Goal: Task Accomplishment & Management: Complete application form

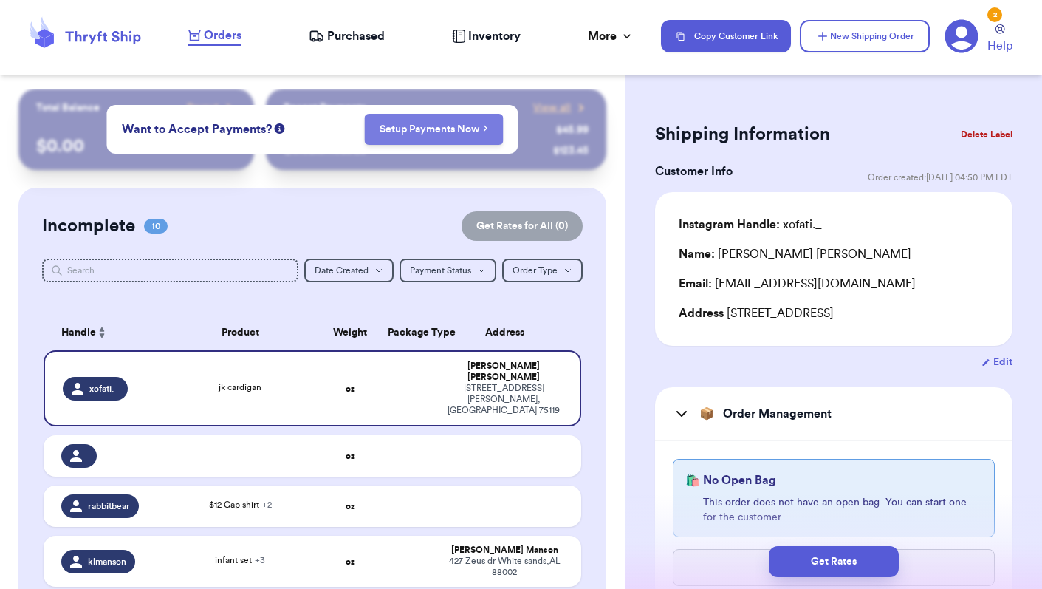
scroll to position [168, 0]
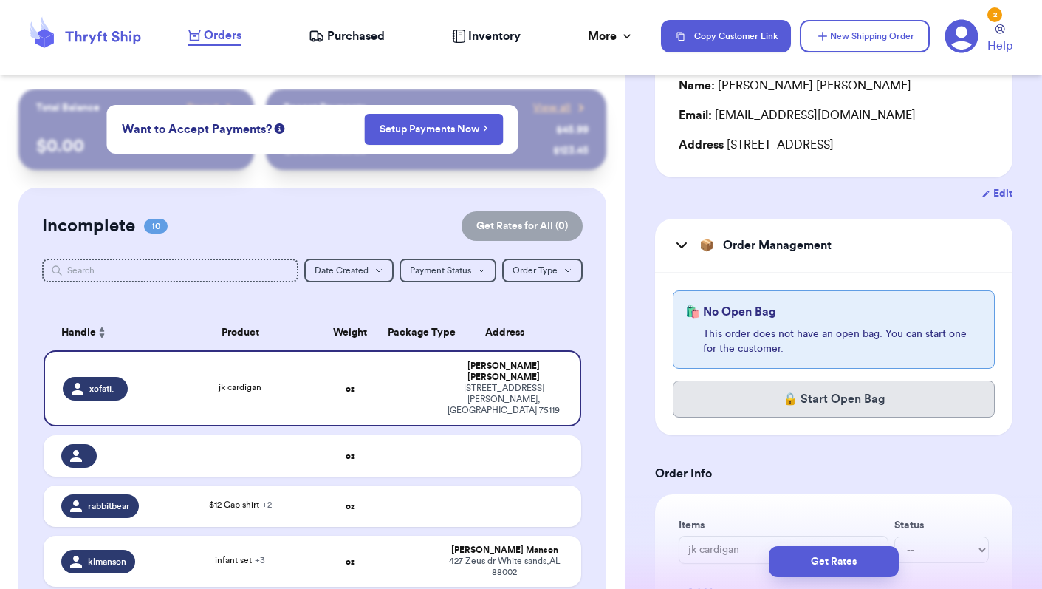
click at [747, 414] on button "🔒 Start Open Bag" at bounding box center [834, 398] width 322 height 37
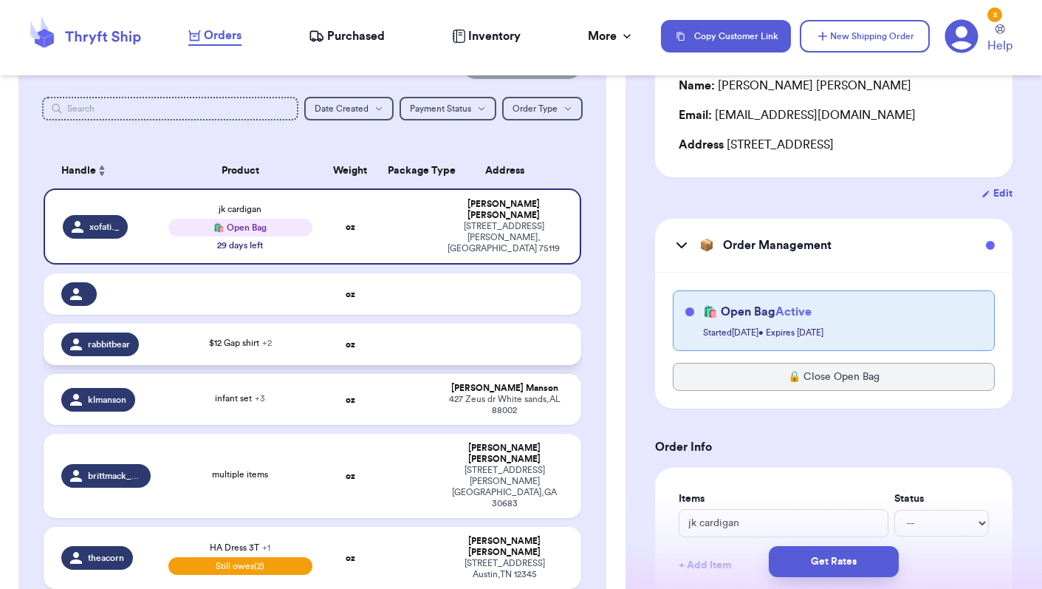
scroll to position [205, 0]
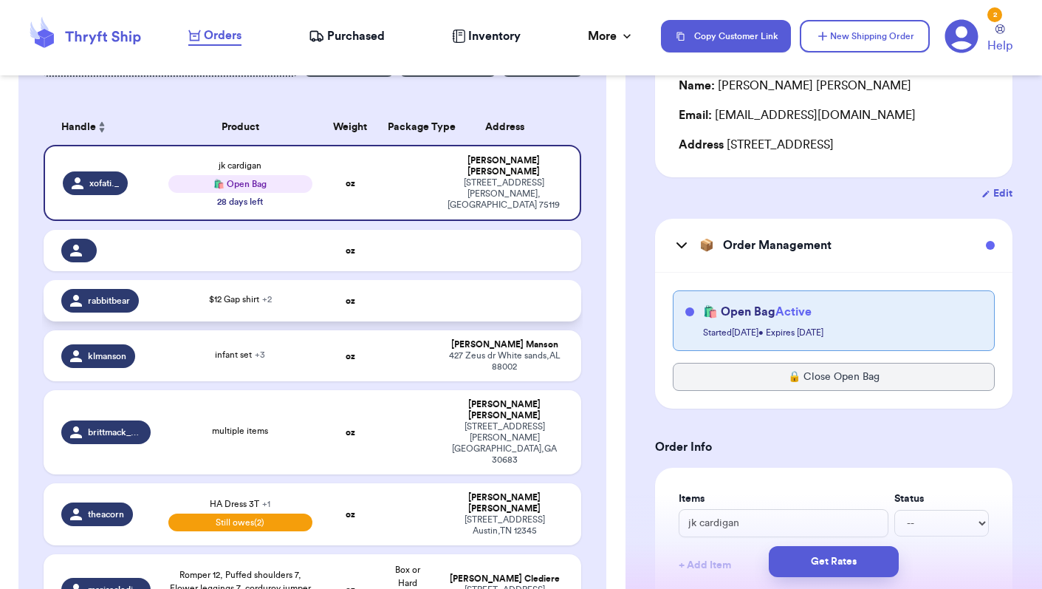
click at [182, 304] on div "$12 Gap shirt + 2" at bounding box center [240, 300] width 144 height 16
type input "$12 Gap shirt"
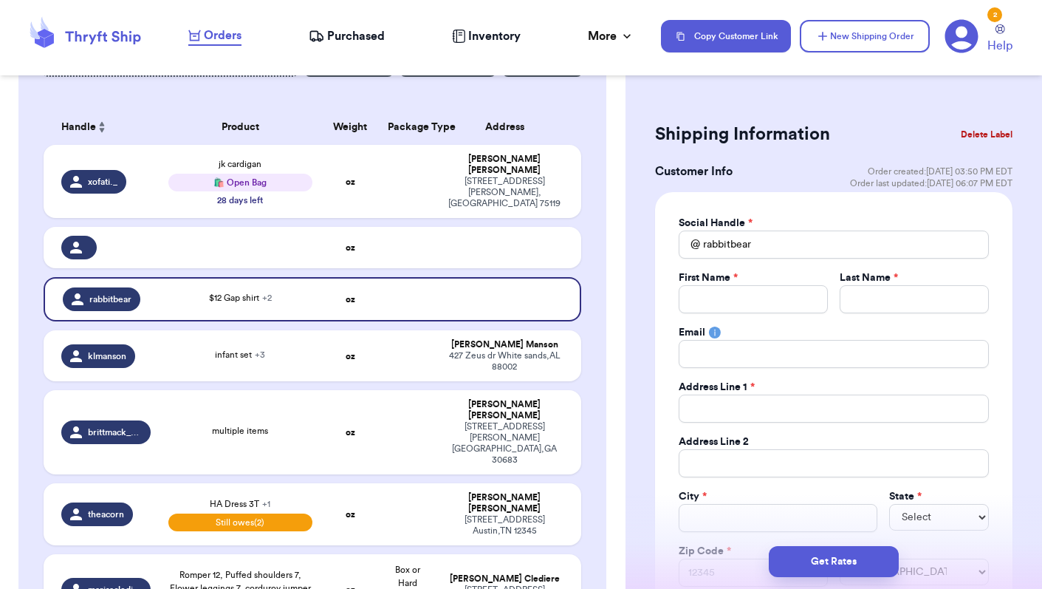
scroll to position [0, 0]
click at [996, 134] on button "Delete Label" at bounding box center [987, 134] width 64 height 32
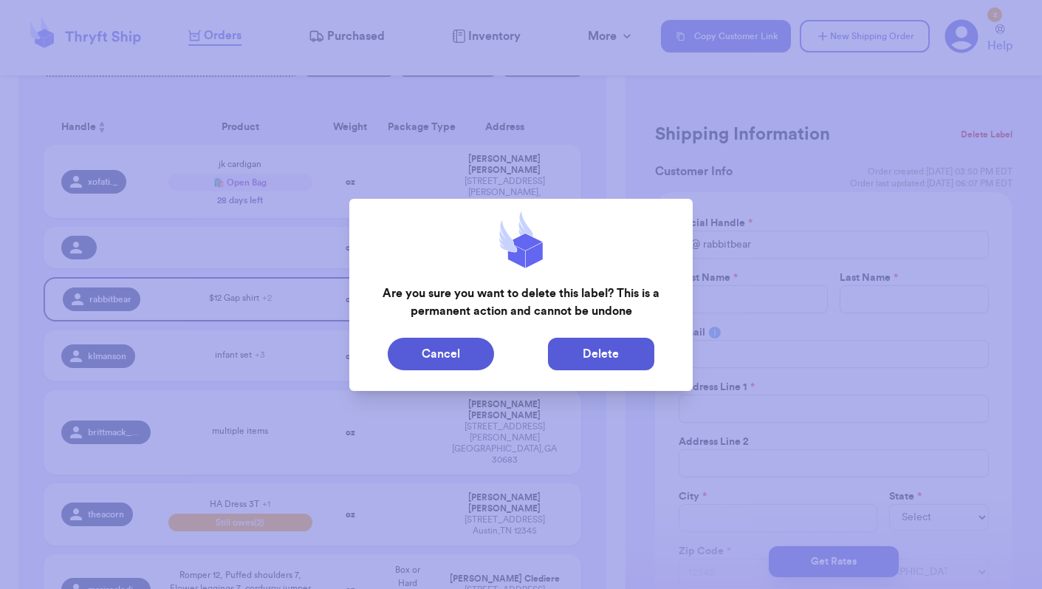
click at [600, 352] on button "Delete" at bounding box center [601, 354] width 106 height 32
type input "jk cardigan"
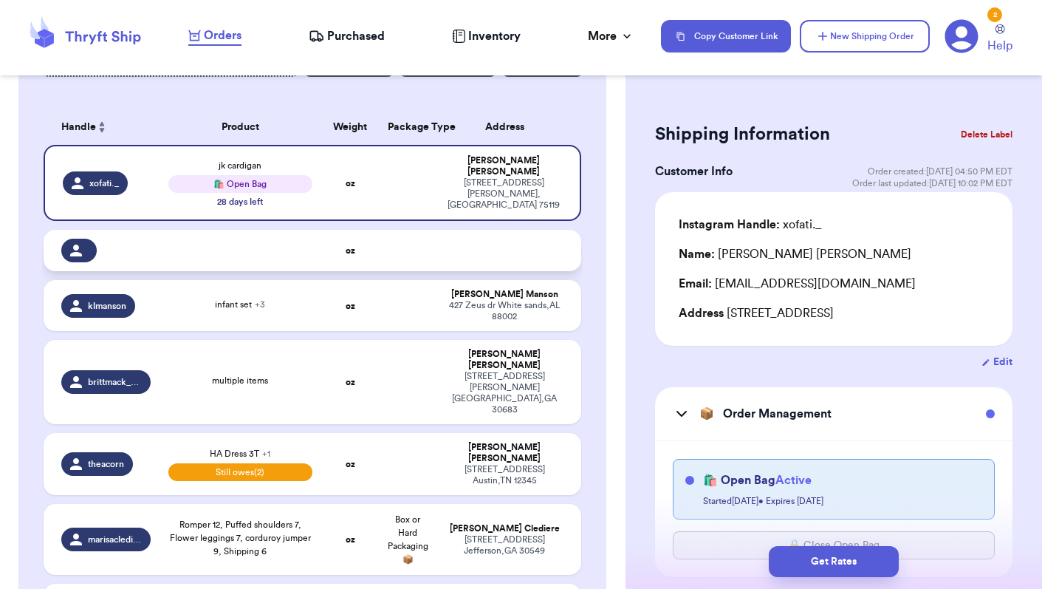
click at [158, 254] on td at bounding box center [102, 250] width 116 height 41
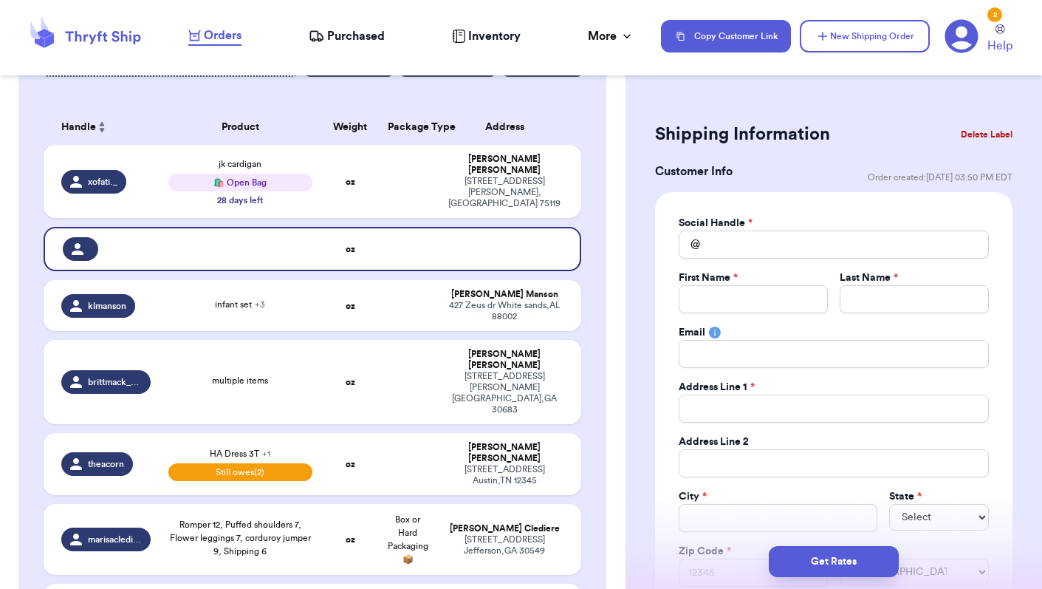
click at [972, 133] on button "Delete Label" at bounding box center [987, 134] width 64 height 32
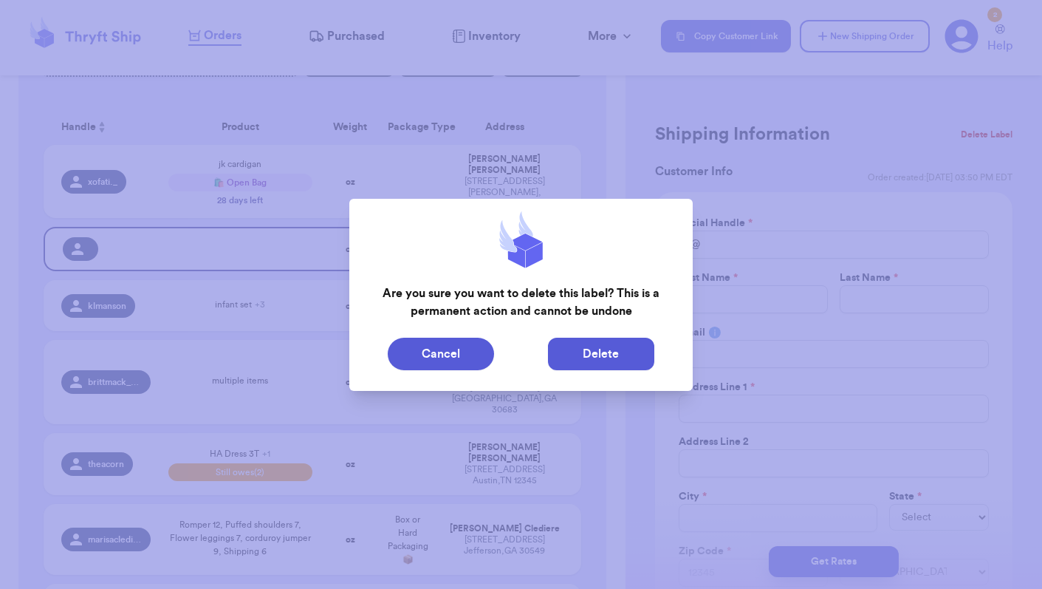
click at [618, 358] on button "Delete" at bounding box center [601, 354] width 106 height 32
click at [598, 348] on button "Delete" at bounding box center [601, 354] width 106 height 32
click at [603, 360] on button "Delete" at bounding box center [601, 354] width 106 height 32
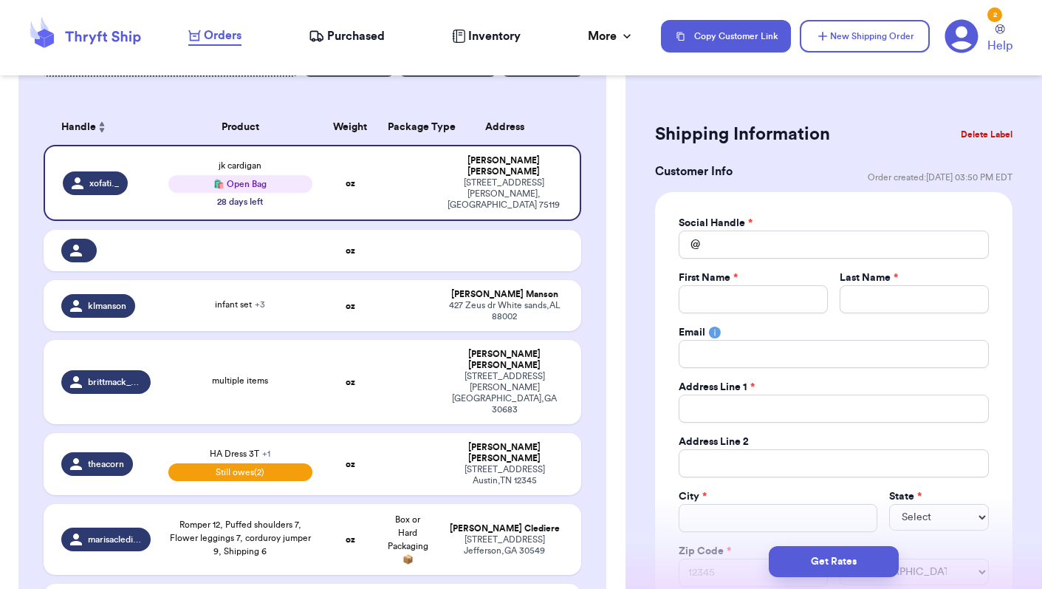
type input "jk cardigan"
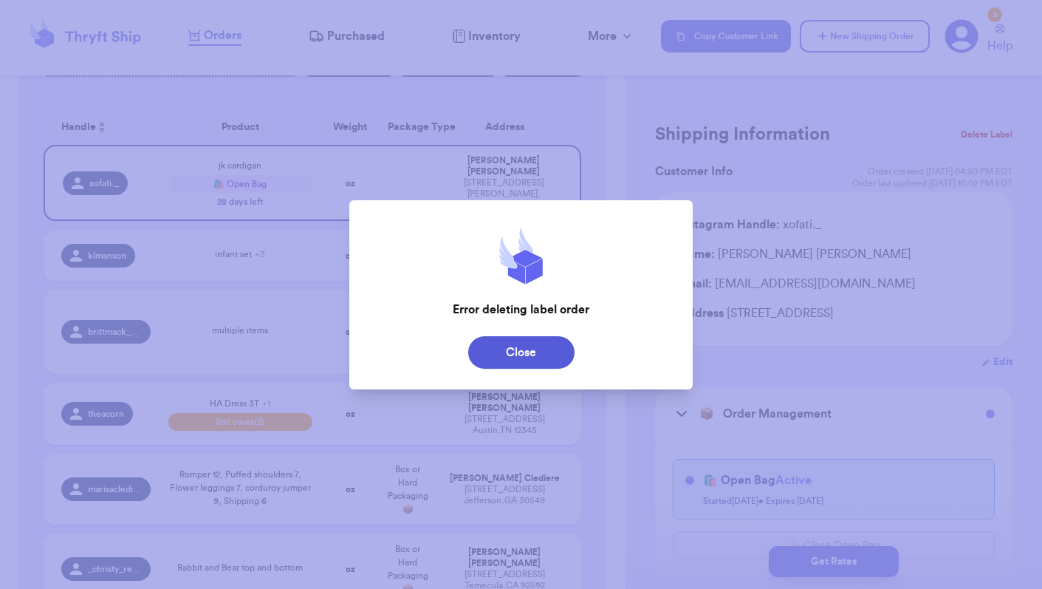
click at [595, 353] on div "Close" at bounding box center [521, 352] width 320 height 32
click at [526, 348] on button "Close" at bounding box center [521, 352] width 106 height 32
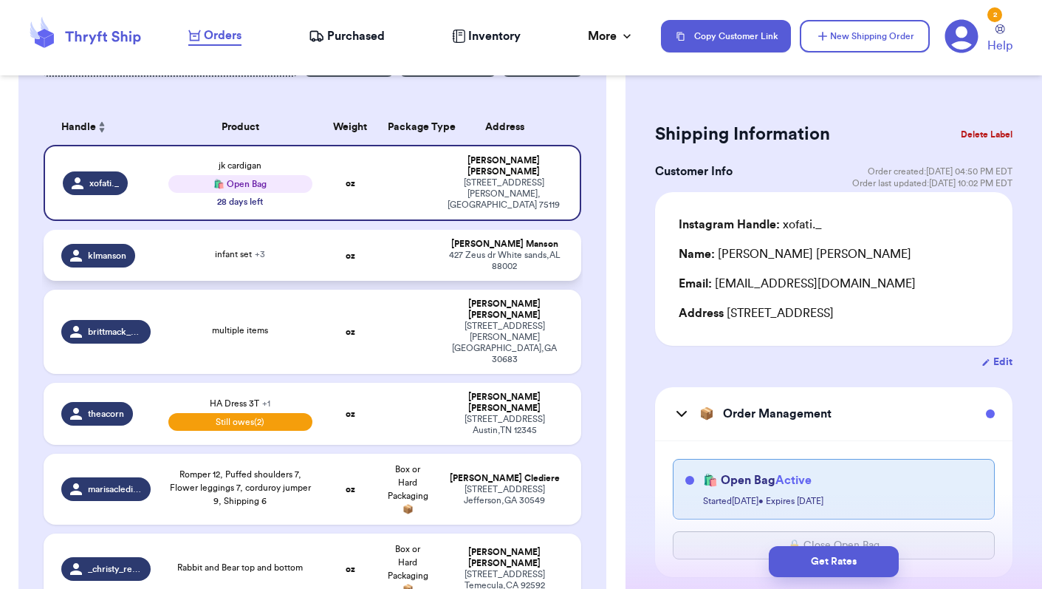
click at [244, 261] on div "infant set + 3" at bounding box center [240, 253] width 50 height 13
type input "infant set"
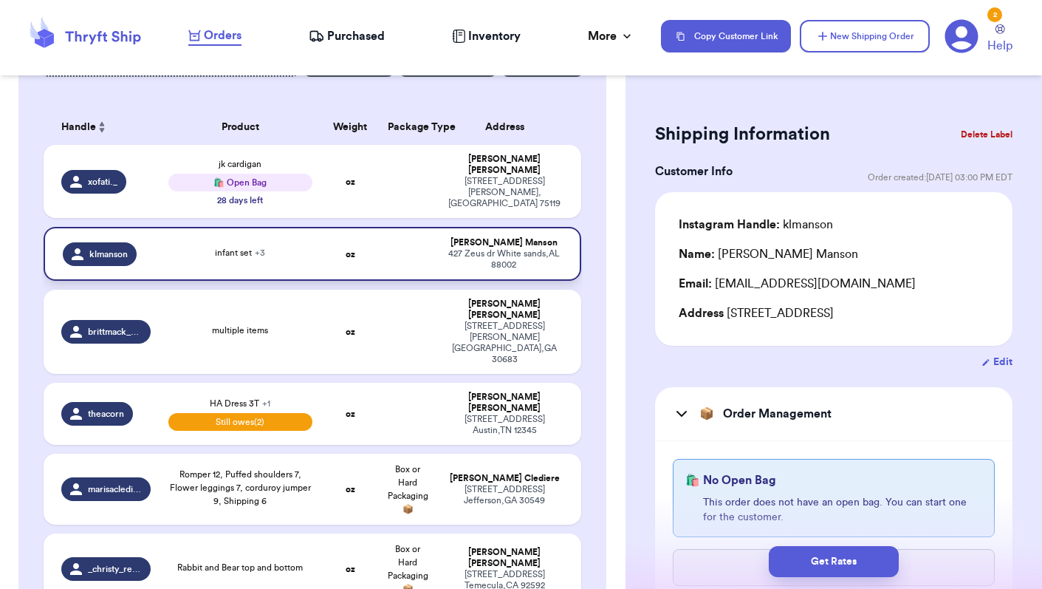
click at [251, 254] on span "infant set + 3" at bounding box center [240, 252] width 50 height 9
click at [112, 253] on span "klmanson" at bounding box center [108, 254] width 38 height 12
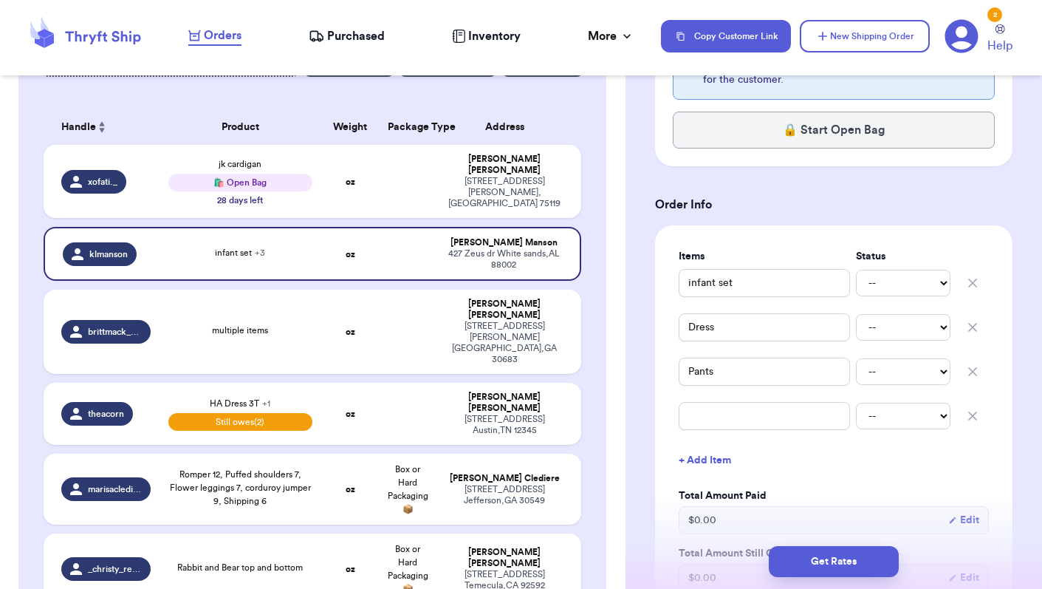
scroll to position [439, 0]
click at [763, 284] on input "infant set" at bounding box center [764, 281] width 171 height 28
type input "I"
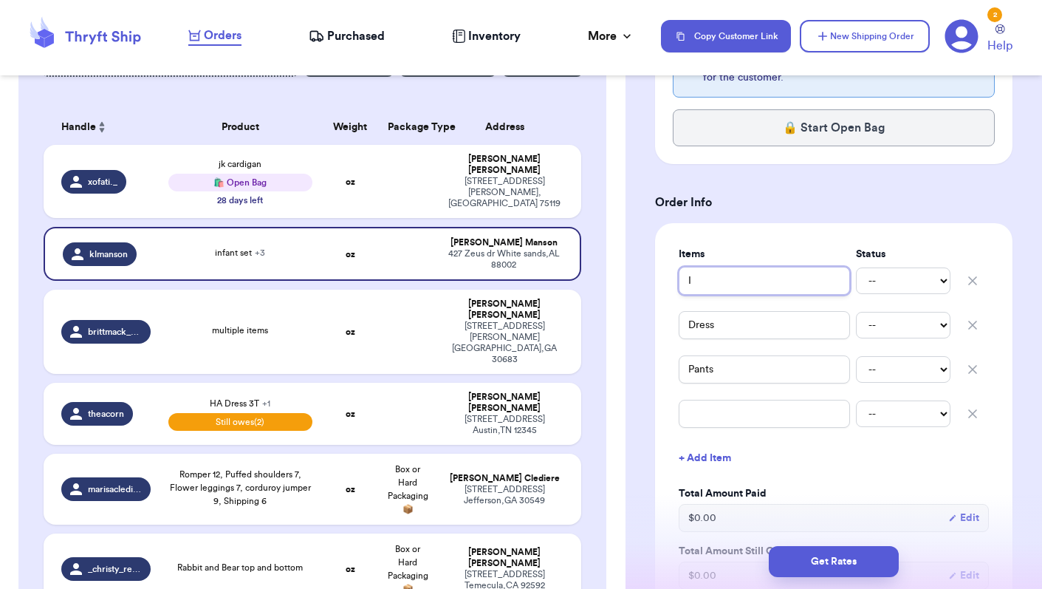
type input "In"
type input "Inf"
type input "Infa"
type input "Infan"
type input "Infant"
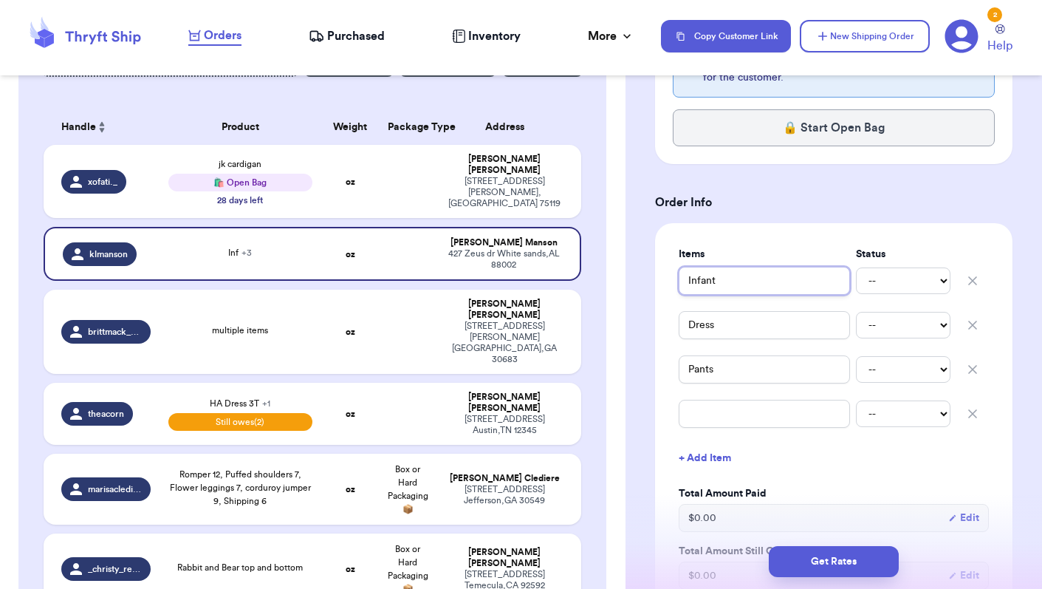
type input "Infant"
type input "Infant b"
type input "Infant bu"
type input "Infant bun"
type input "Infant bund"
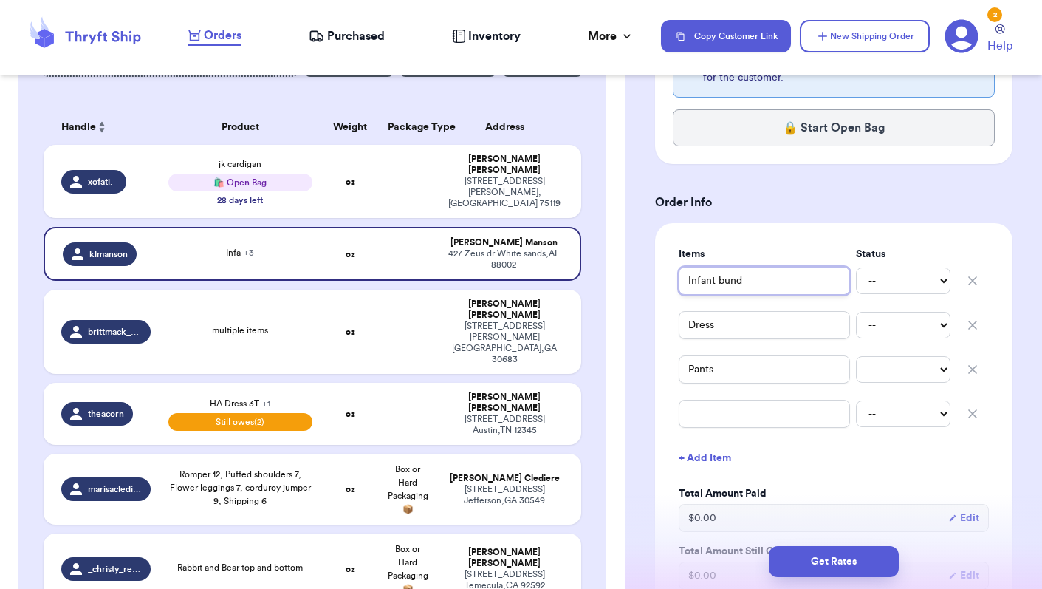
type input "Infant bundl"
type input "Infant bundle"
click at [740, 333] on input "Dress" at bounding box center [764, 325] width 171 height 28
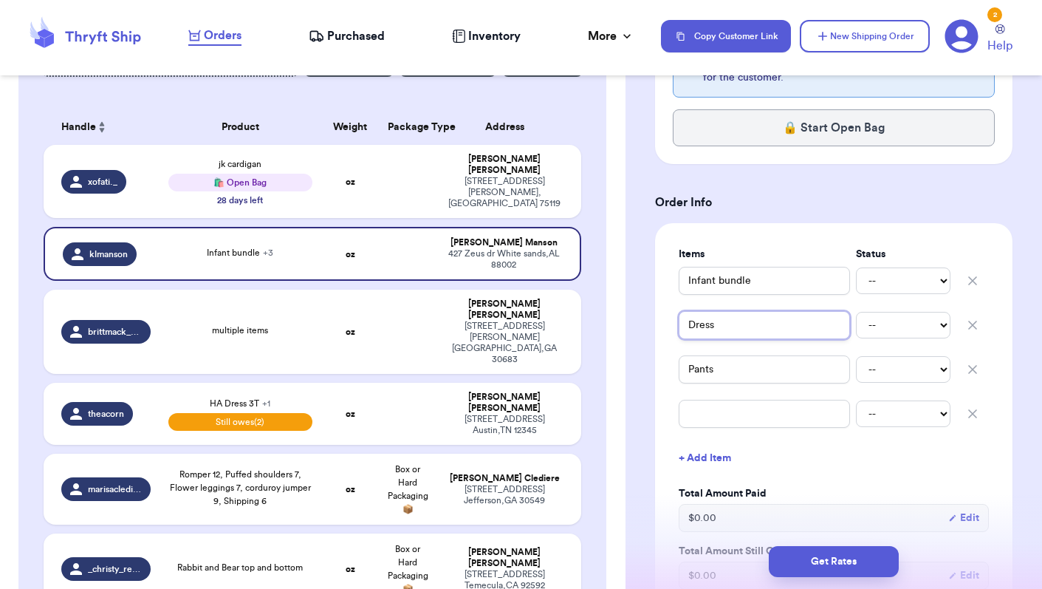
click at [740, 333] on input "Dress" at bounding box center [764, 325] width 171 height 28
type input "O"
type input "ON"
type input "ON f"
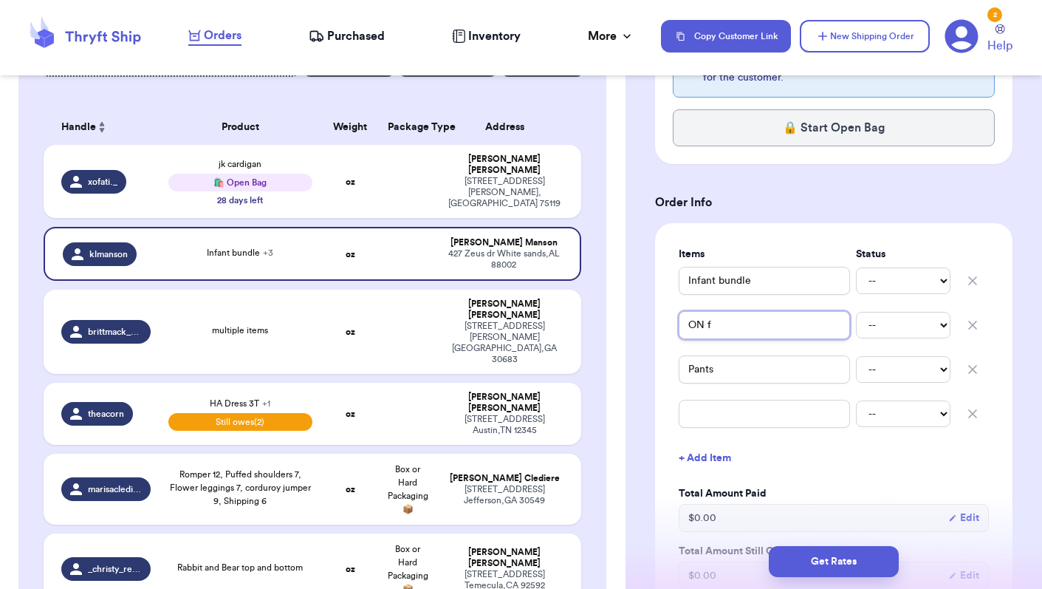
type input "ON fl"
type input "ON fla"
type input "ON flan"
type input "ON flann"
type input "ON flanne"
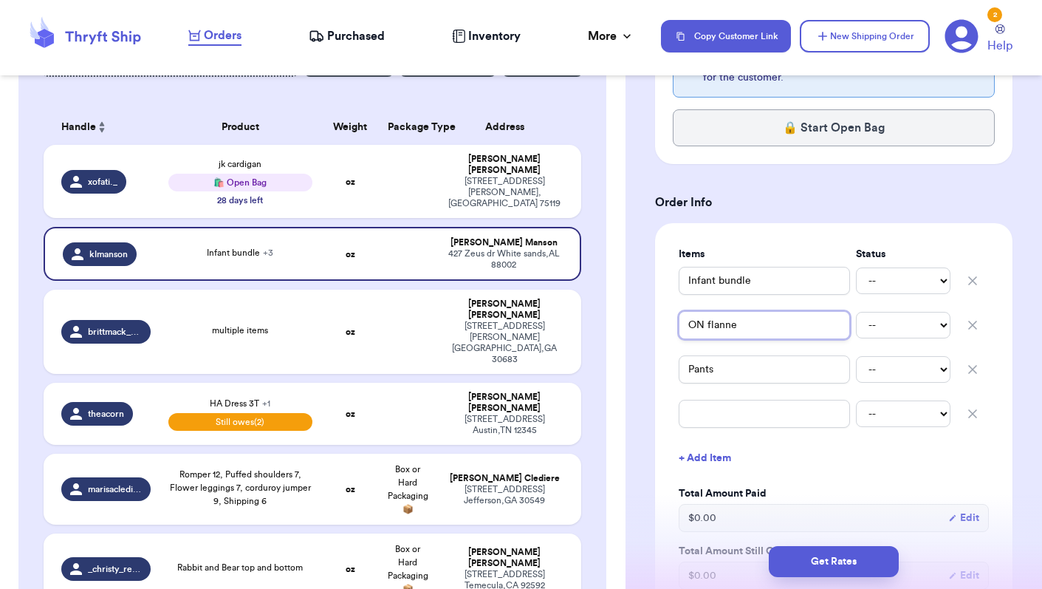
type input "ON flannet"
type input "ON flannel"
type input "ON flannel d"
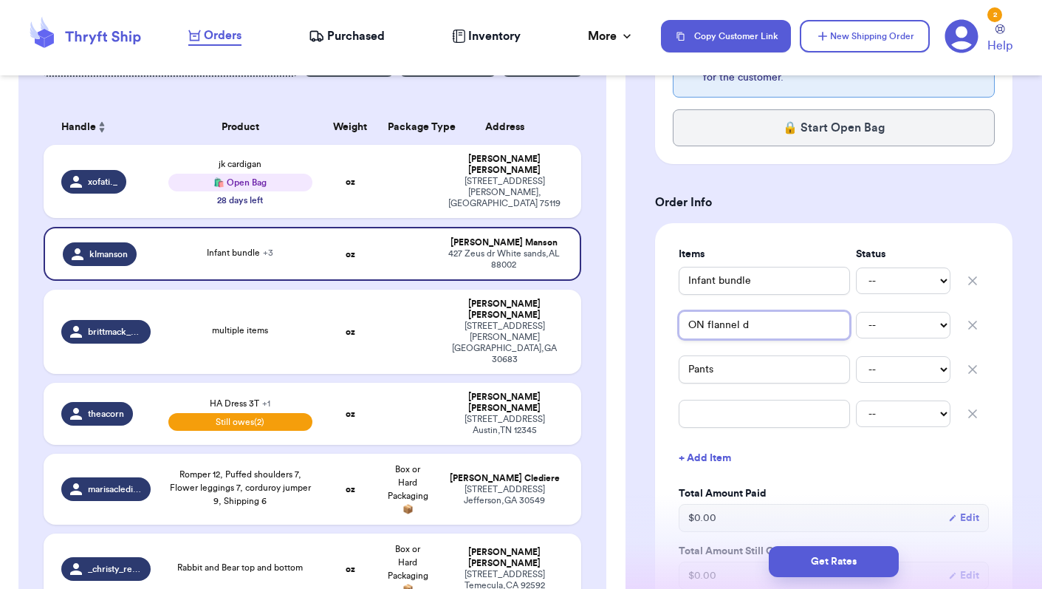
type input "ON flannel dr"
type input "ON flannel dre"
type input "ON flannel dres"
type input "ON flannel dress"
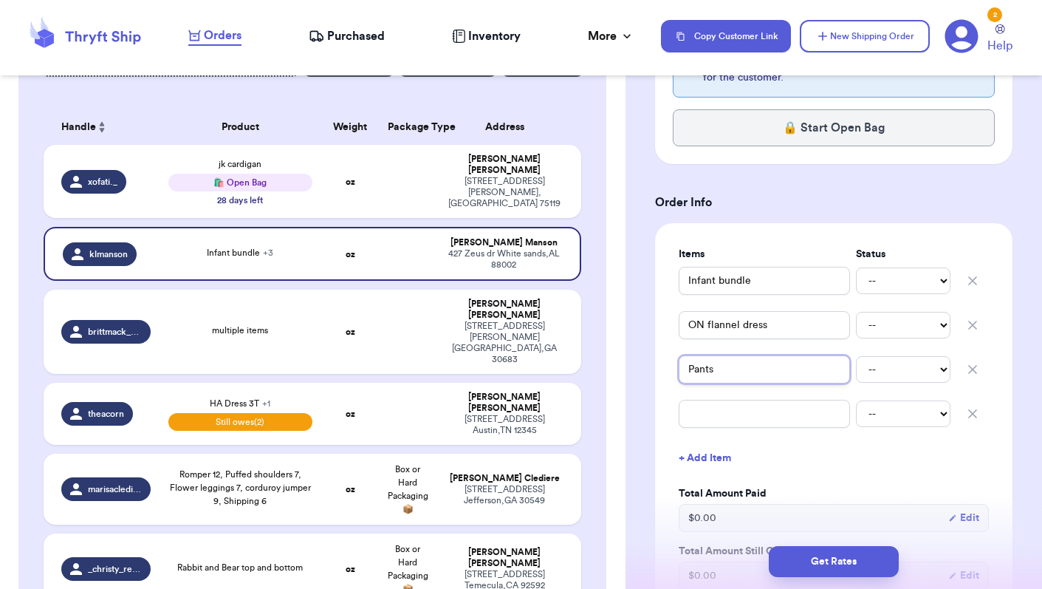
click at [737, 372] on input "Pants" at bounding box center [764, 369] width 171 height 28
type input "Z"
type input "Za"
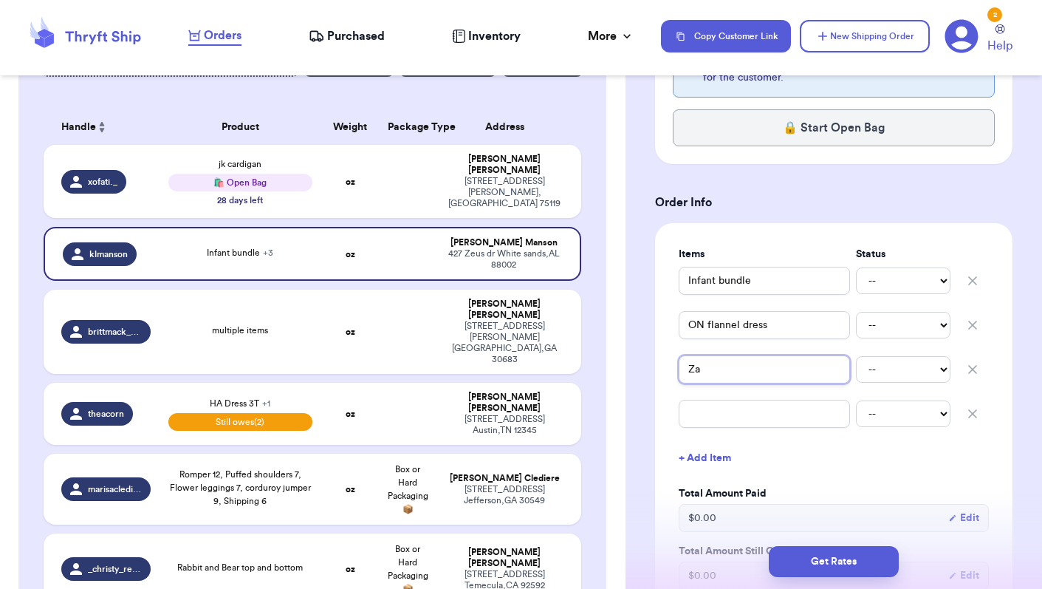
type input "Zar"
type input "Zara"
type input "[PERSON_NAME]"
type input "Zara to"
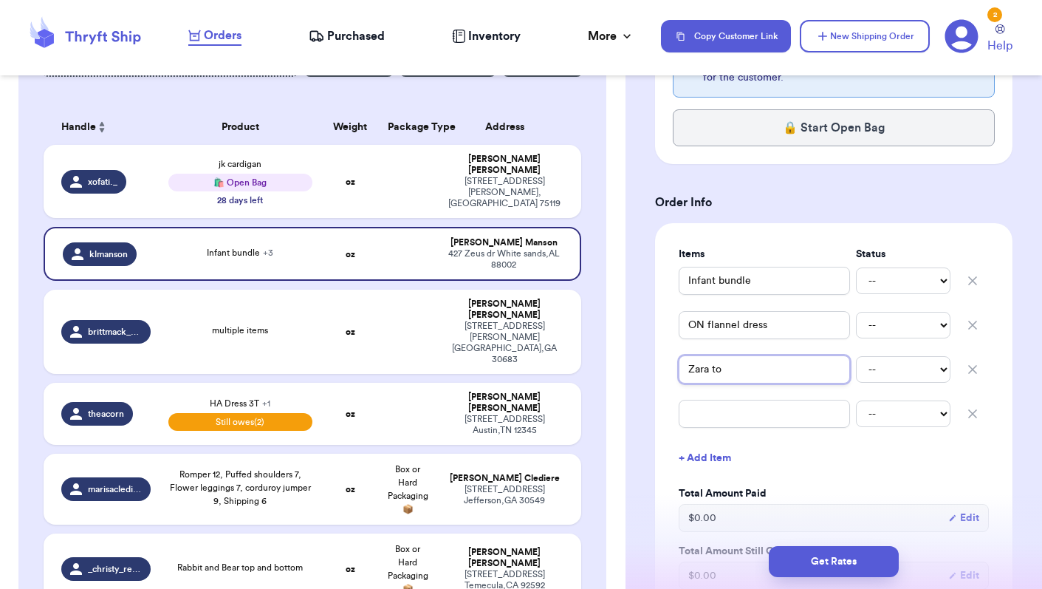
type input "[PERSON_NAME] [PERSON_NAME]"
type input "[PERSON_NAME]"
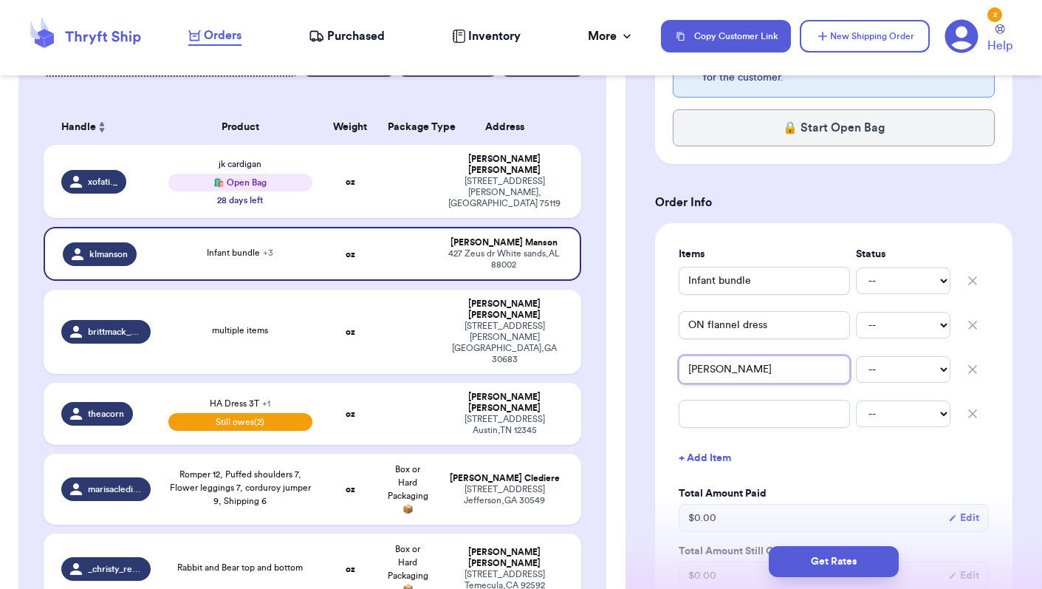
type input "[PERSON_NAME]"
type input "[PERSON_NAME] b"
type input "[PERSON_NAME] bo"
type input "[PERSON_NAME] bor"
type input "[PERSON_NAME] born"
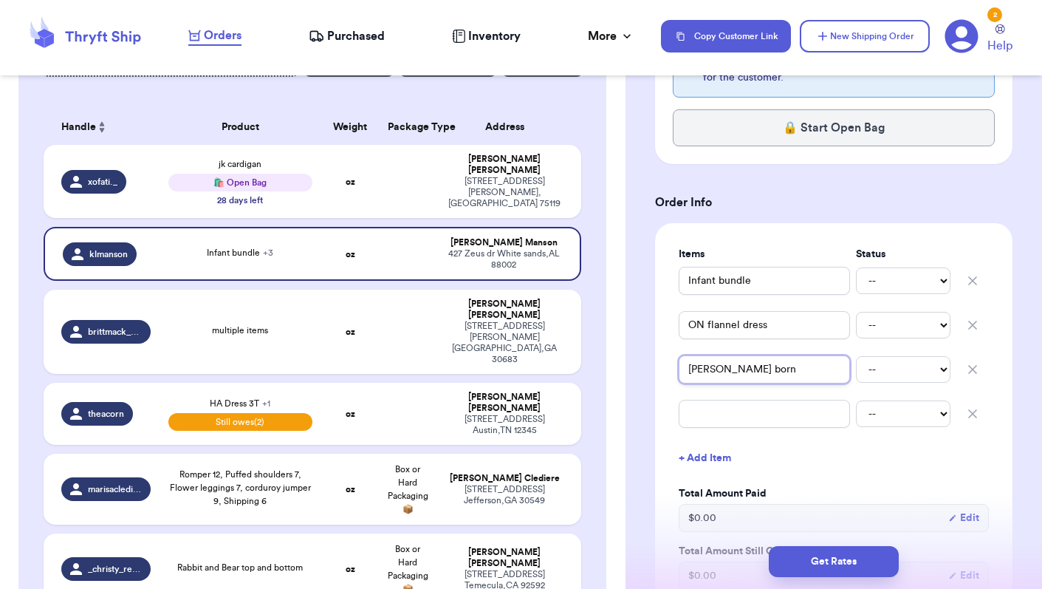
type input "[PERSON_NAME] bornw"
type input "[PERSON_NAME] born"
type input "[PERSON_NAME] bor"
type input "[PERSON_NAME] bo"
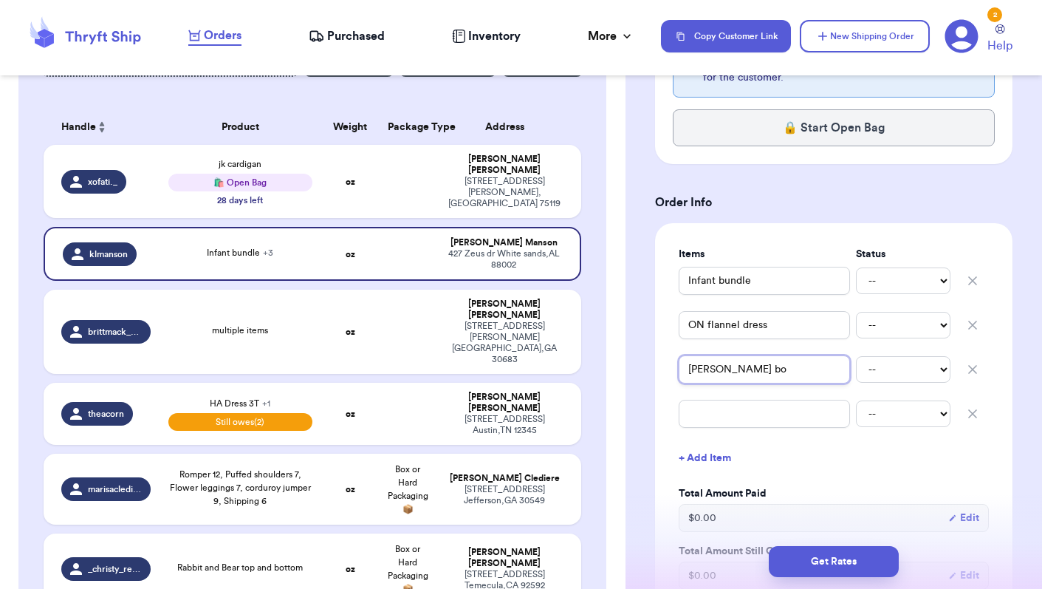
type input "[PERSON_NAME] b"
type input "[PERSON_NAME] br"
type input "[PERSON_NAME] bro"
type input "[PERSON_NAME] brow"
type input "[PERSON_NAME] brown"
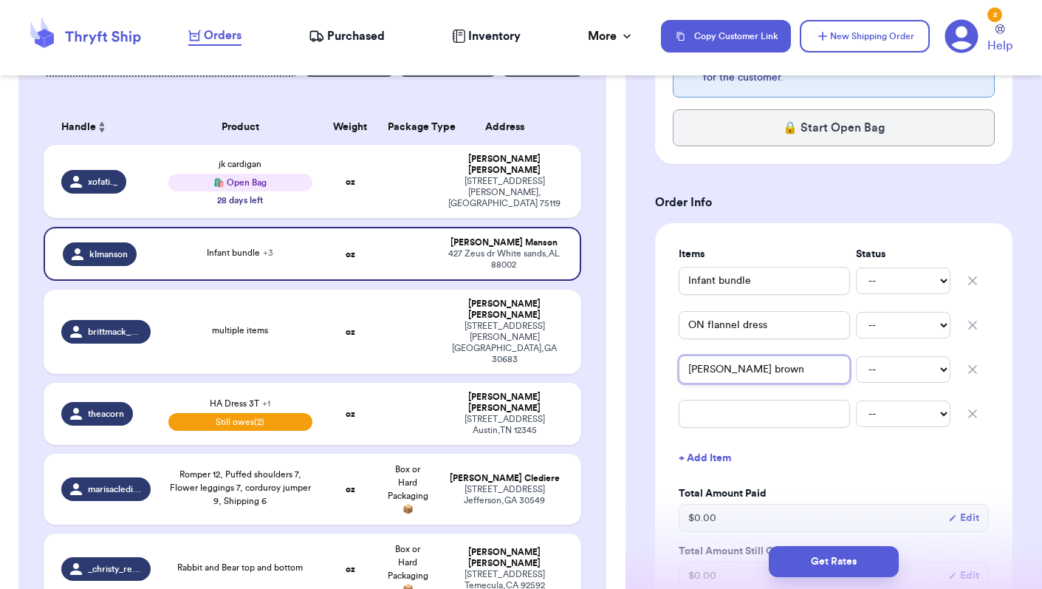
type input "[PERSON_NAME] brown"
type input "[PERSON_NAME] brown p"
type input "[PERSON_NAME] brown pa"
type input "[PERSON_NAME] brown pan"
type input "[PERSON_NAME] brown pant"
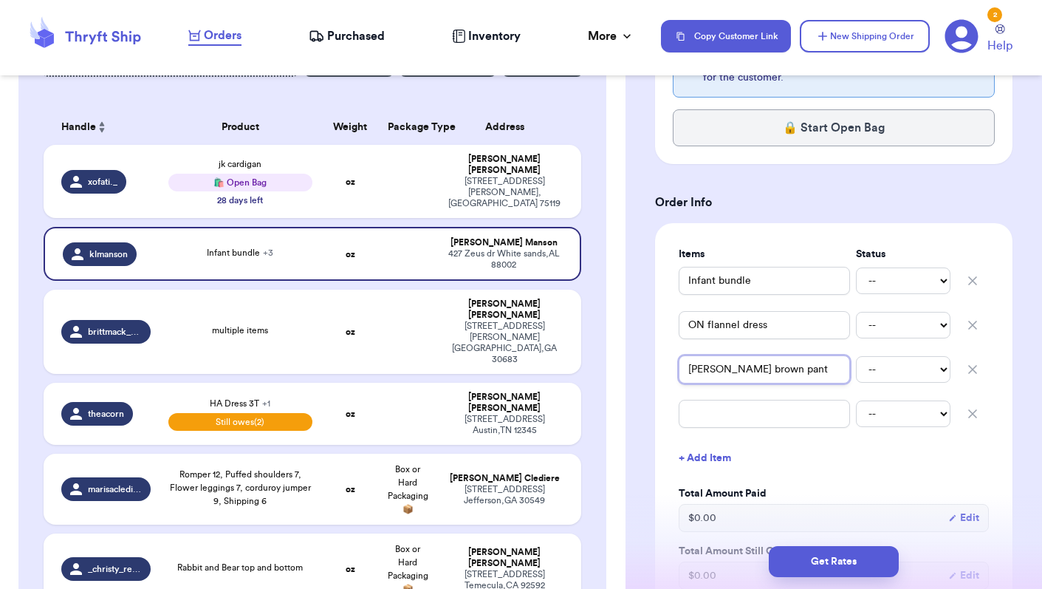
type input "[PERSON_NAME] brown pants"
click at [395, 383] on td at bounding box center [408, 414] width 58 height 62
type input "HA Dress 3T"
select select "unpaid"
type input "Zara striped leggings 6y"
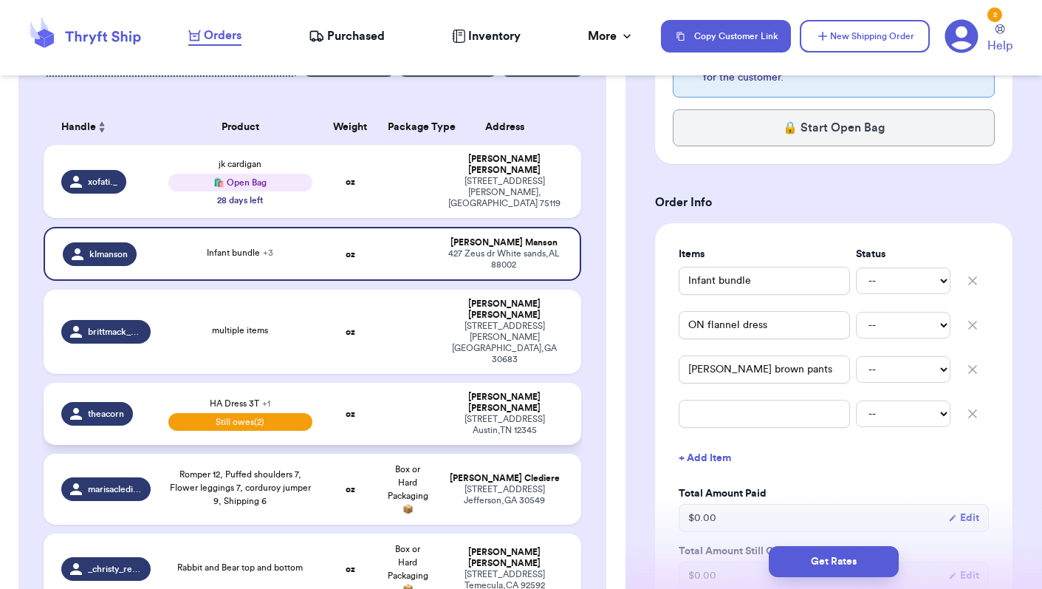
select select "unpaid"
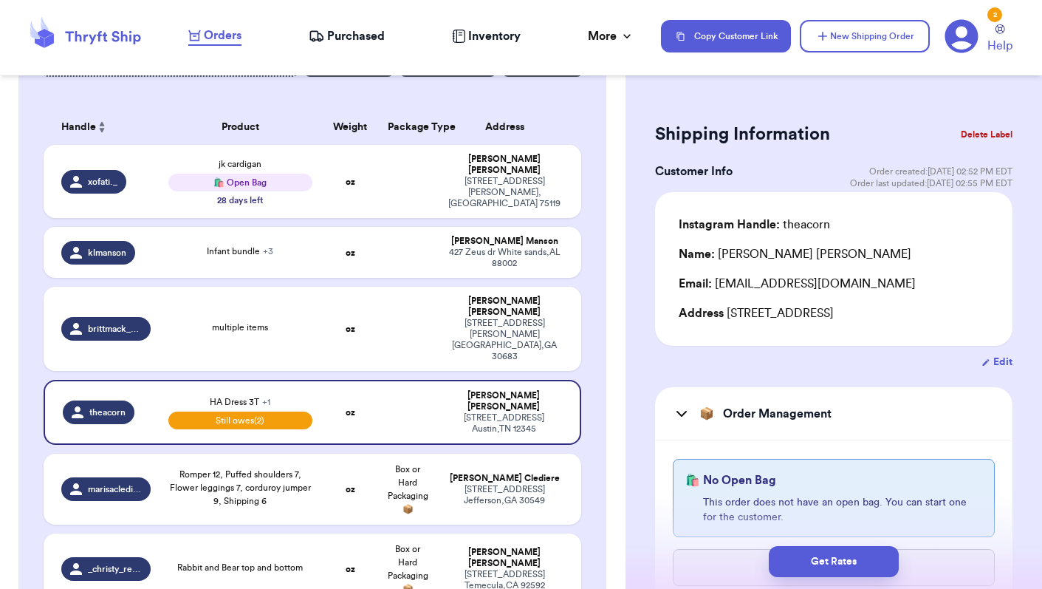
scroll to position [0, 0]
click at [993, 134] on button "Delete Label" at bounding box center [987, 134] width 64 height 32
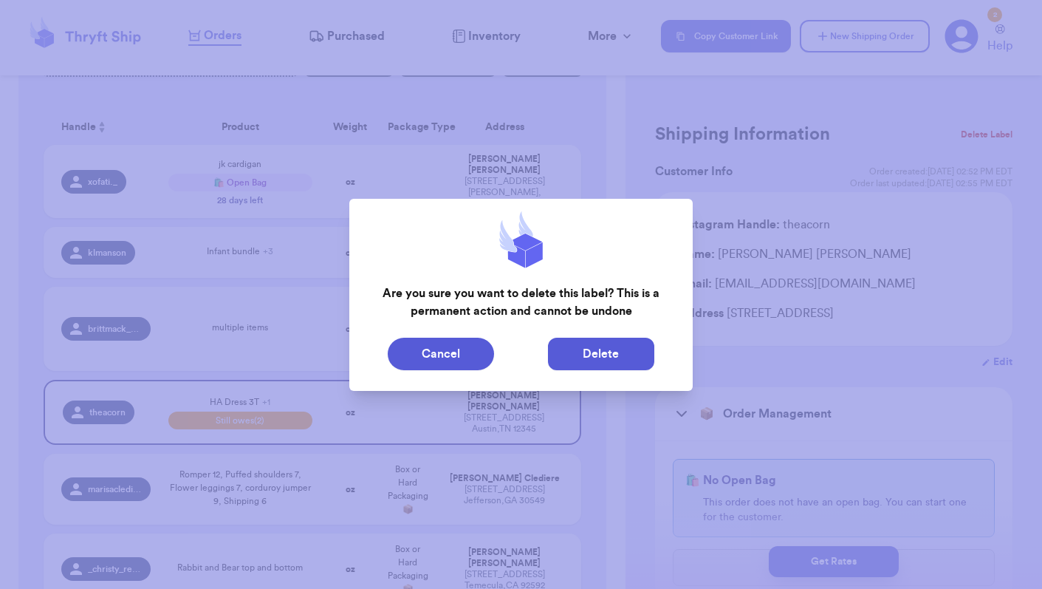
click at [606, 358] on button "Delete" at bounding box center [601, 354] width 106 height 32
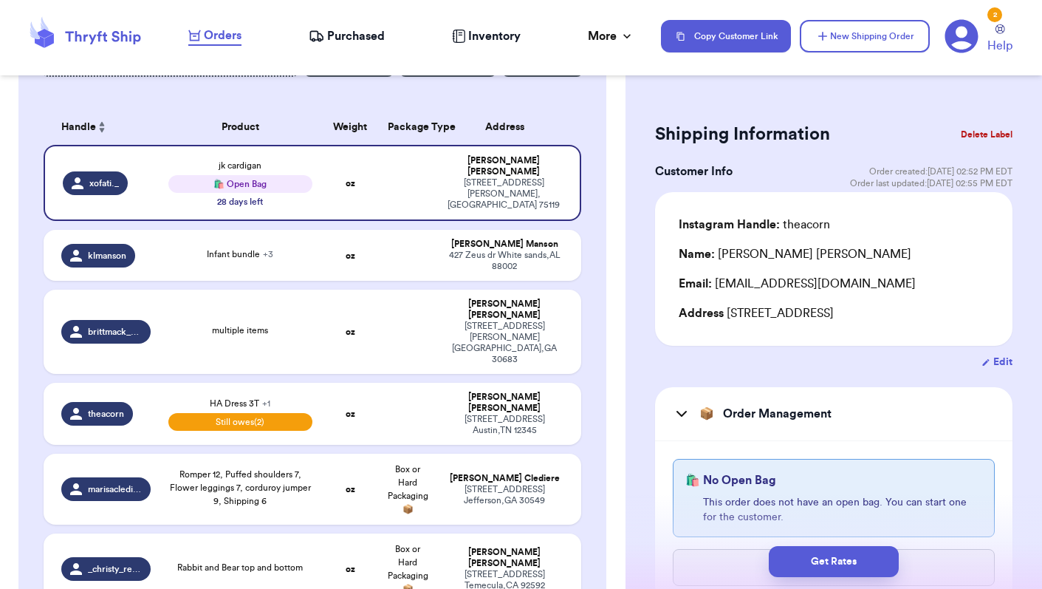
type input "jk cardigan"
select select "unknown"
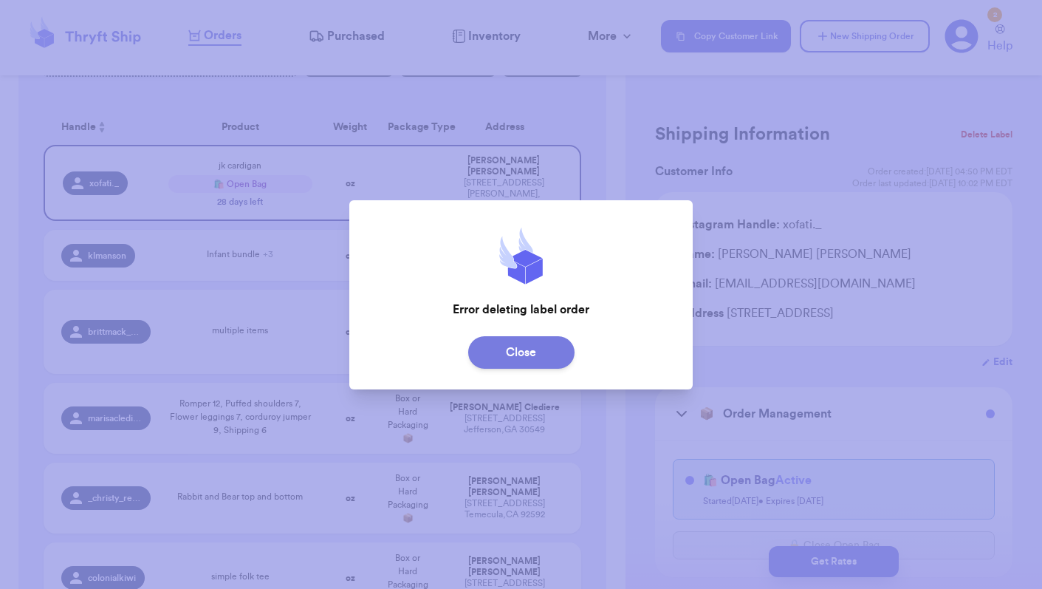
click at [532, 360] on button "Close" at bounding box center [521, 352] width 106 height 32
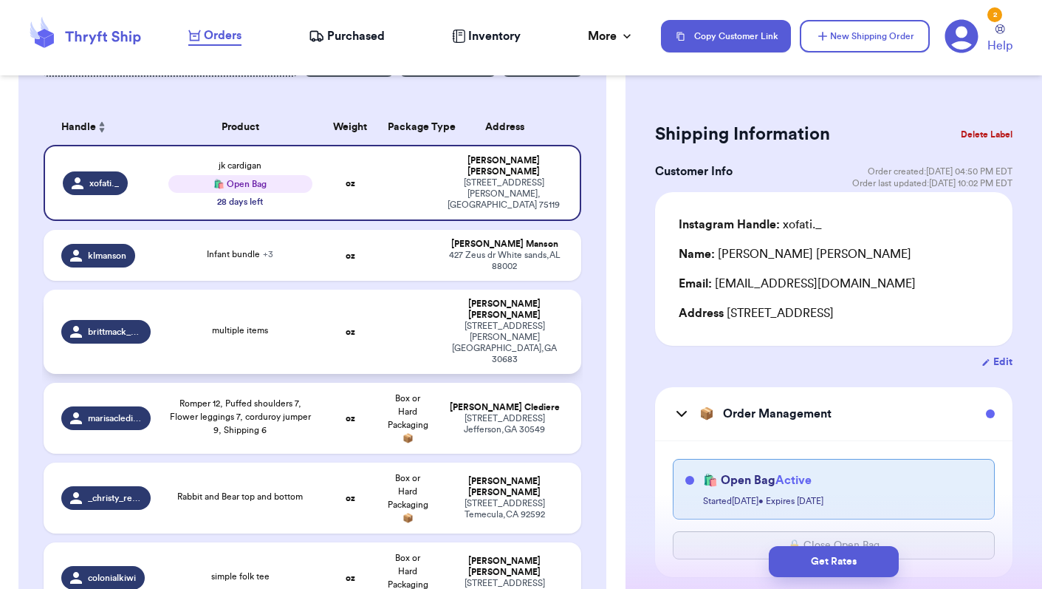
click at [260, 326] on span "multiple items" at bounding box center [240, 330] width 56 height 9
type input "multiple items"
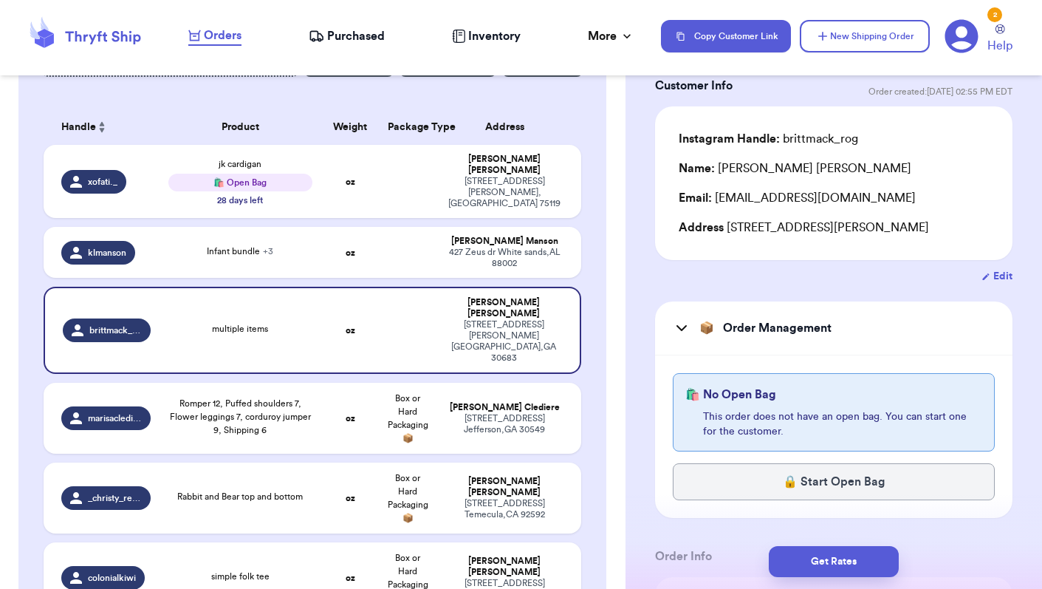
scroll to position [87, 0]
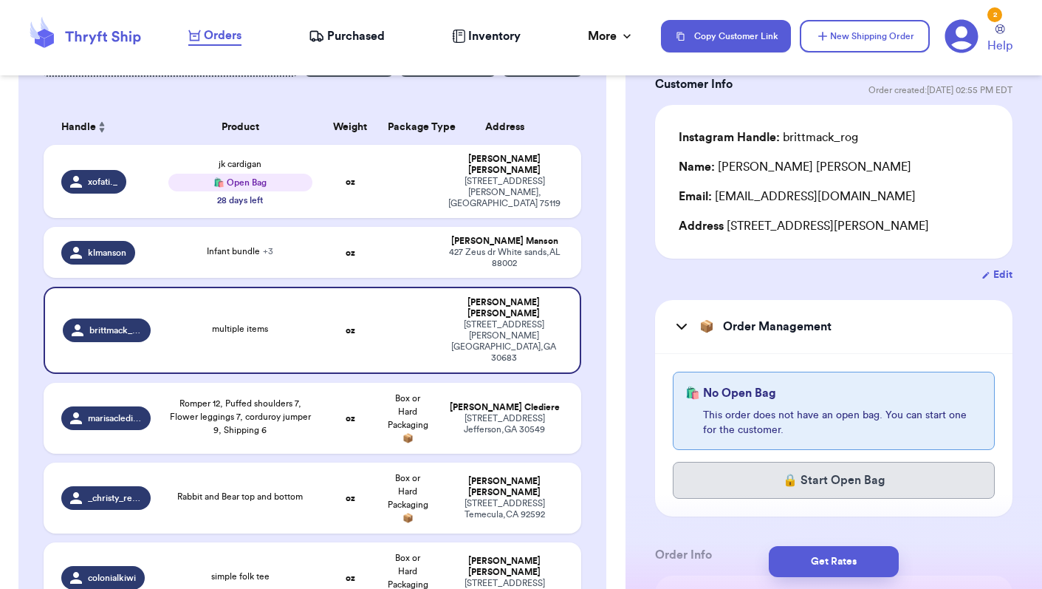
click at [845, 482] on button "🔒 Start Open Bag" at bounding box center [834, 480] width 322 height 37
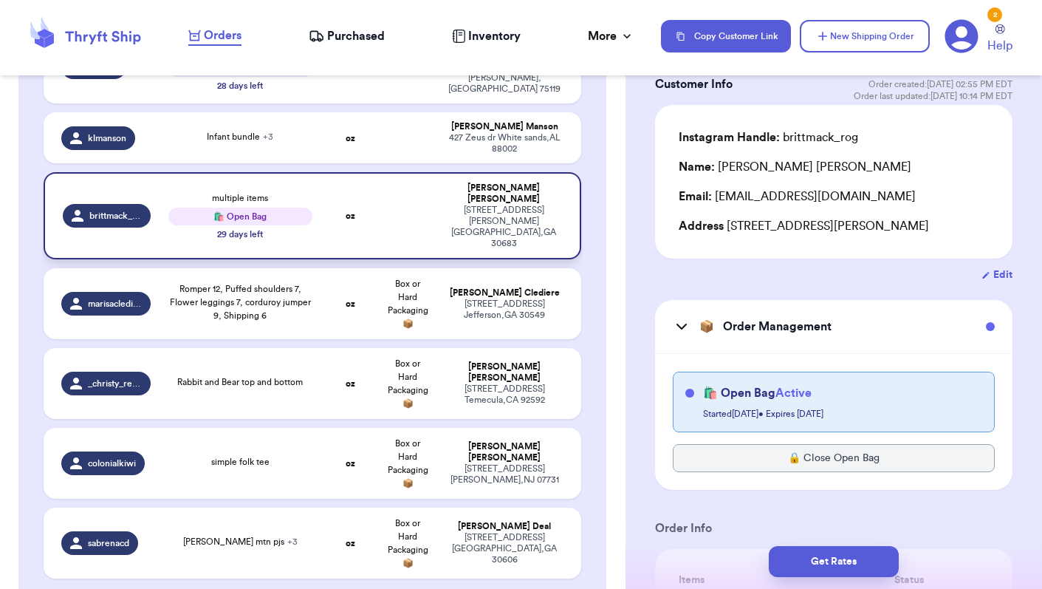
scroll to position [329, 0]
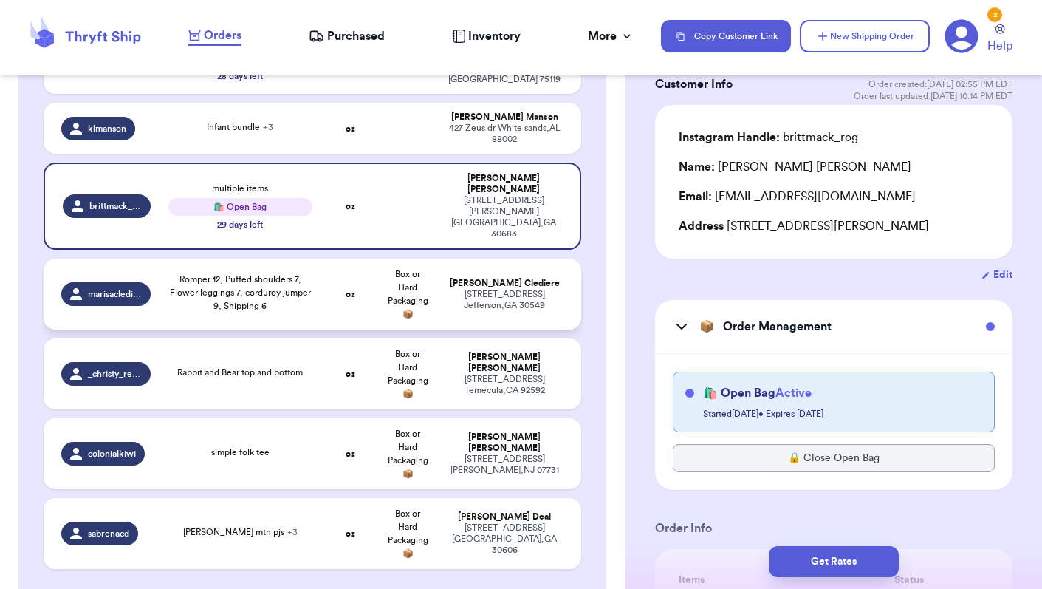
click at [286, 288] on div "Romper 12, Puffed shoulders 7, Flower leggings 7, corduroy jumper 9, Shipping 6" at bounding box center [240, 293] width 144 height 40
type input "Romper 12, Puffed shoulders 7, Flower leggings 7, corduroy jumper 9, Shipping 6"
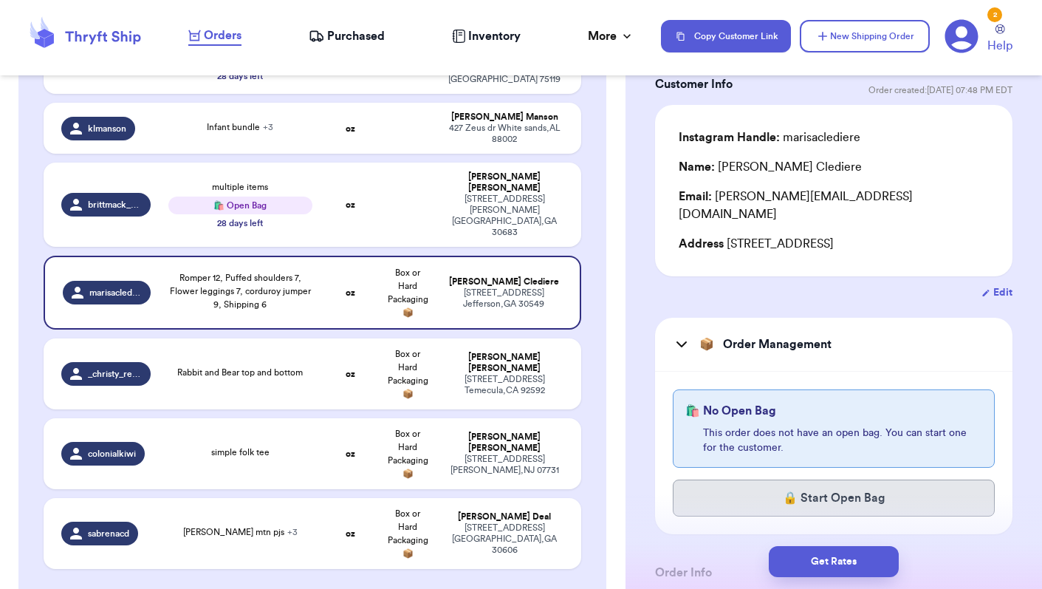
click at [819, 484] on button "🔒 Start Open Bag" at bounding box center [834, 497] width 322 height 37
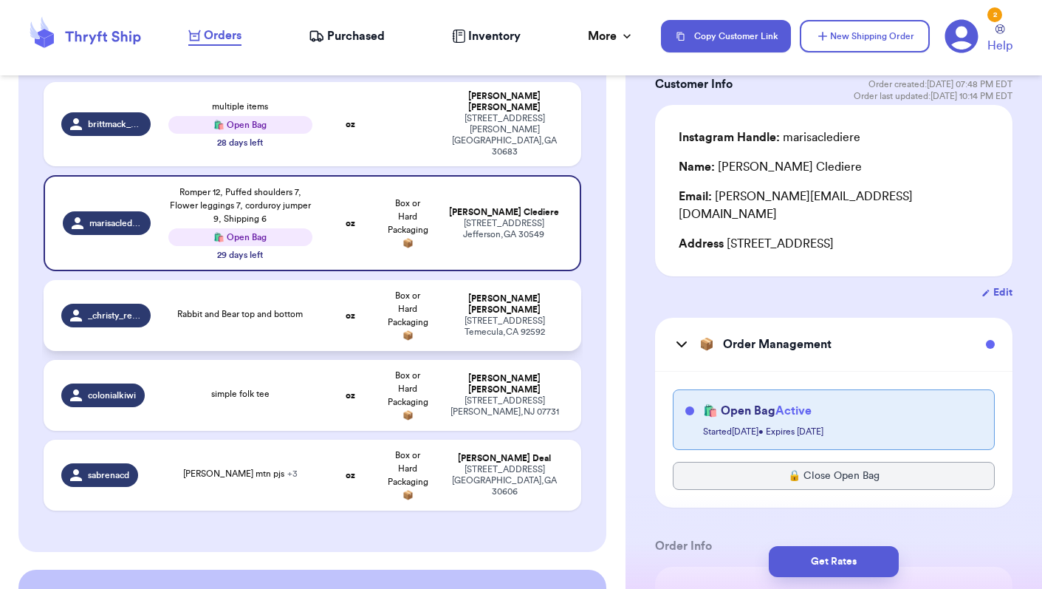
scroll to position [422, 0]
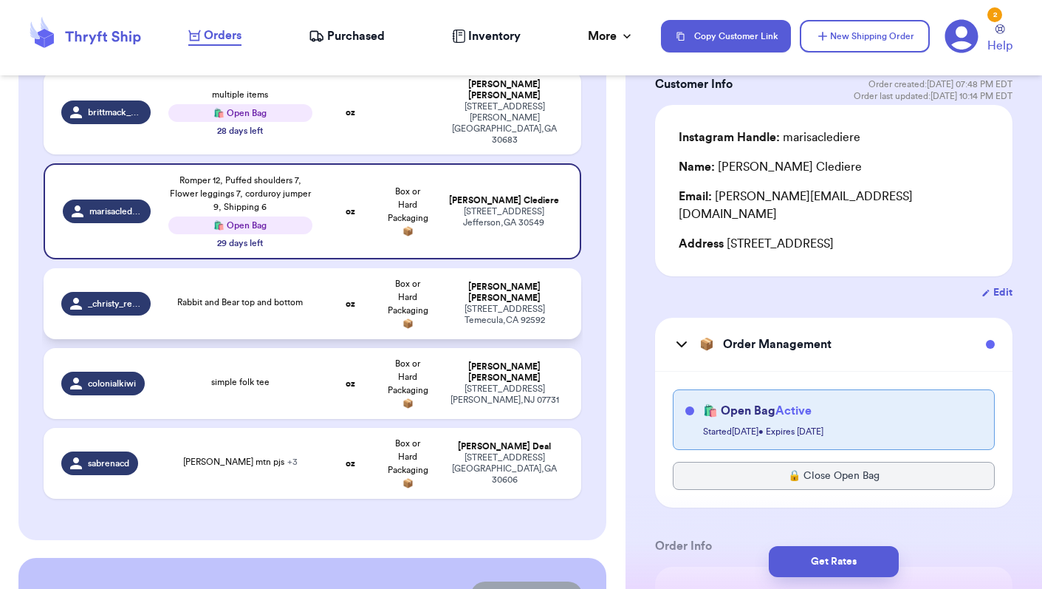
click at [287, 297] on td "Rabbit and Bear top and bottom" at bounding box center [241, 303] width 162 height 71
type input "Rabbit and Bear top and bottom"
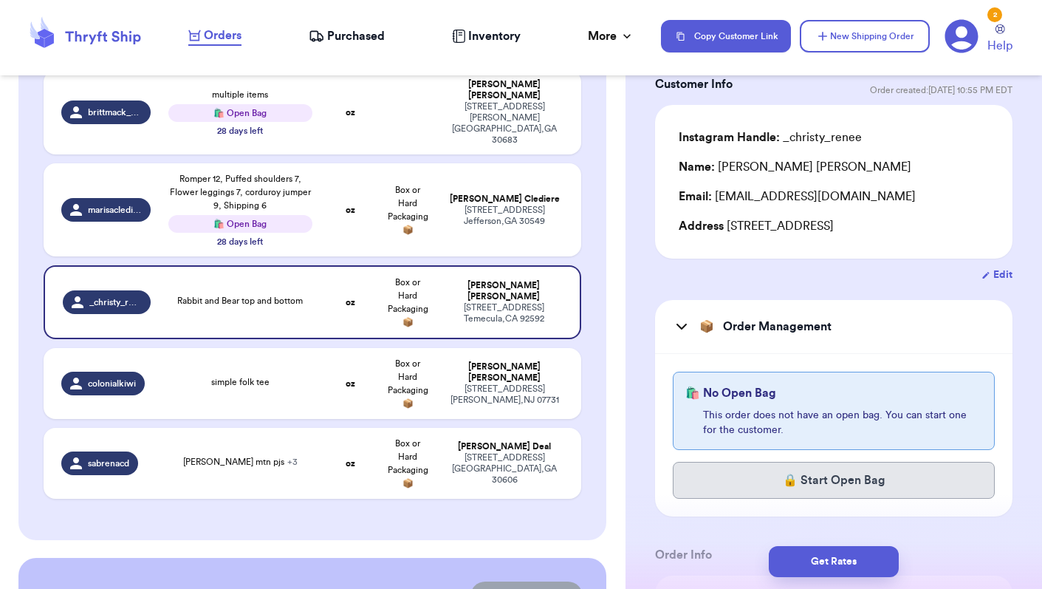
click at [801, 486] on button "🔒 Start Open Bag" at bounding box center [834, 480] width 322 height 37
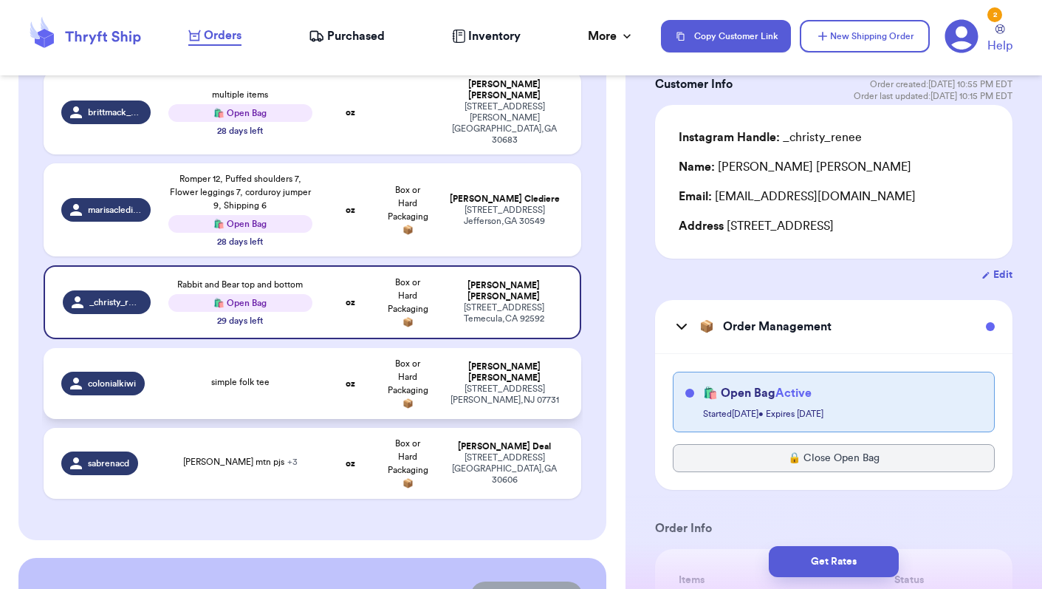
click at [288, 375] on div "simple folk tee" at bounding box center [240, 383] width 144 height 16
type input "simple folk tee"
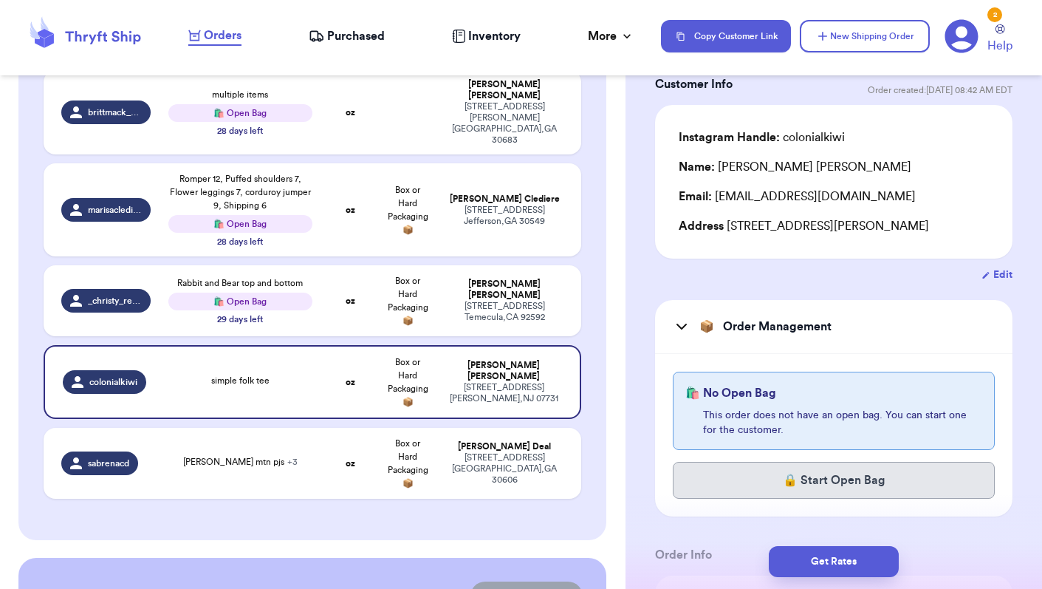
click at [787, 483] on button "🔒 Start Open Bag" at bounding box center [834, 480] width 322 height 37
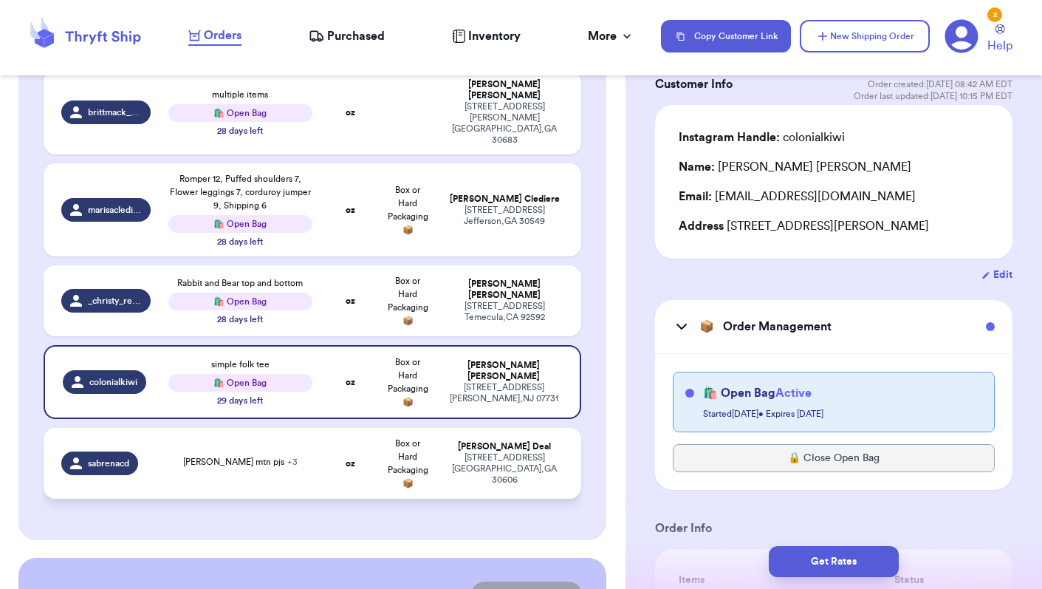
click at [287, 457] on span "+ 3" at bounding box center [292, 461] width 10 height 9
type input "[PERSON_NAME] mtn pjs"
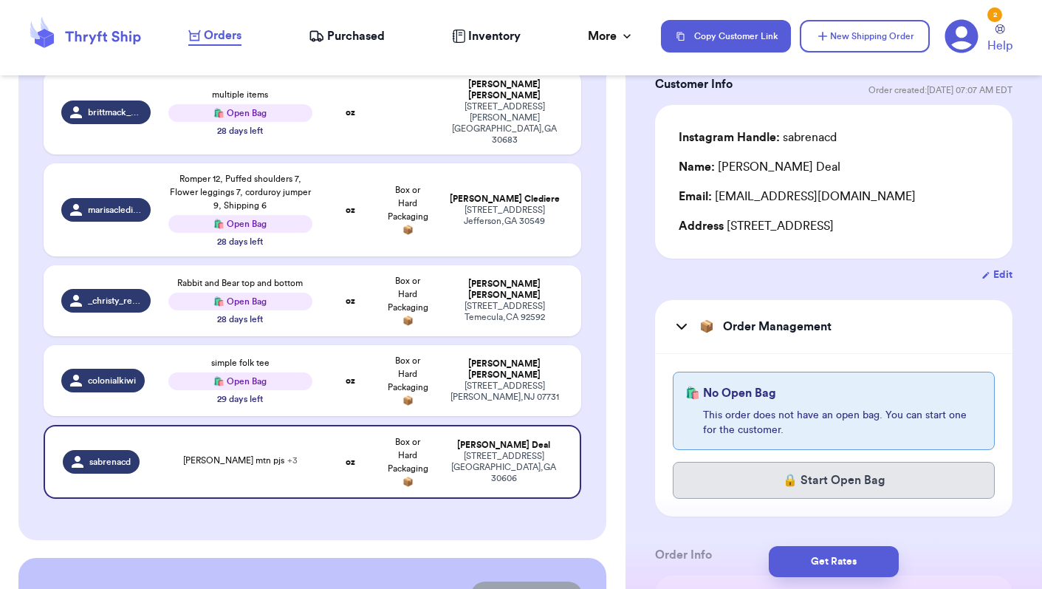
click at [807, 485] on button "🔒 Start Open Bag" at bounding box center [834, 480] width 322 height 37
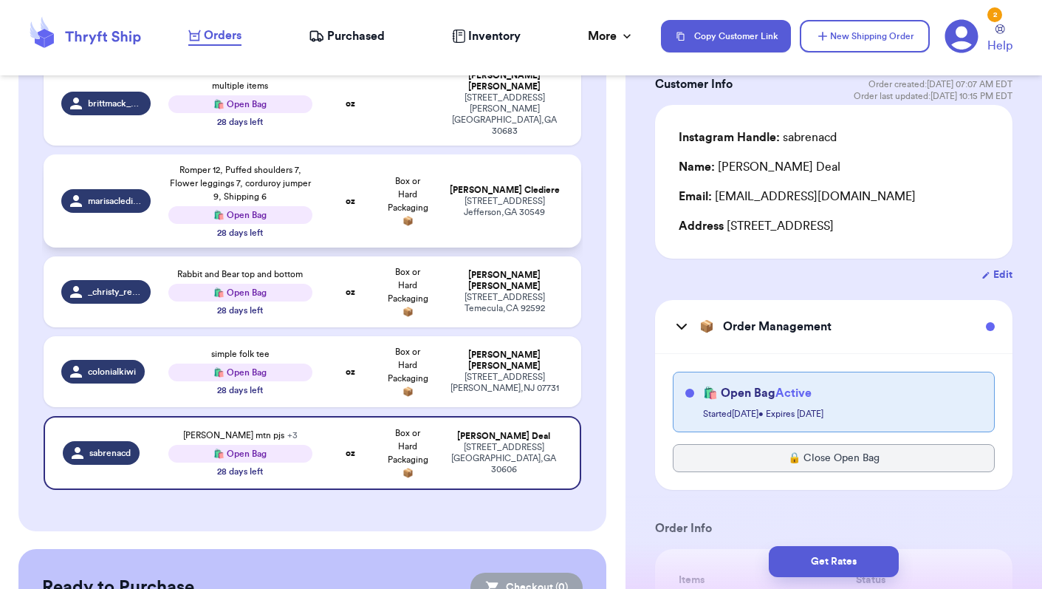
scroll to position [436, 0]
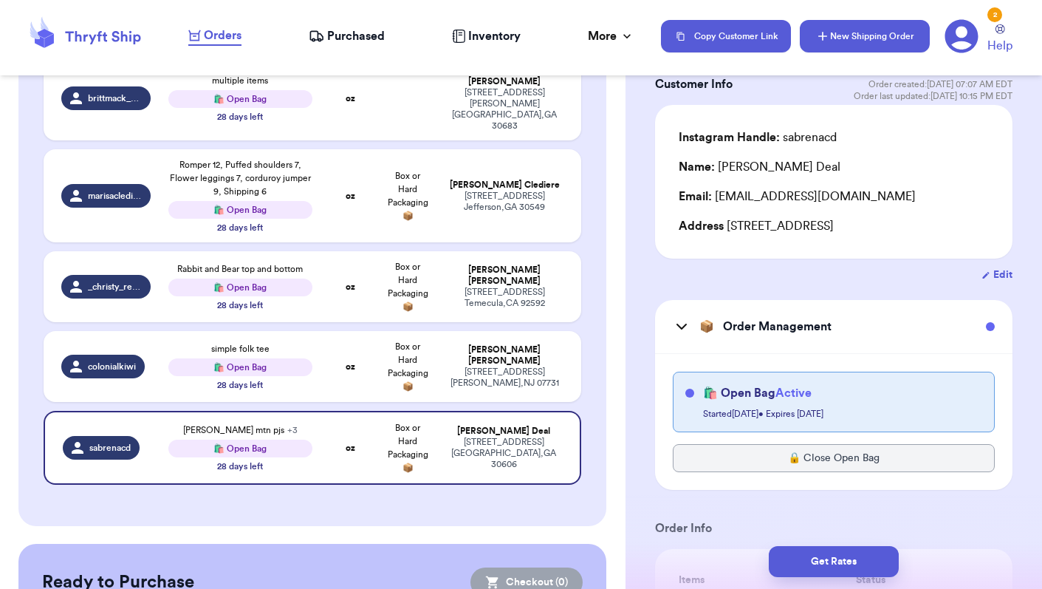
click at [866, 31] on button "New Shipping Order" at bounding box center [865, 36] width 130 height 32
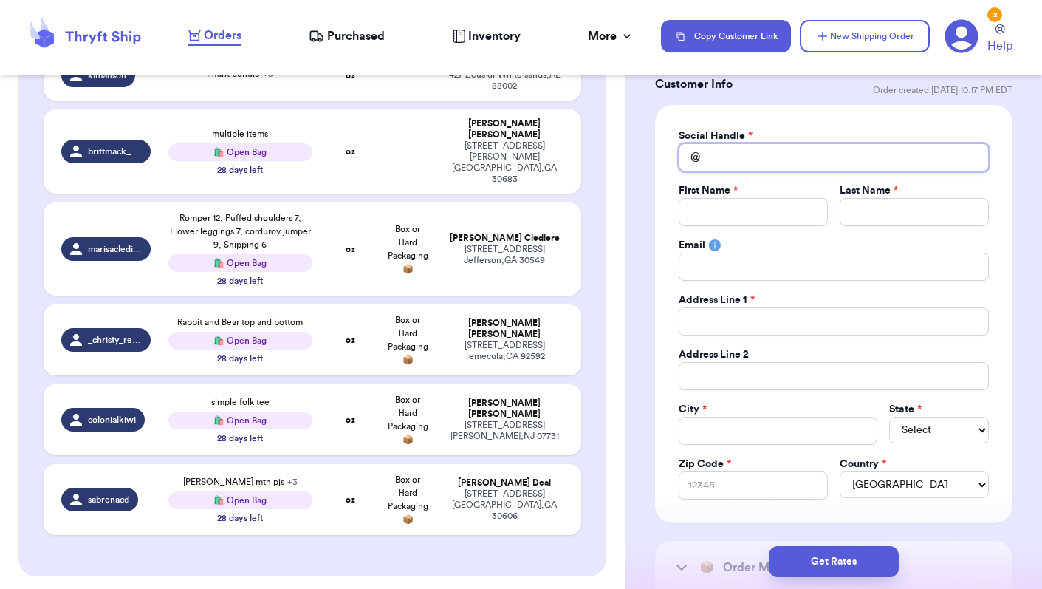
click at [749, 163] on input "Total Amount Paid" at bounding box center [834, 157] width 310 height 28
type input "m"
type input "mi"
type input "mic"
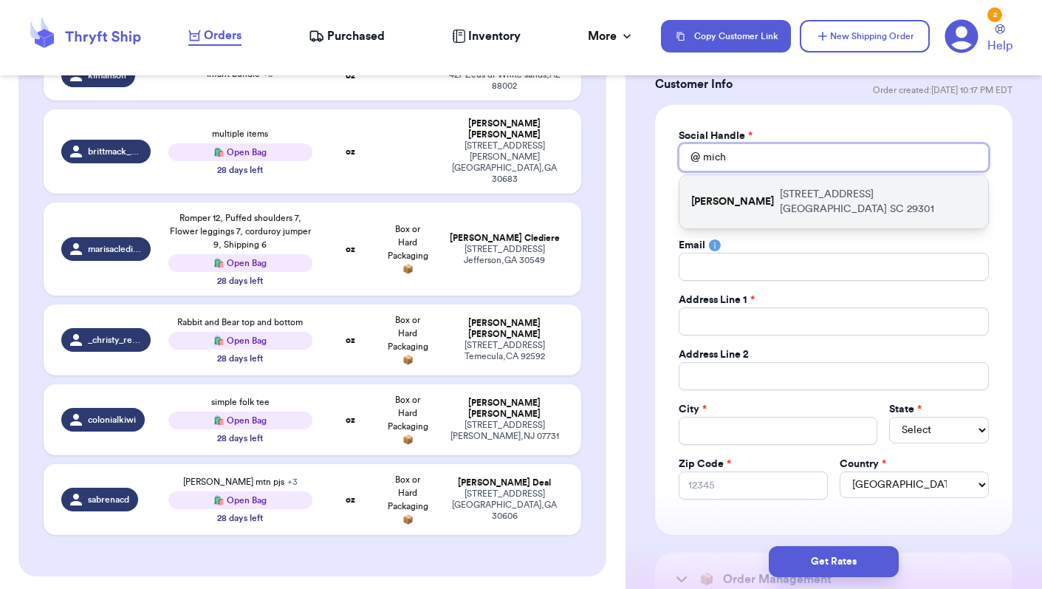
type input "mich"
click at [795, 195] on p "[STREET_ADDRESS]" at bounding box center [878, 202] width 196 height 30
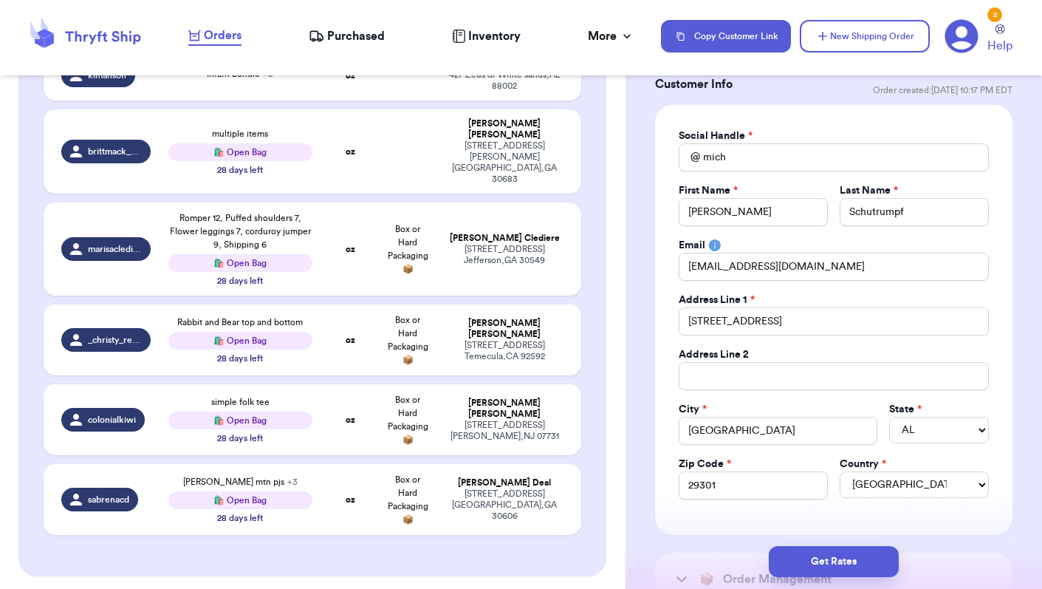
type input "[PERSON_NAME]"
type input "Schutrumpf"
type input "[EMAIL_ADDRESS][DOMAIN_NAME]"
type input "[STREET_ADDRESS]"
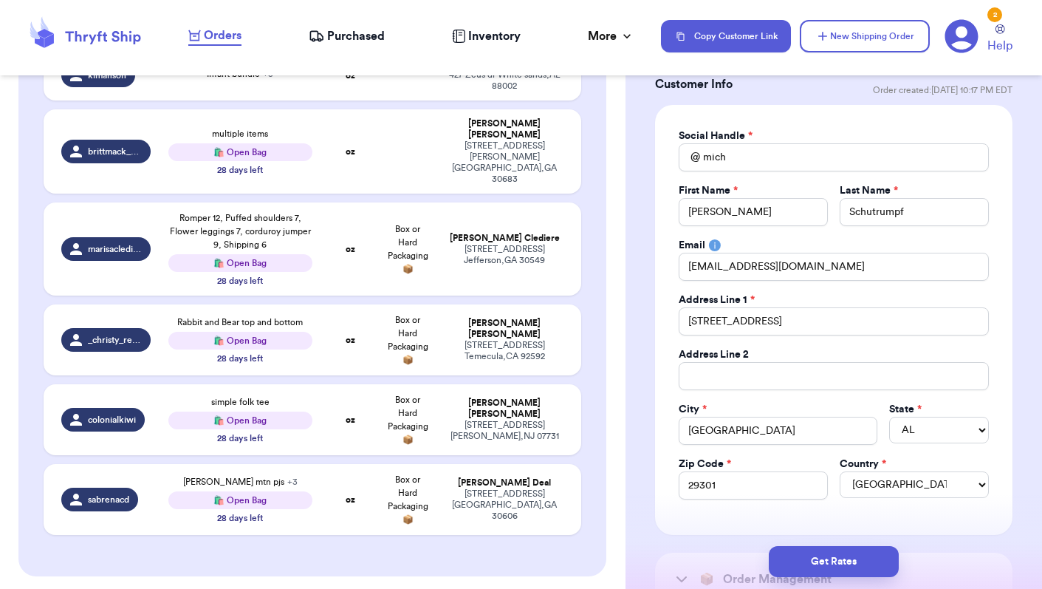
type input "[GEOGRAPHIC_DATA]"
select select "SC"
type input "29301"
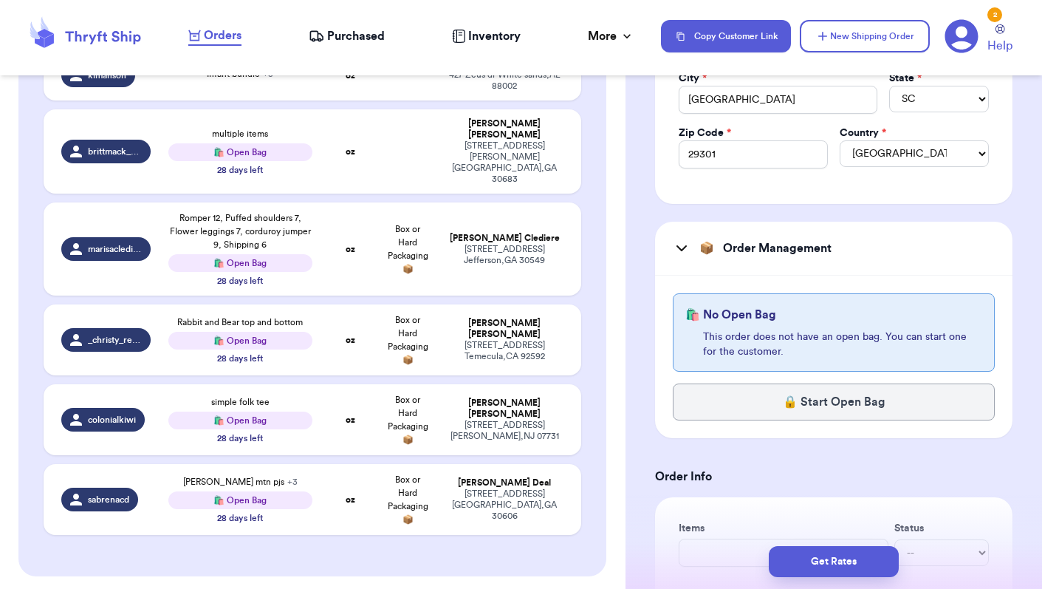
scroll to position [420, 0]
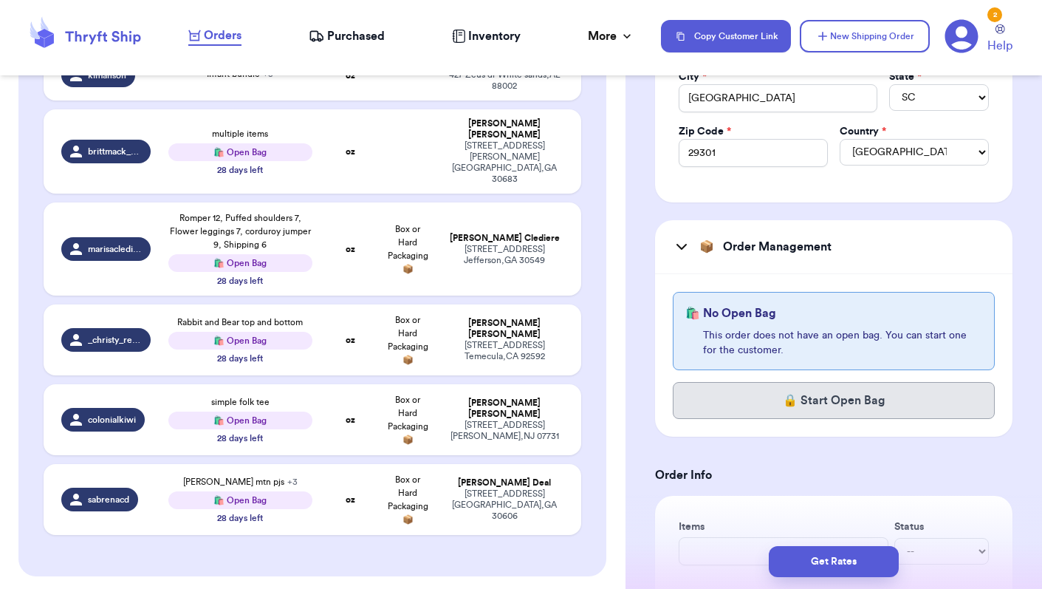
click at [825, 410] on button "🔒 Start Open Bag" at bounding box center [834, 400] width 322 height 37
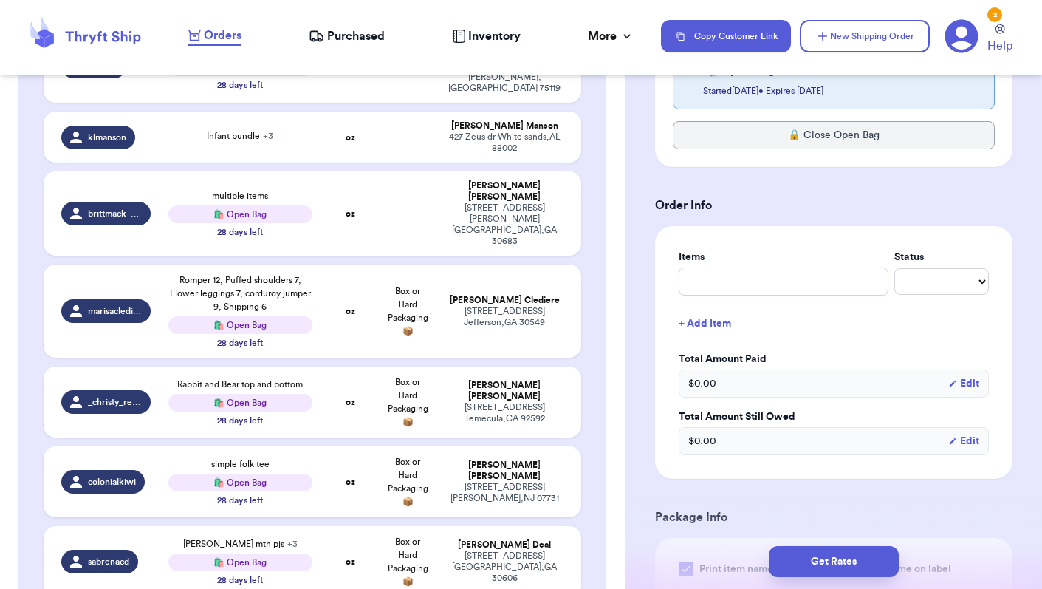
scroll to position [663, 0]
type input "*"
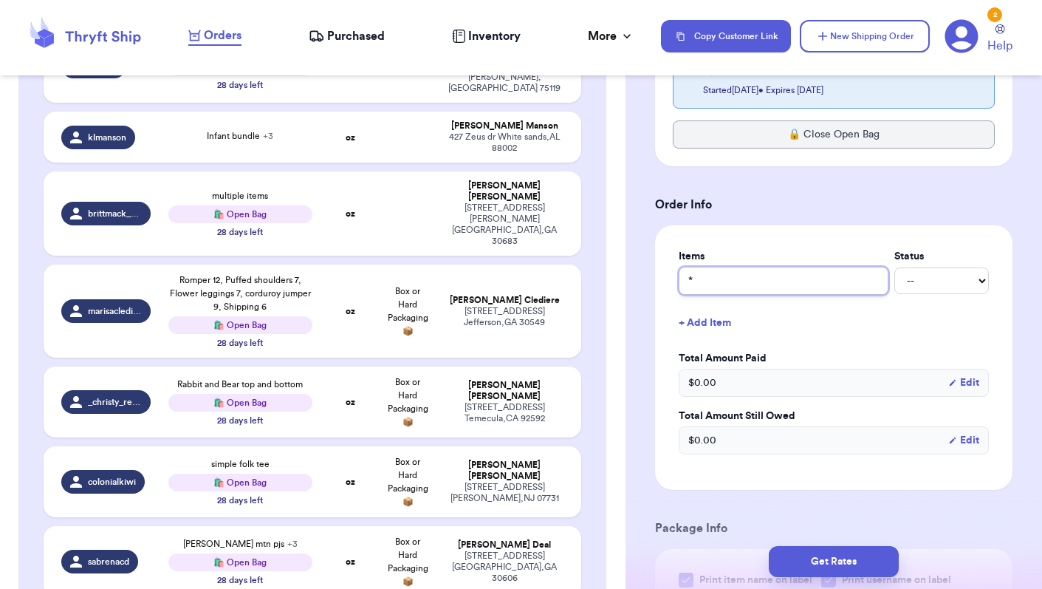
type input "*t"
type input "*t g"
type input "*t gi"
type input "*t gir"
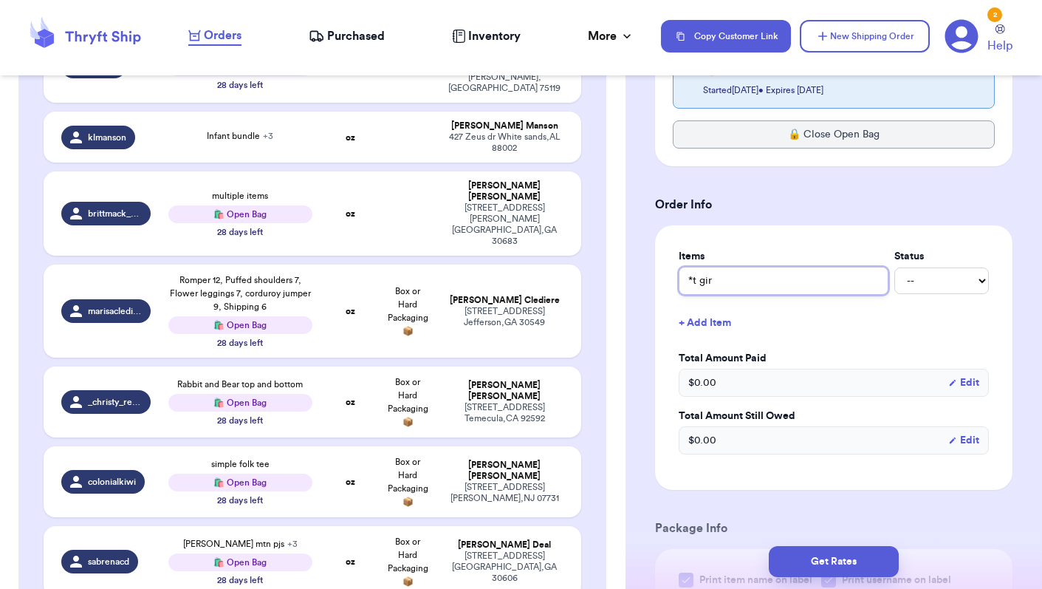
type input "*t girl"
type input "*t girl b"
type input "*t girl bu"
click at [705, 323] on button "+ Add Item" at bounding box center [834, 323] width 322 height 32
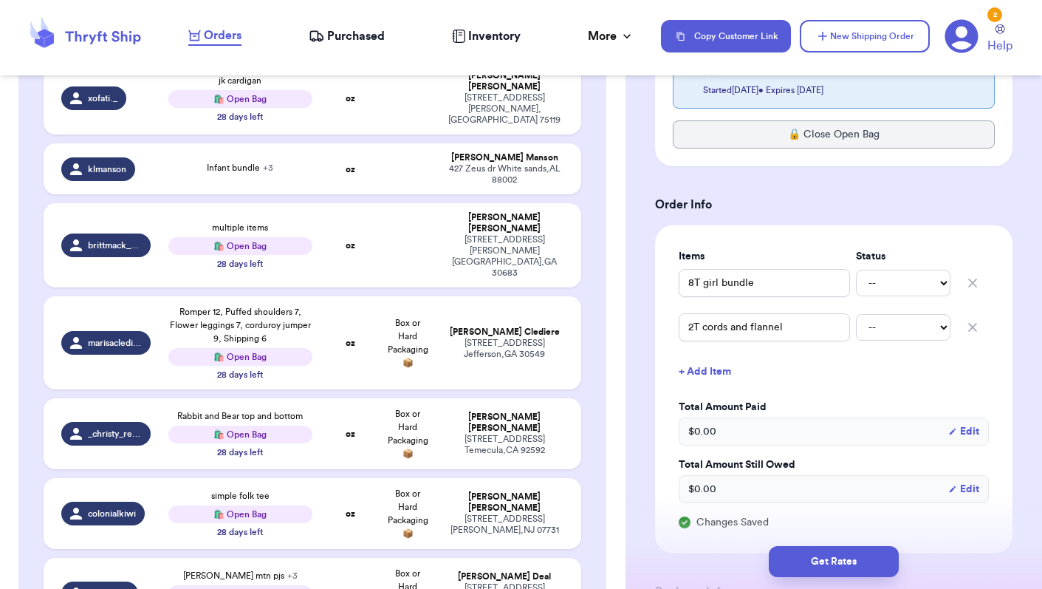
click at [705, 371] on button "+ Add Item" at bounding box center [834, 371] width 322 height 32
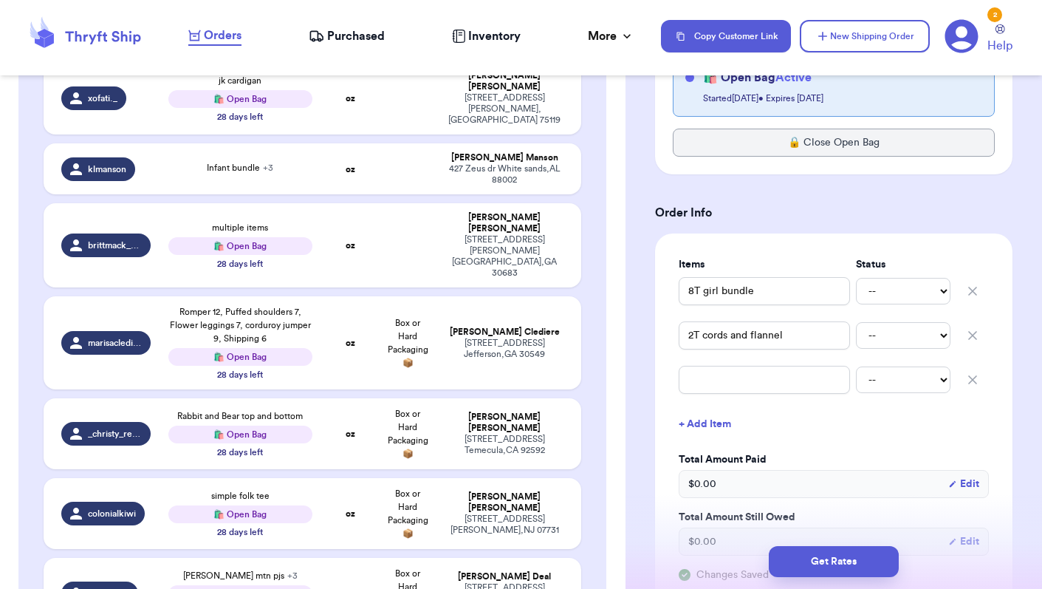
scroll to position [654, 0]
click at [711, 425] on button "+ Add Item" at bounding box center [834, 425] width 322 height 32
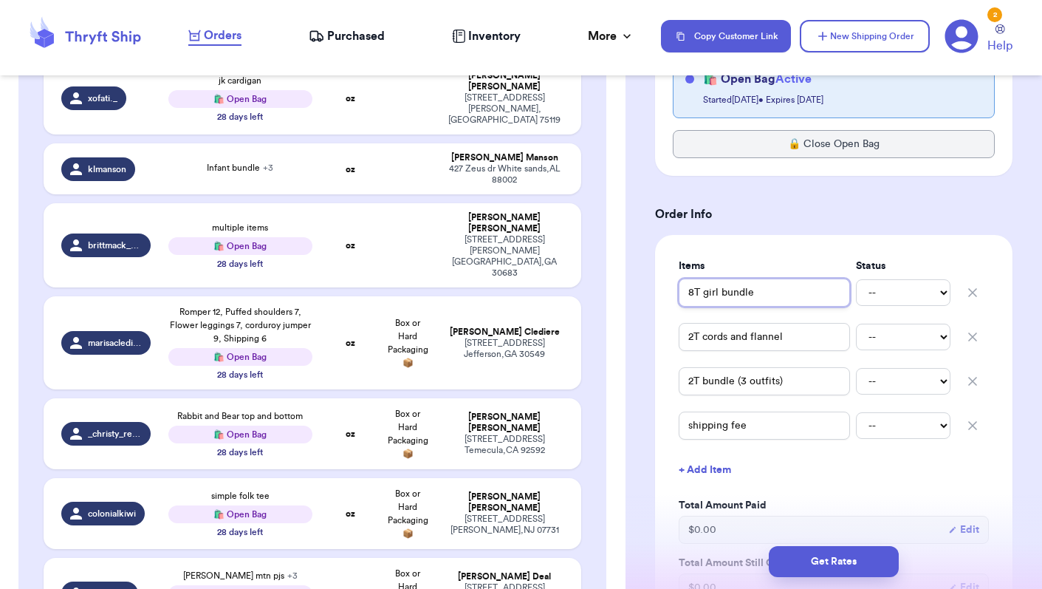
click at [777, 289] on input "8T girl bundle" at bounding box center [764, 292] width 171 height 28
click at [689, 292] on input "8T girl bundle" at bounding box center [764, 292] width 171 height 28
click at [688, 337] on input "2T cords and flannel" at bounding box center [764, 337] width 171 height 28
click at [688, 382] on input "2T bundle (3 outfits)" at bounding box center [764, 381] width 171 height 28
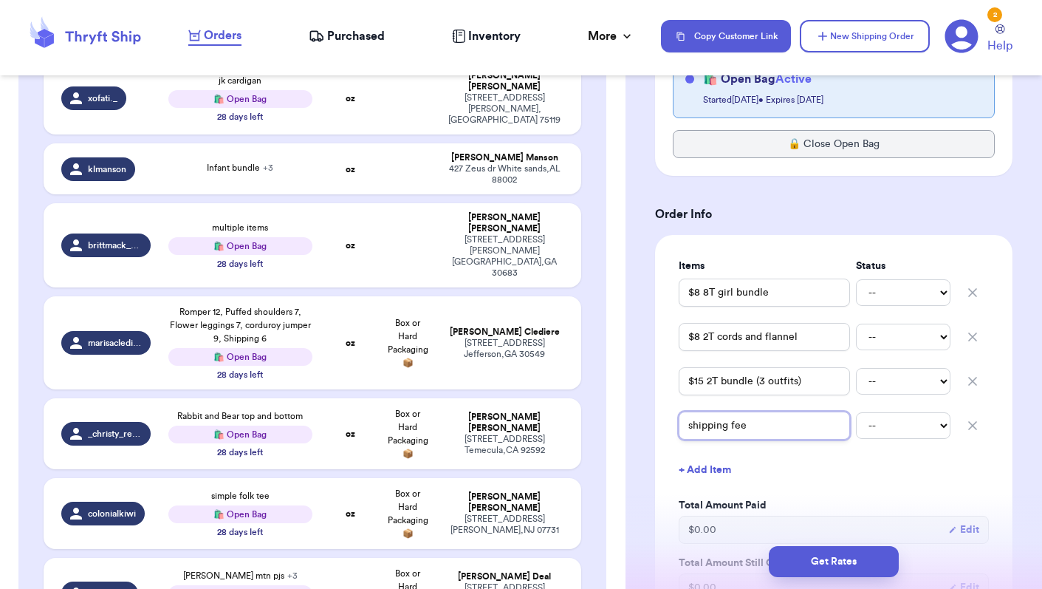
click at [690, 428] on input "shipping fee" at bounding box center [764, 425] width 171 height 28
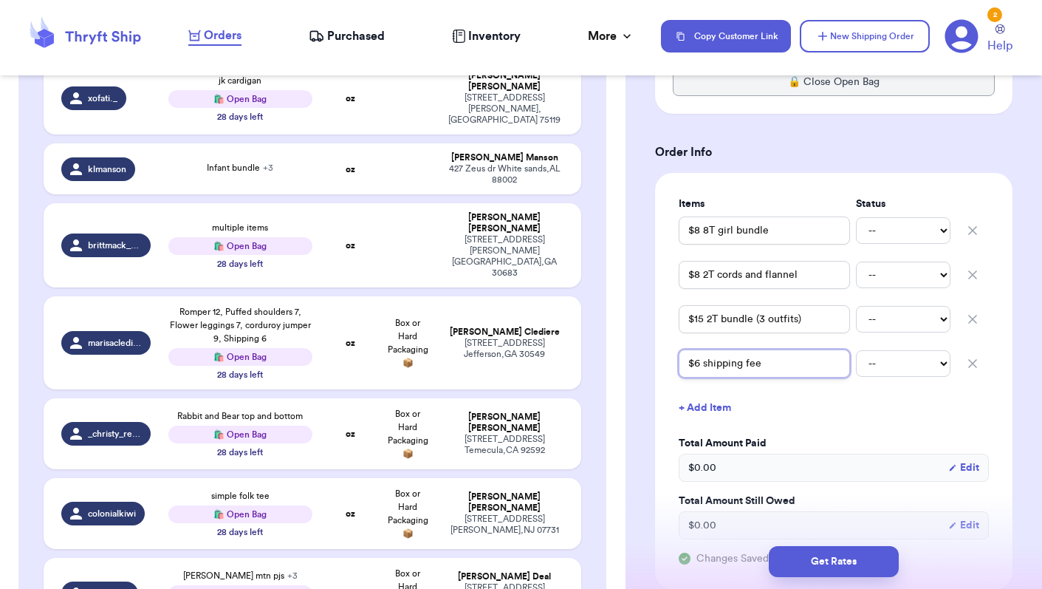
scroll to position [718, 0]
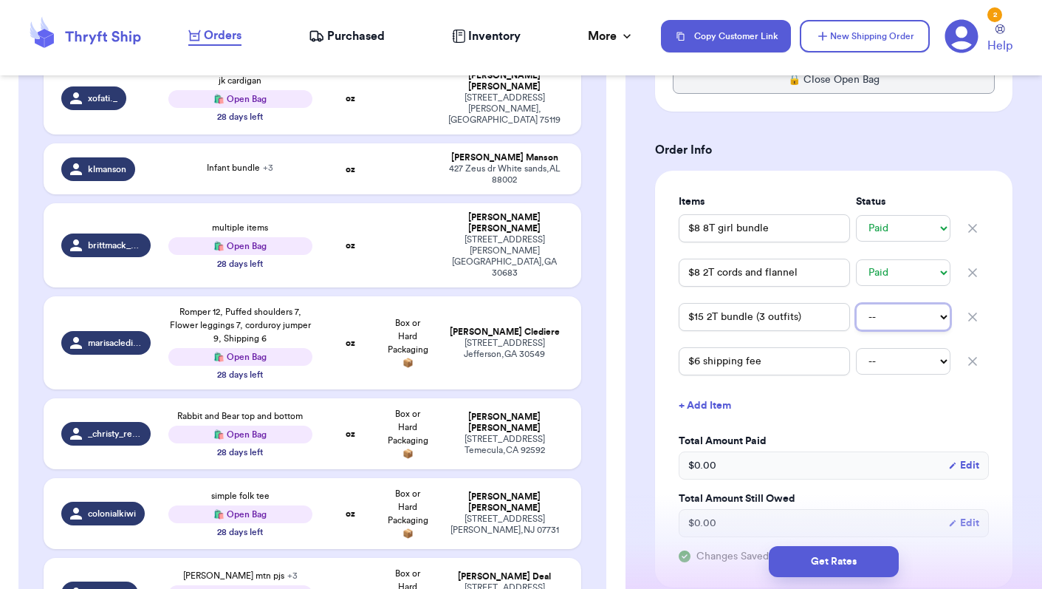
click at [906, 316] on select "-- Paid Owes" at bounding box center [903, 317] width 95 height 27
click at [873, 398] on button "+ Add Item" at bounding box center [834, 405] width 322 height 32
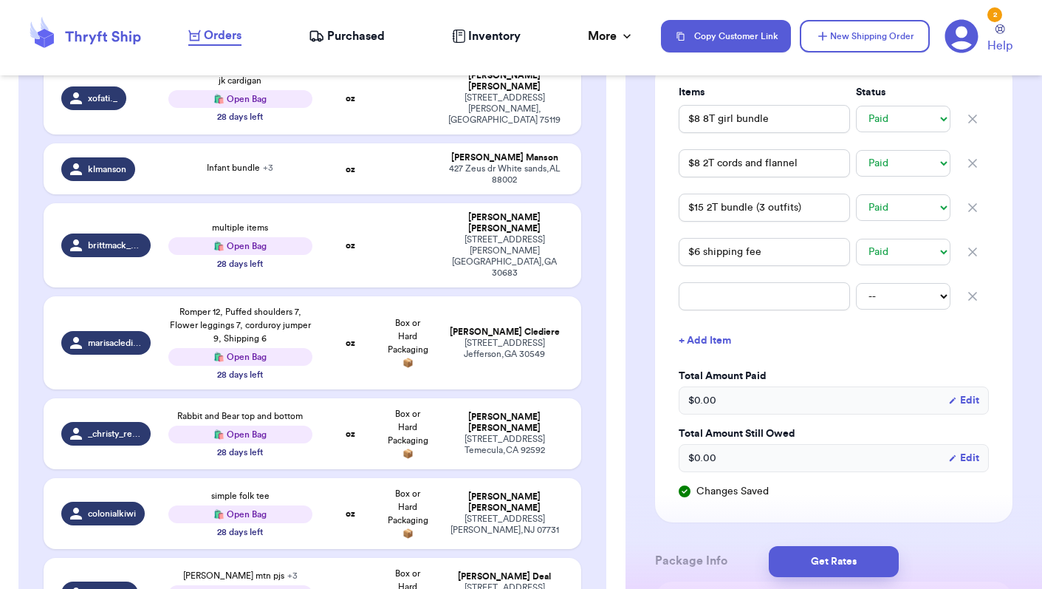
scroll to position [830, 0]
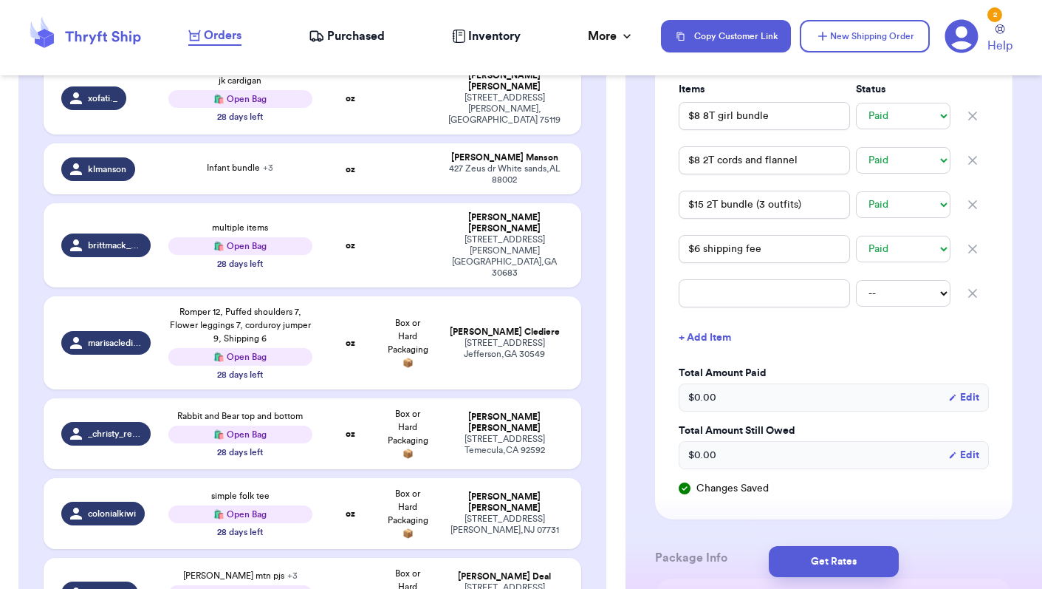
click at [773, 394] on div "$ 0.00 Edit" at bounding box center [834, 397] width 310 height 28
click at [979, 395] on button "Edit" at bounding box center [963, 397] width 31 height 15
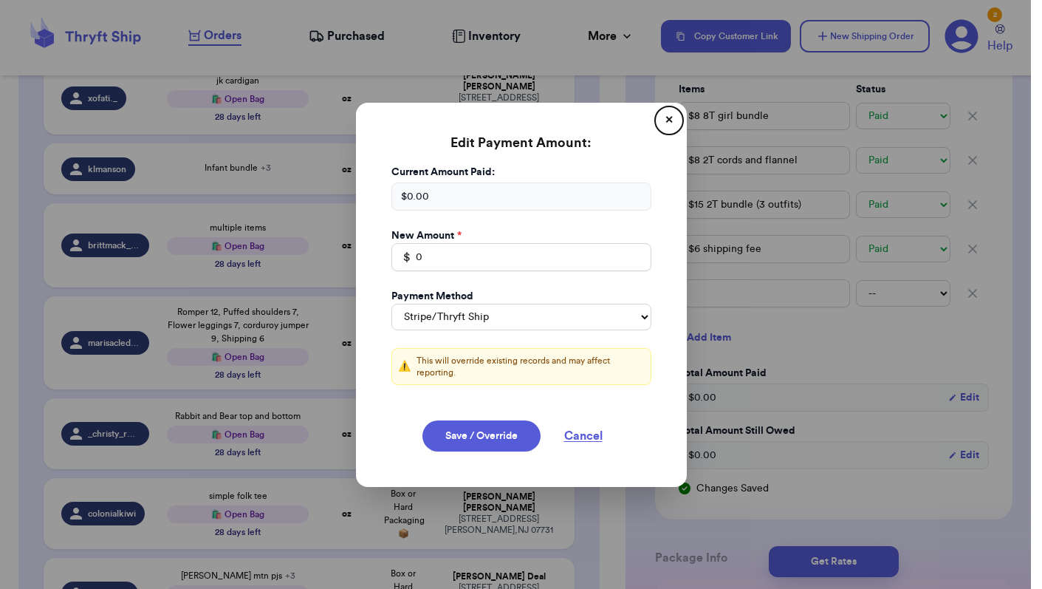
click at [442, 202] on div "$ 0.00" at bounding box center [521, 196] width 260 height 28
click at [416, 208] on div "$ 0.00" at bounding box center [521, 196] width 260 height 28
click at [412, 202] on div "$ 0.00" at bounding box center [521, 196] width 260 height 28
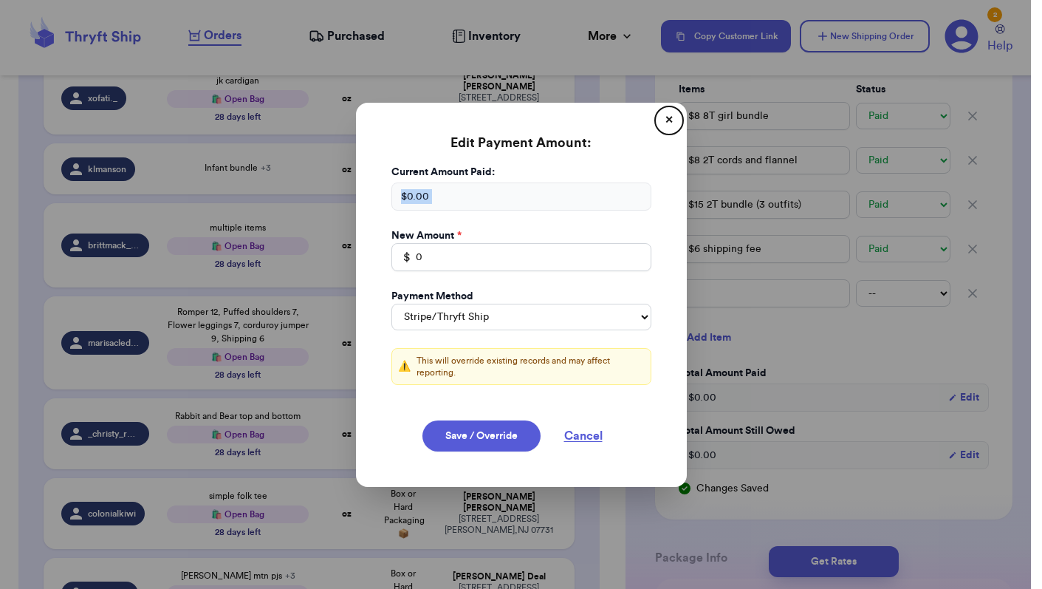
click at [412, 202] on div "$ 0.00" at bounding box center [521, 196] width 260 height 28
click at [426, 264] on input "0" at bounding box center [521, 257] width 260 height 28
click at [501, 431] on button "Save / Override" at bounding box center [481, 435] width 118 height 31
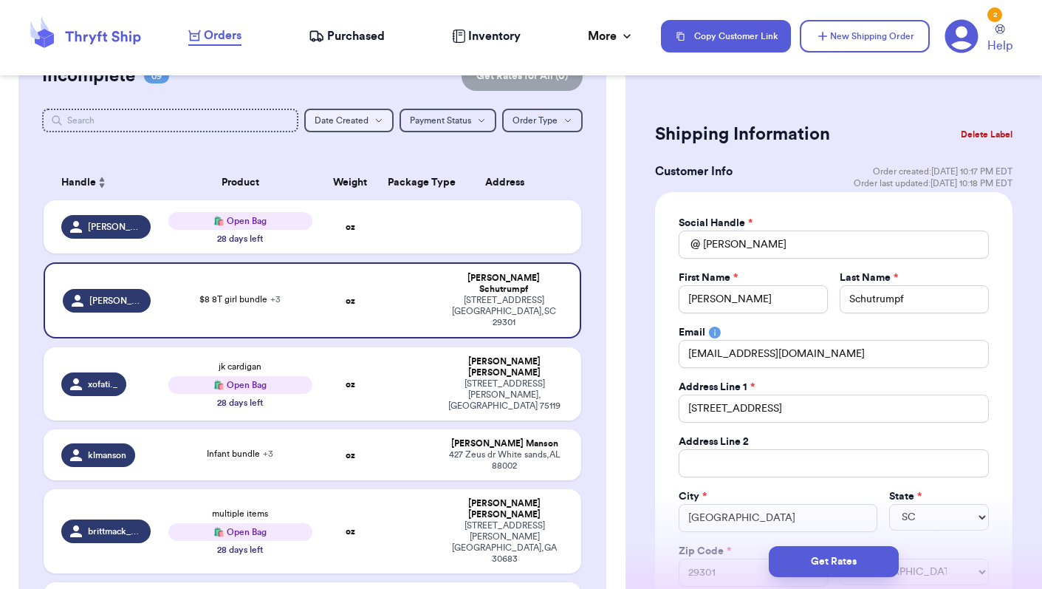
scroll to position [151, 0]
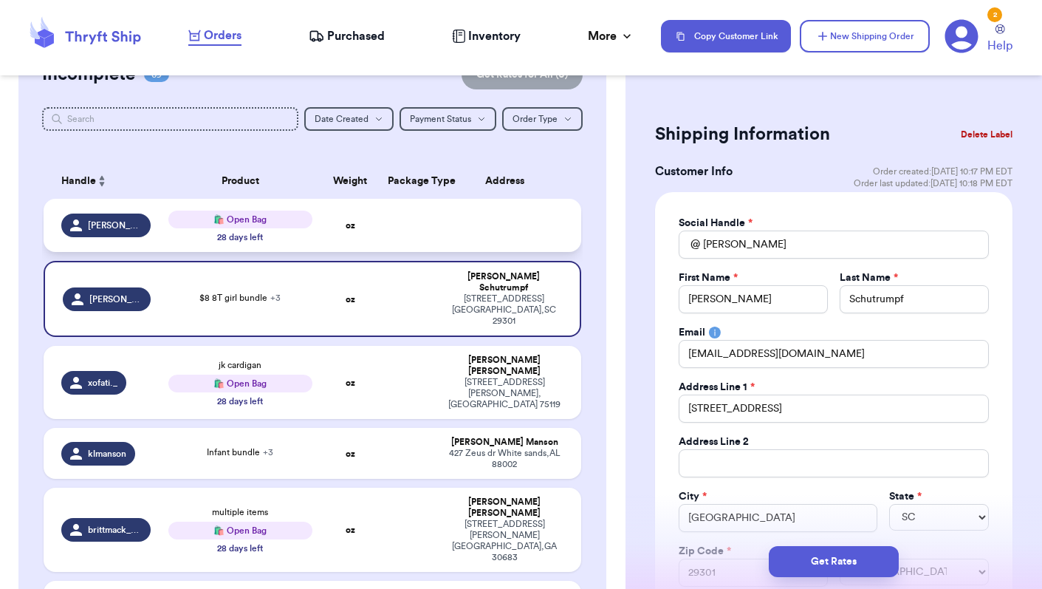
click at [394, 226] on td at bounding box center [408, 225] width 58 height 53
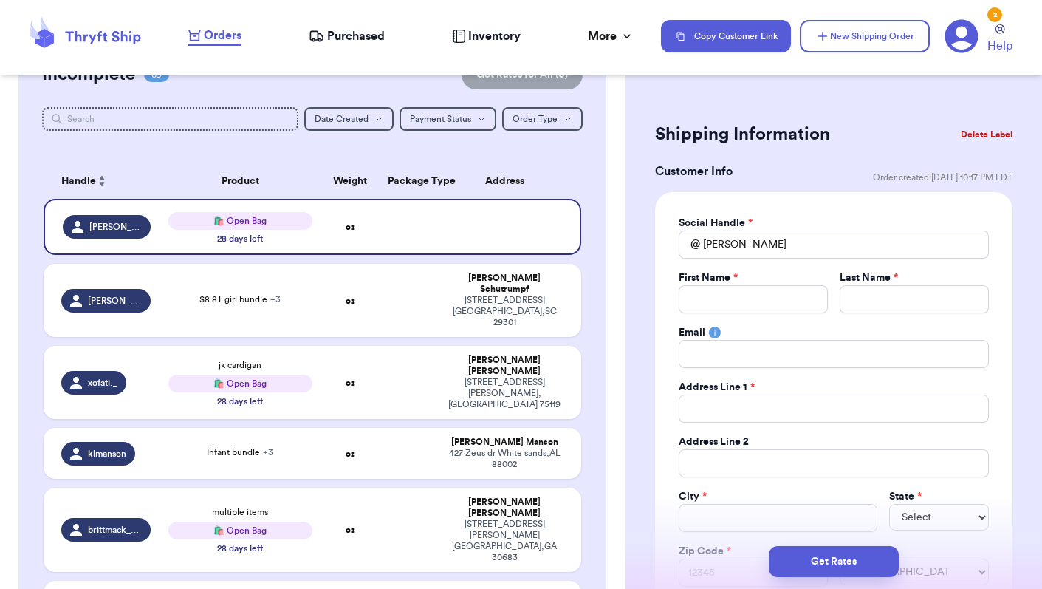
click at [982, 136] on button "Delete Label" at bounding box center [987, 134] width 64 height 32
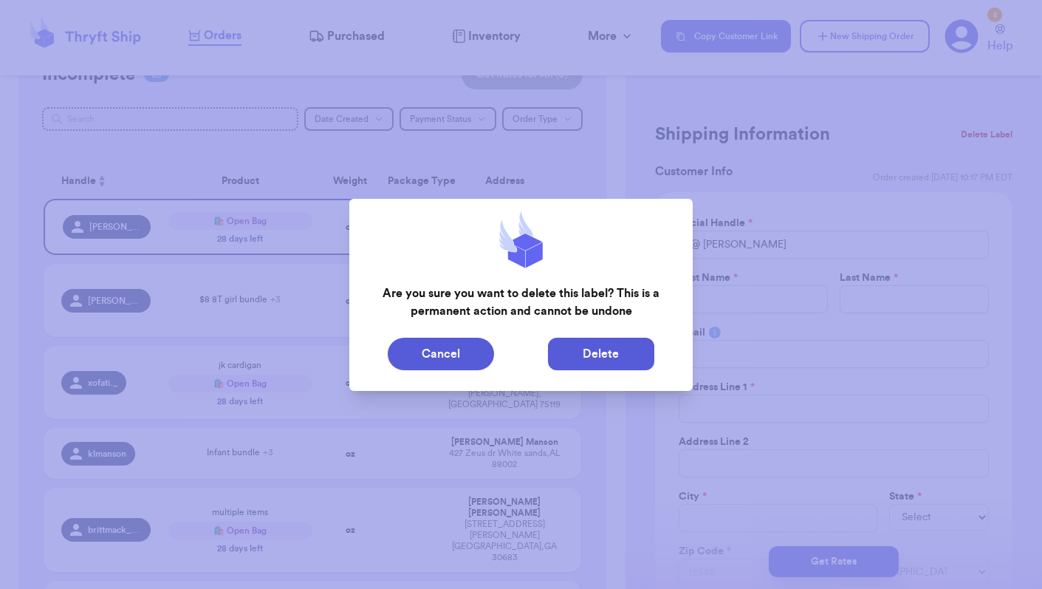
click at [586, 353] on button "Delete" at bounding box center [601, 354] width 106 height 32
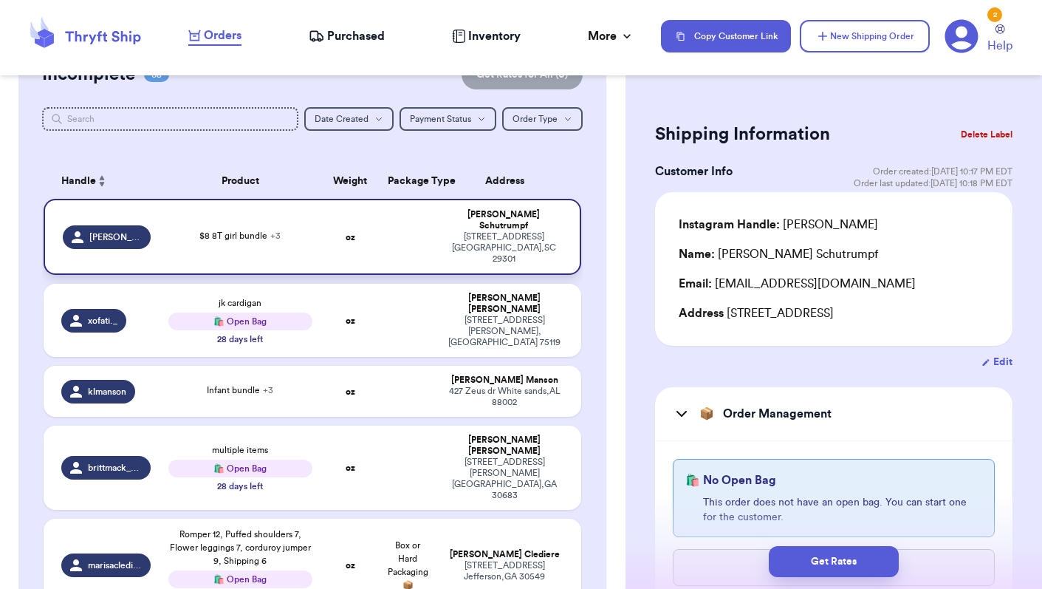
click at [286, 238] on div "$8 8T girl bundle + 3" at bounding box center [240, 237] width 144 height 16
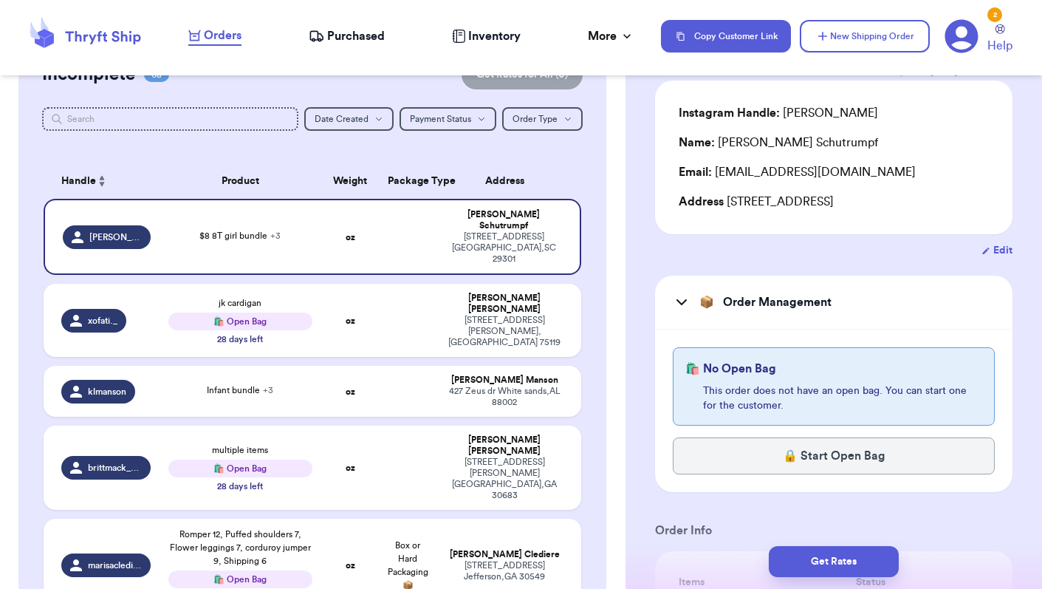
scroll to position [114, 0]
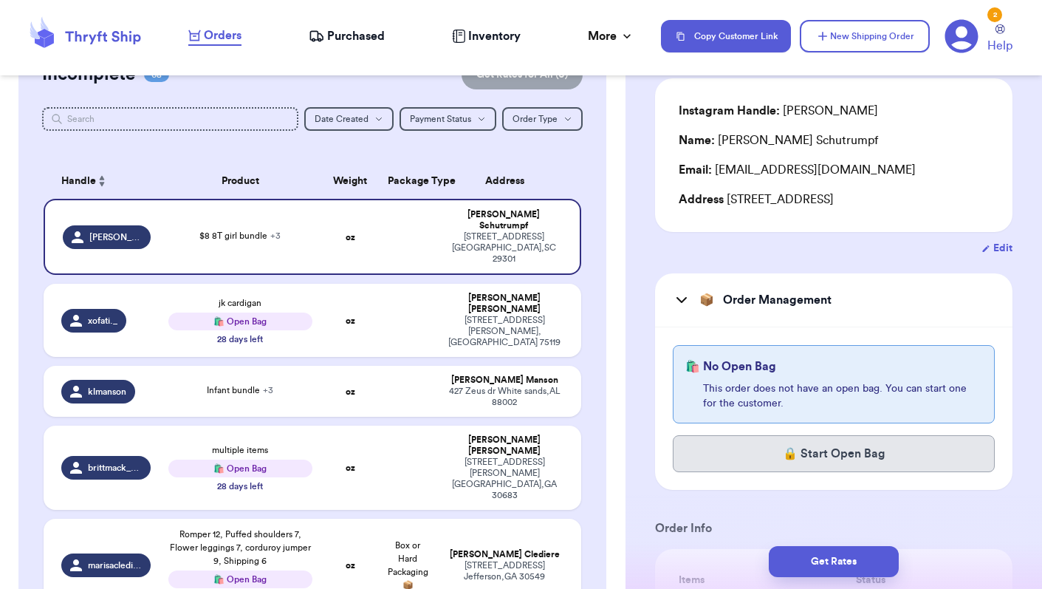
click at [844, 453] on button "🔒 Start Open Bag" at bounding box center [834, 453] width 322 height 37
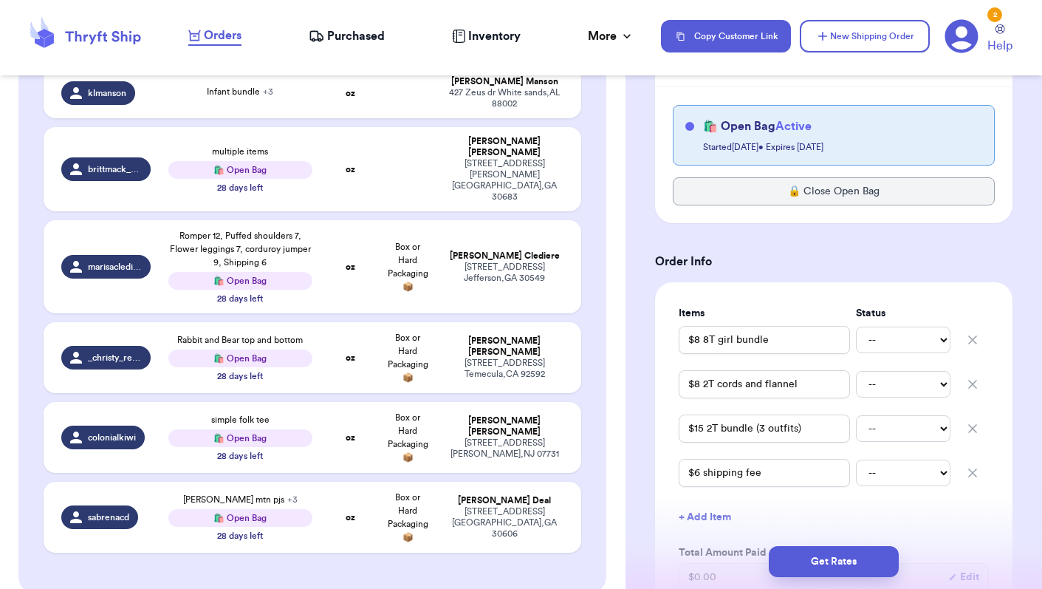
scroll to position [455, 0]
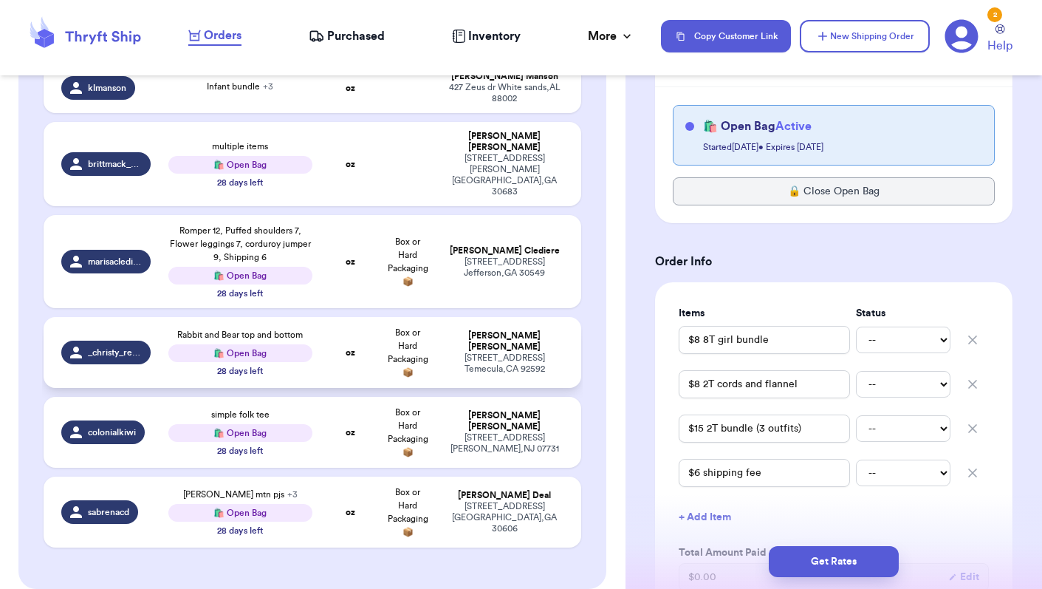
click at [169, 352] on div "Rabbit and Bear top and bottom 🛍️ Open Bag 28 days left" at bounding box center [240, 352] width 144 height 49
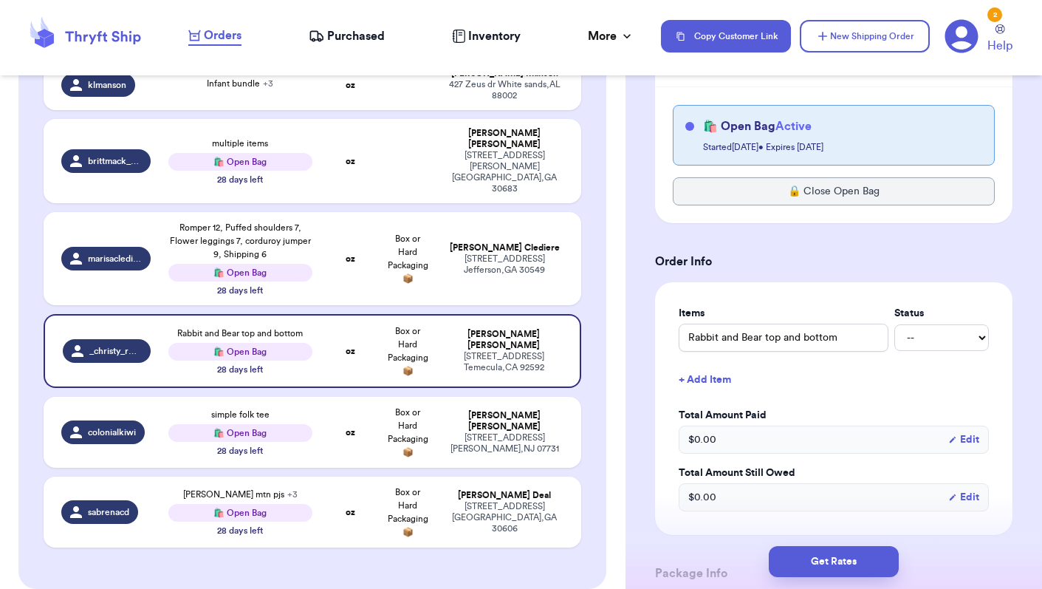
click at [719, 386] on button "+ Add Item" at bounding box center [834, 379] width 322 height 32
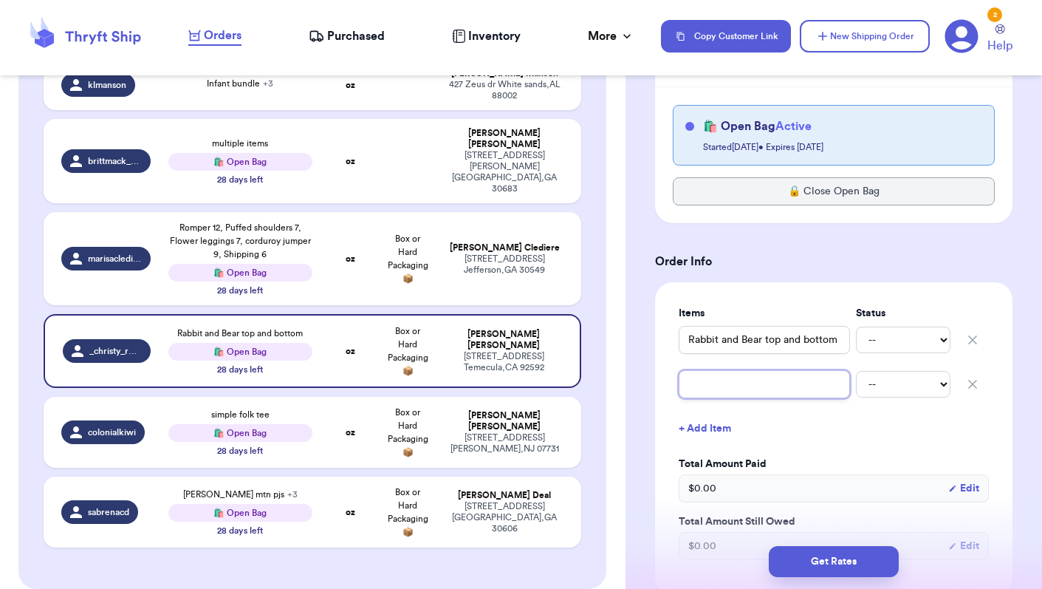
click at [734, 389] on input "text" at bounding box center [764, 384] width 171 height 28
paste input "0-3m trio - bamboo onesie and sack + sleeveless waffle"
click at [782, 256] on h3 "Order Info" at bounding box center [833, 262] width 357 height 18
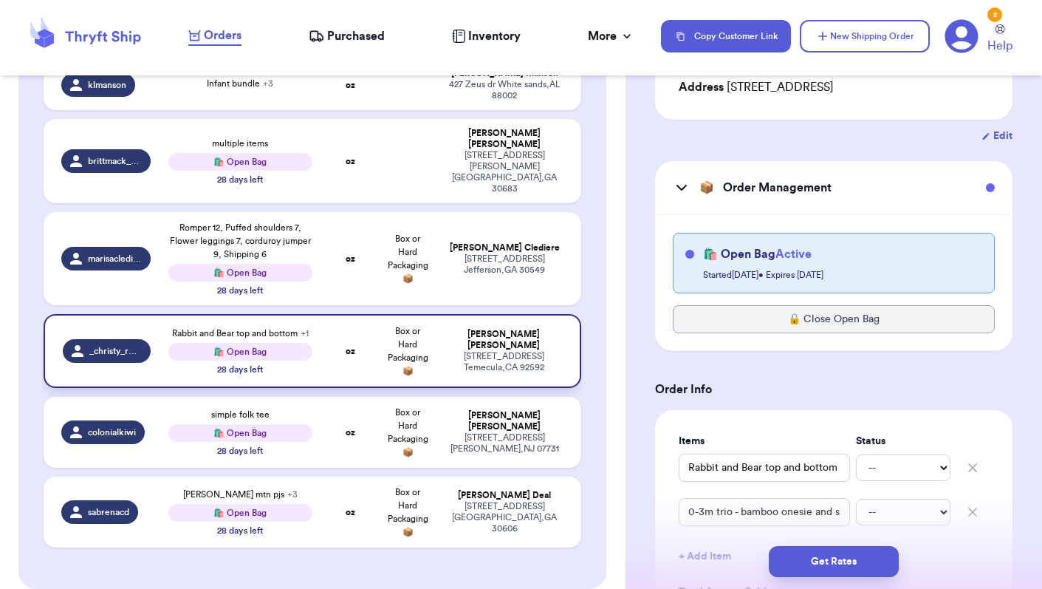
scroll to position [174, 0]
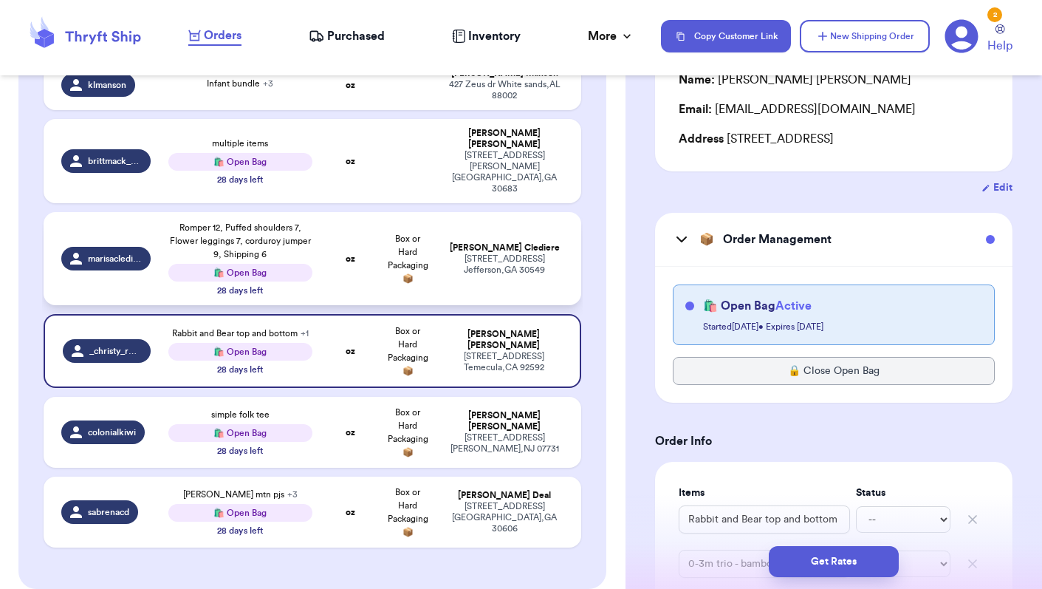
click at [142, 261] on td "marisaclediere" at bounding box center [102, 258] width 116 height 93
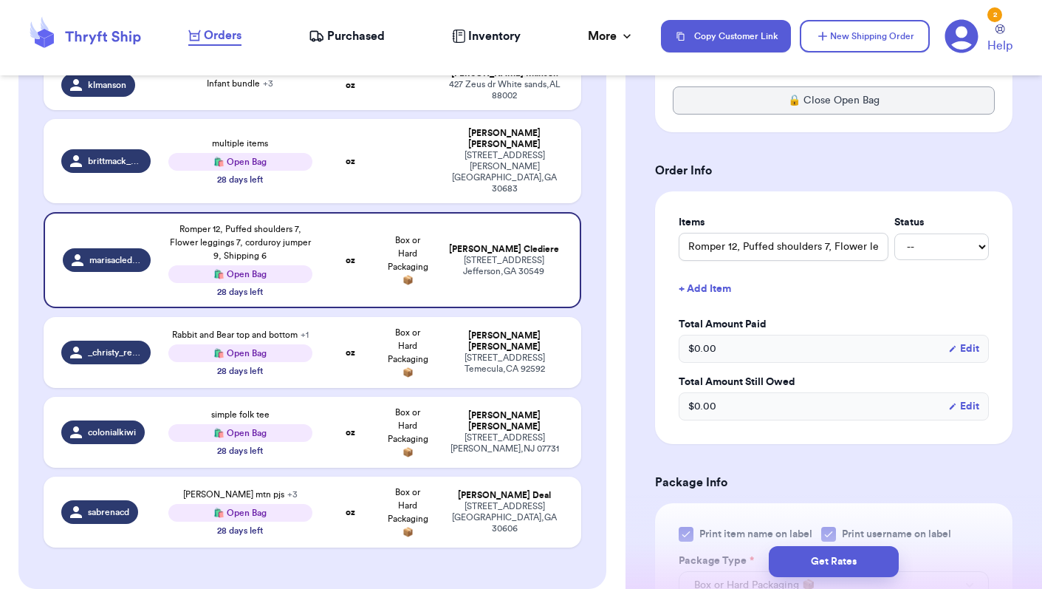
scroll to position [465, 0]
click at [810, 230] on input "Romper 12, Puffed shoulders 7, Flower leggings 7, corduroy jumper 9, Shipping 6" at bounding box center [784, 244] width 210 height 28
click at [877, 230] on input "Romper 12, Puffed shoulders 7, Flower leggings 7, corduroy jumper 9, Shipping 6" at bounding box center [784, 244] width 210 height 28
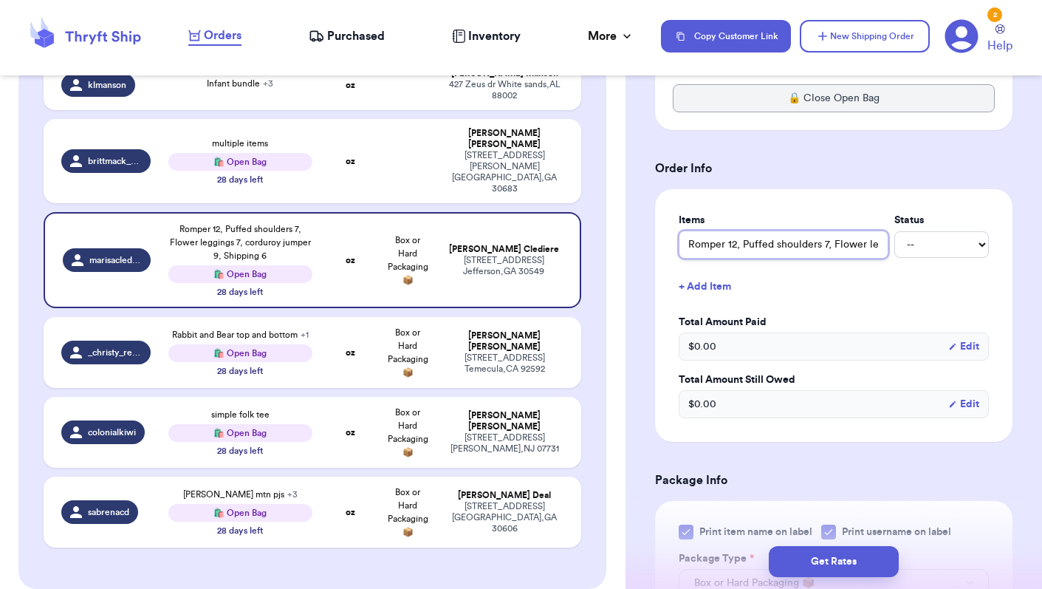
drag, startPoint x: 816, startPoint y: 230, endPoint x: 915, endPoint y: 242, distance: 99.7
click at [915, 242] on div "Romper 12, Puffed shoulders 7, Flower leggings 7, corduroy jumper 9, Shipping 6…" at bounding box center [834, 244] width 310 height 28
click at [878, 270] on button "+ Add Item" at bounding box center [834, 286] width 322 height 32
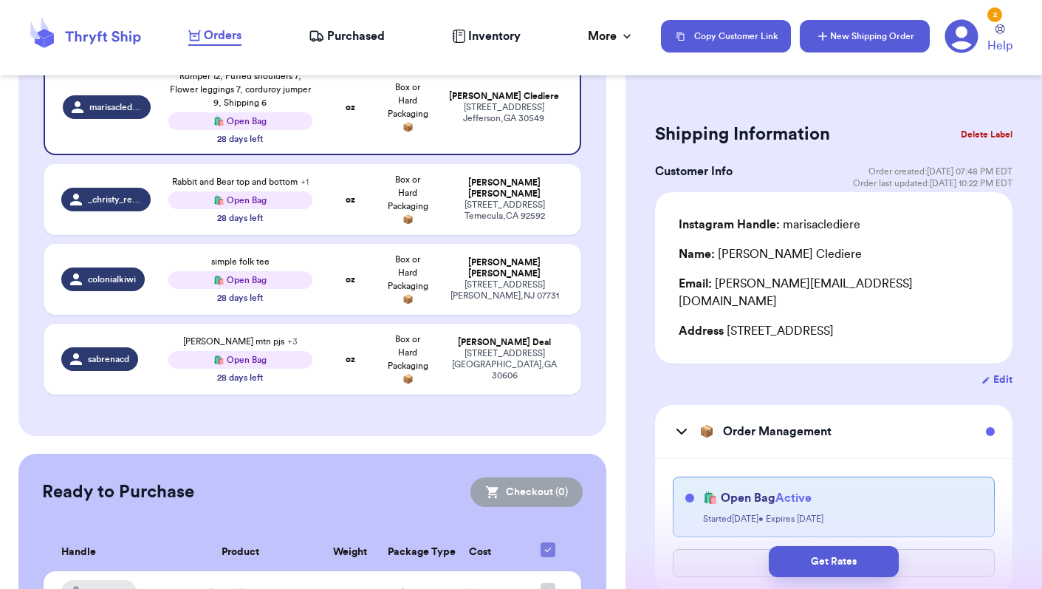
scroll to position [0, 0]
click at [892, 29] on button "New Shipping Order" at bounding box center [865, 36] width 130 height 32
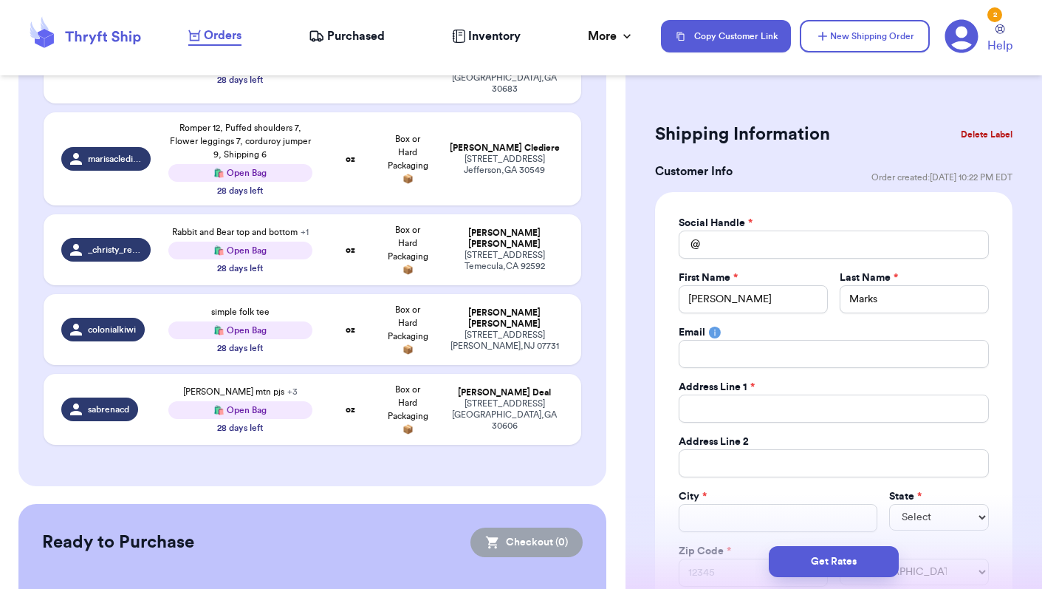
click at [845, 318] on div "Social Handle * @ First Name * [PERSON_NAME] Last Name * Marks Email Address Li…" at bounding box center [834, 414] width 310 height 397
click at [754, 249] on input "Total Amount Paid" at bounding box center [834, 244] width 310 height 28
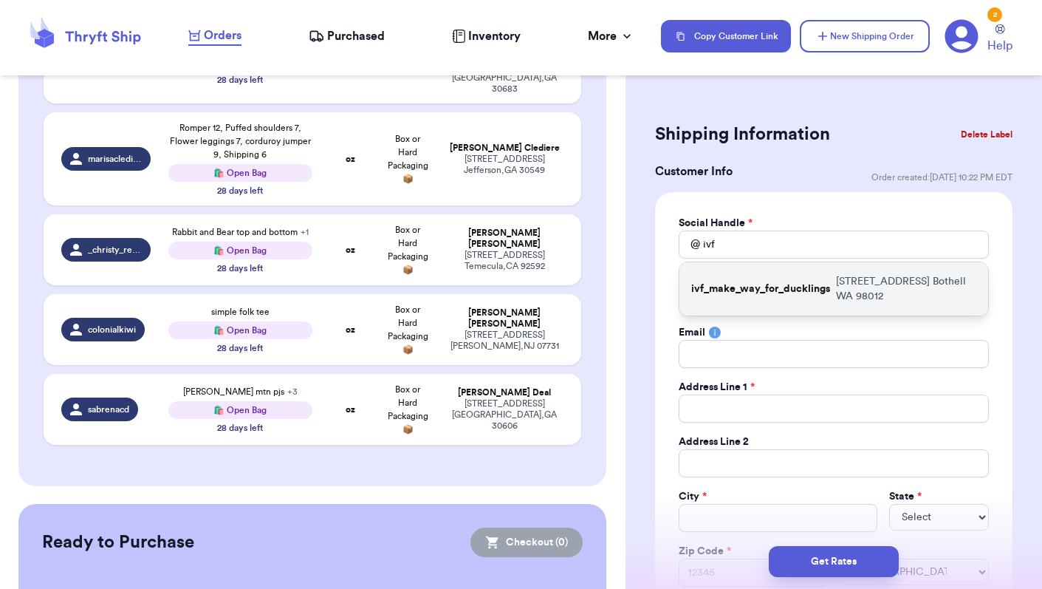
click at [771, 296] on div "ivf_make_way_for_ducklings [STREET_ADDRESS]" at bounding box center [833, 288] width 309 height 53
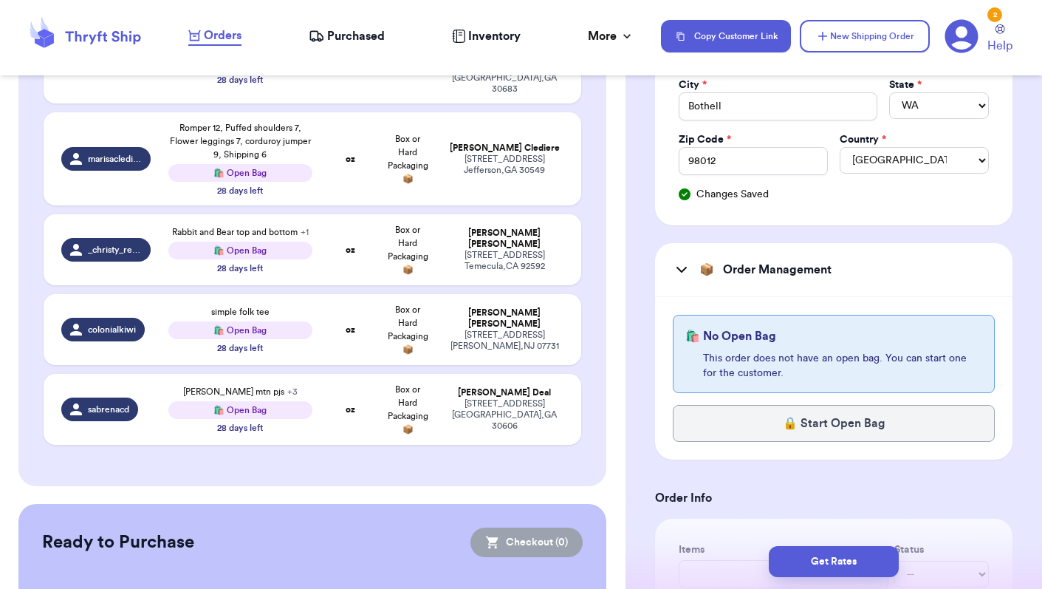
scroll to position [414, 0]
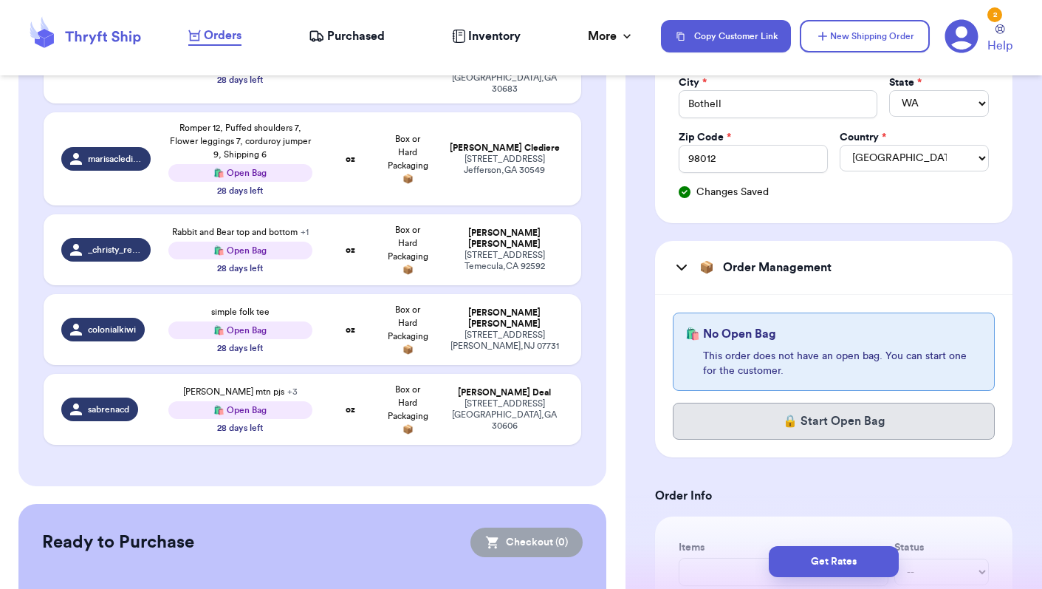
click at [776, 424] on button "🔒 Start Open Bag" at bounding box center [834, 421] width 322 height 37
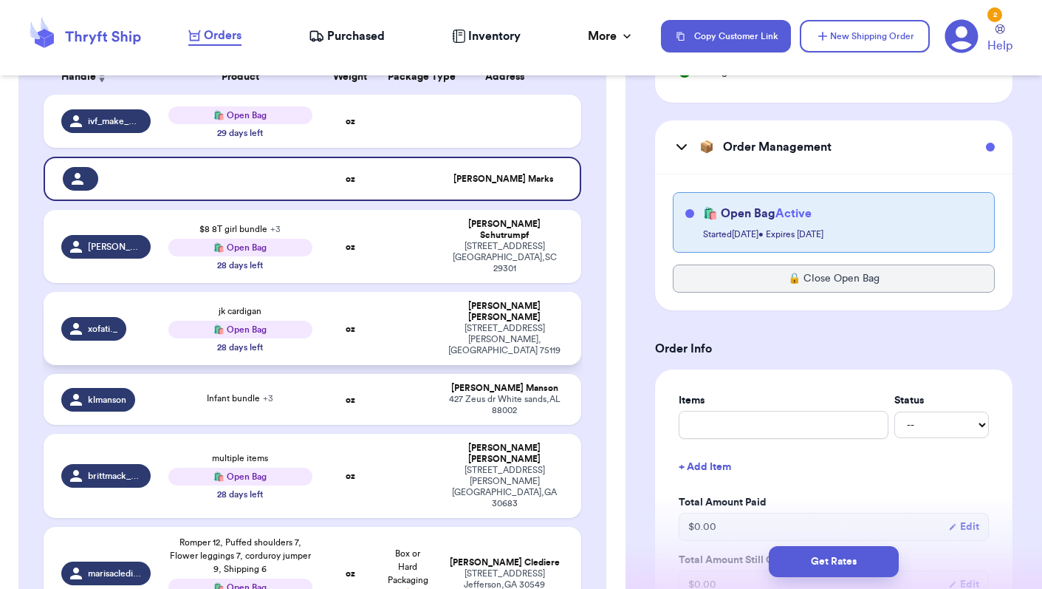
scroll to position [248, 0]
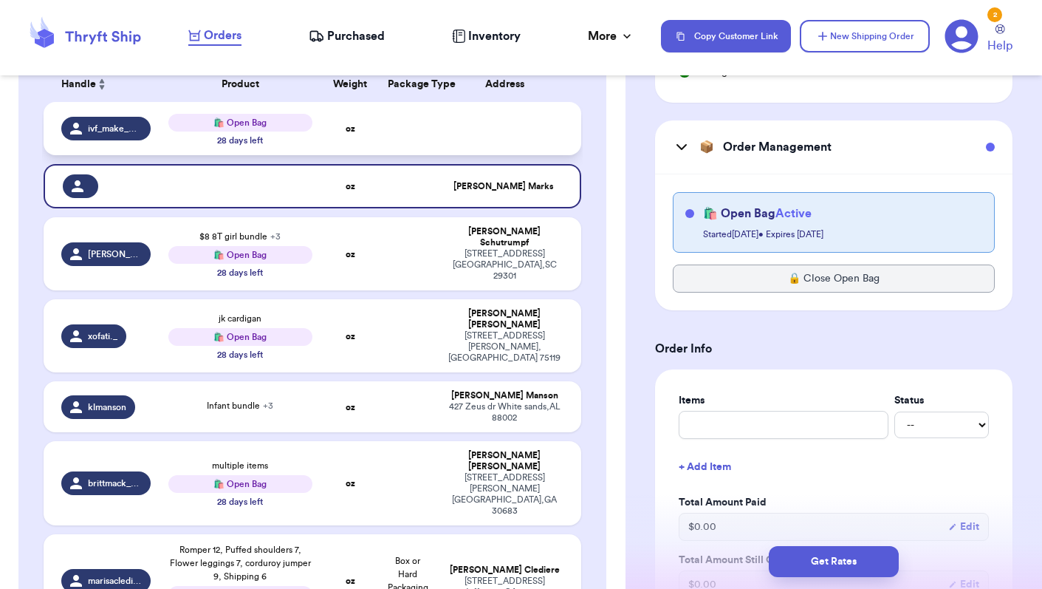
click at [281, 131] on div "🛍️ Open Bag" at bounding box center [240, 123] width 144 height 18
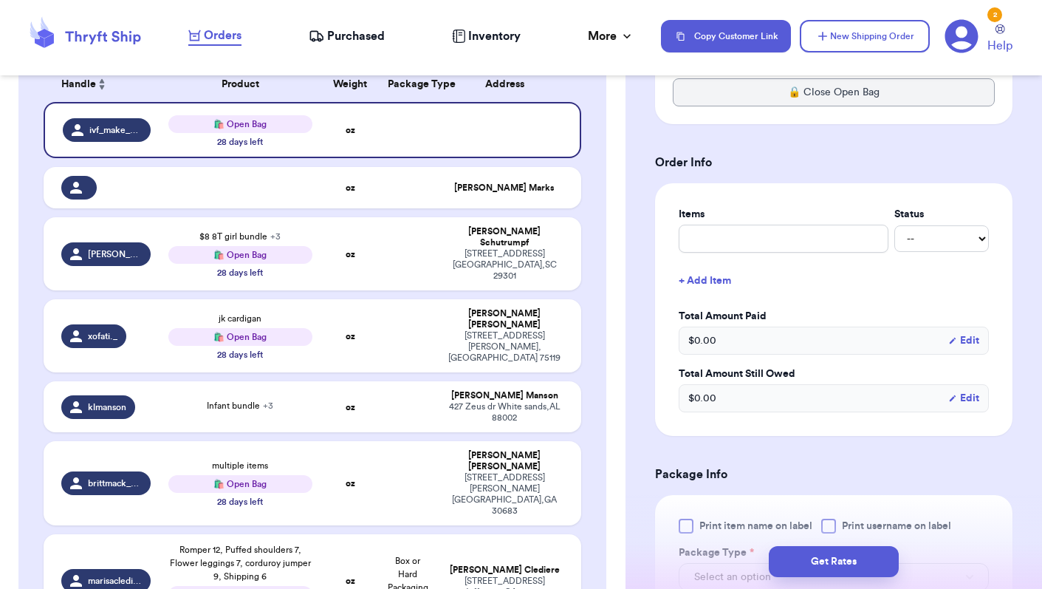
scroll to position [713, 0]
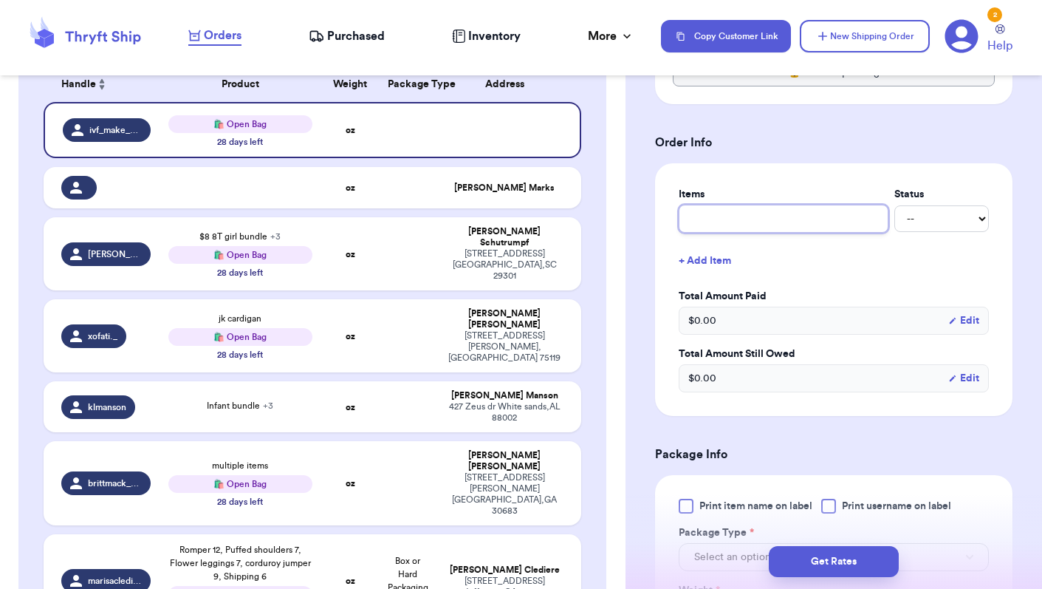
click at [753, 223] on input "text" at bounding box center [784, 219] width 210 height 28
paste input "Salem sweater, dot mustard dress, floral sweatshirt"
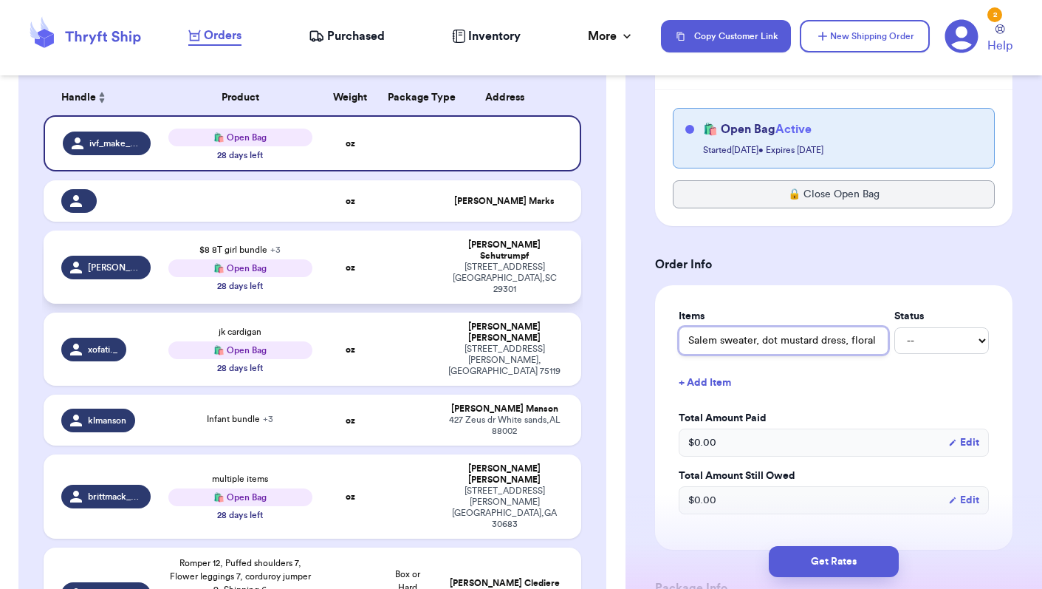
scroll to position [233, 0]
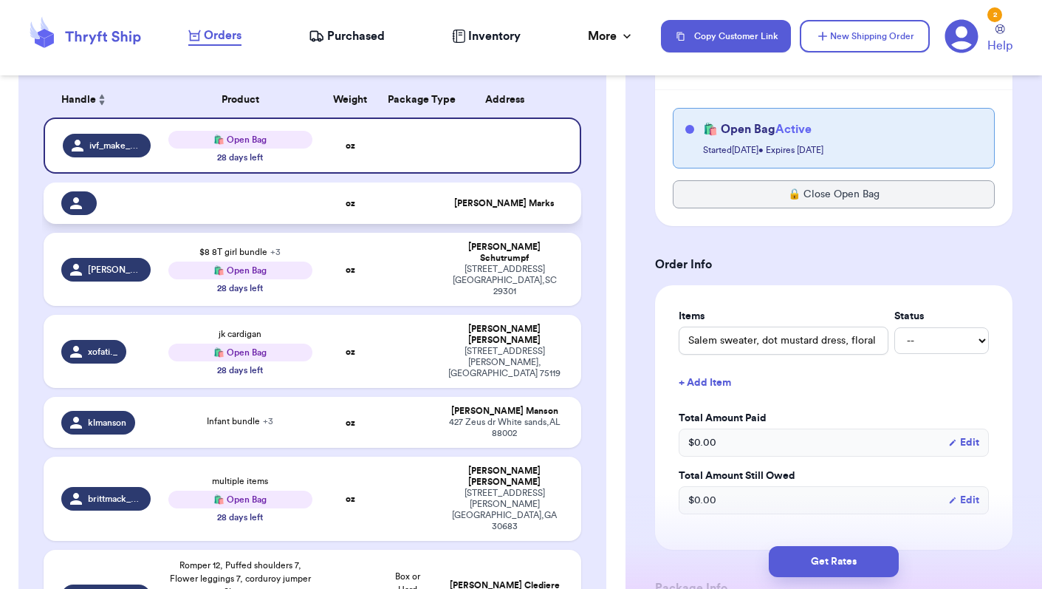
click at [261, 205] on div at bounding box center [240, 203] width 144 height 3
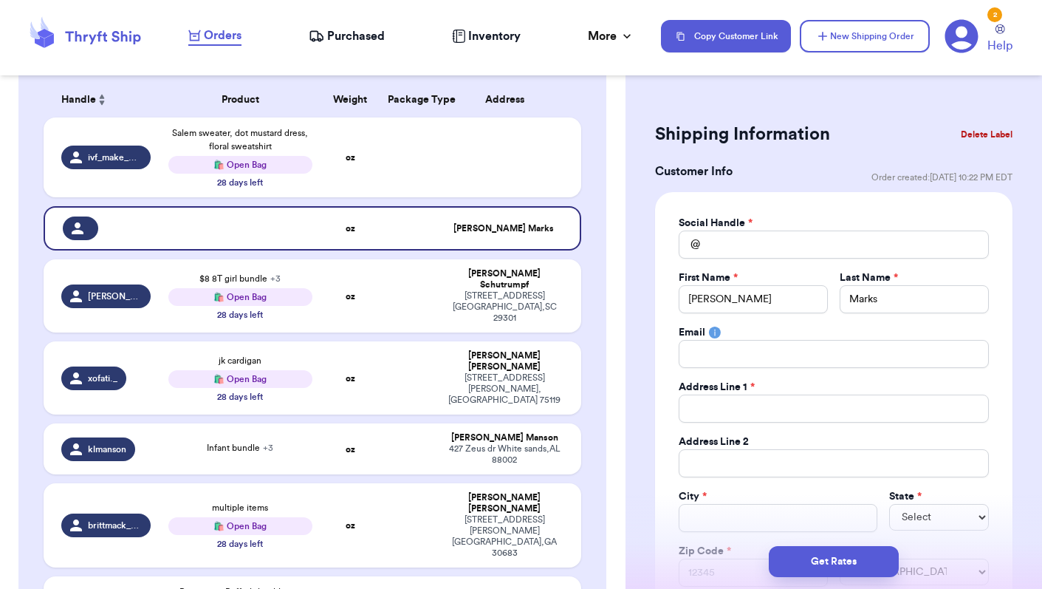
scroll to position [0, 0]
click at [985, 134] on button "Delete Label" at bounding box center [987, 134] width 64 height 32
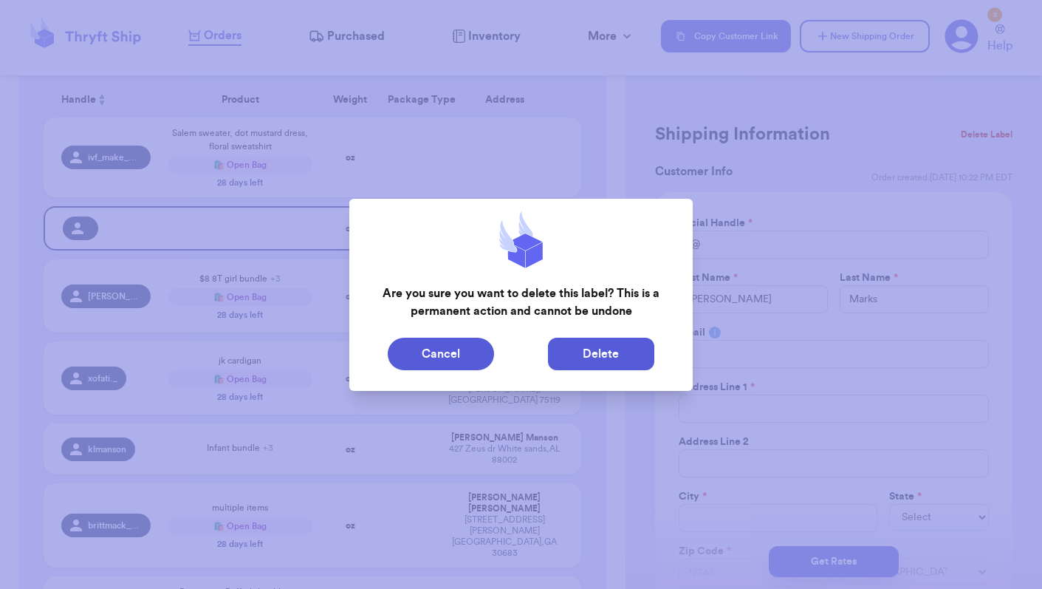
click at [595, 361] on button "Delete" at bounding box center [601, 354] width 106 height 32
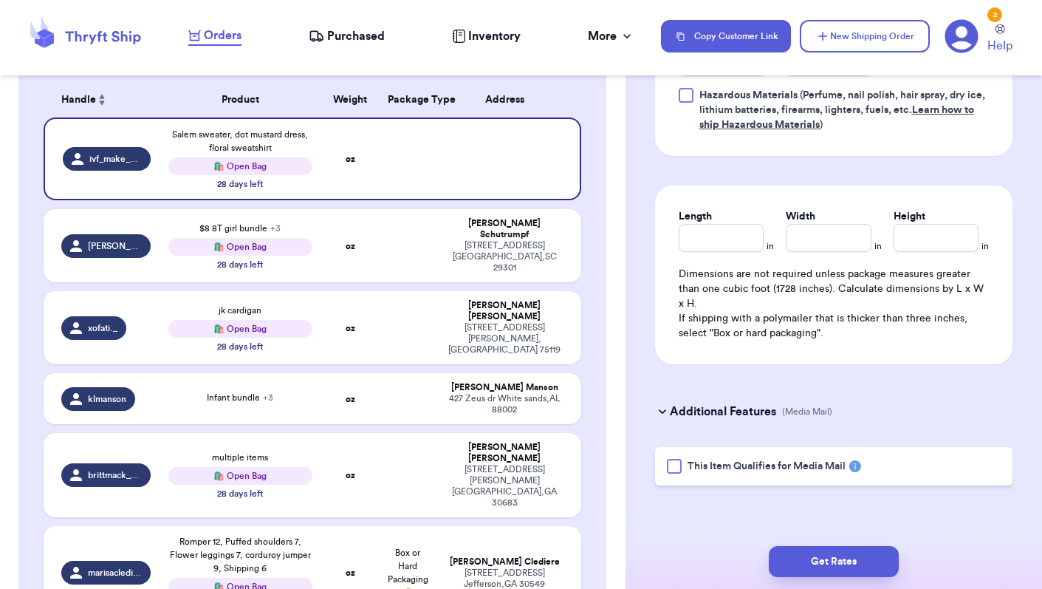
scroll to position [1263, 0]
click at [865, 36] on button "New Shipping Order" at bounding box center [865, 36] width 130 height 32
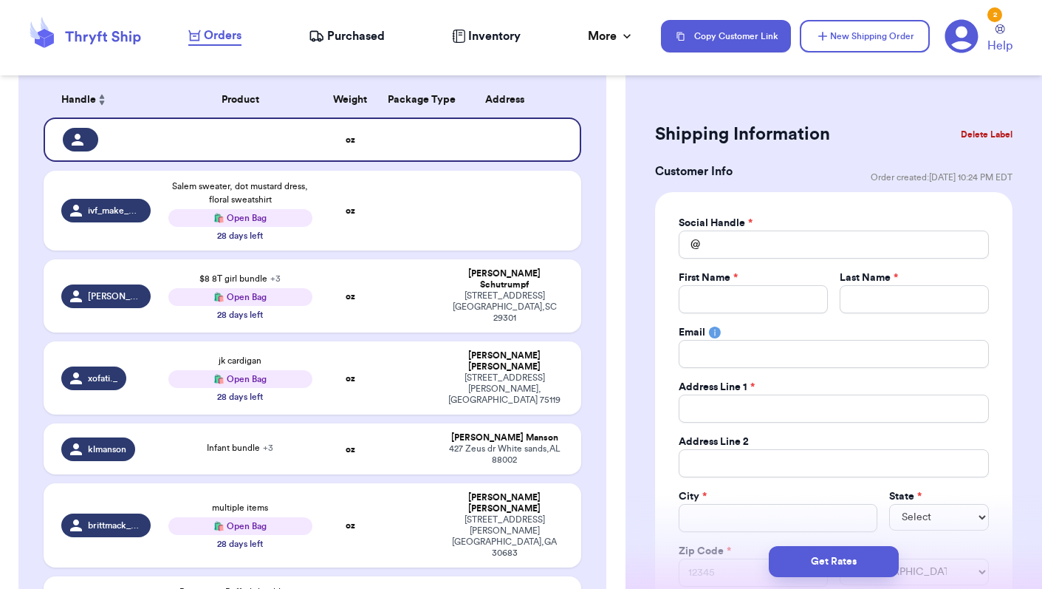
scroll to position [0, 0]
click at [742, 244] on input "Total Amount Paid" at bounding box center [834, 244] width 310 height 28
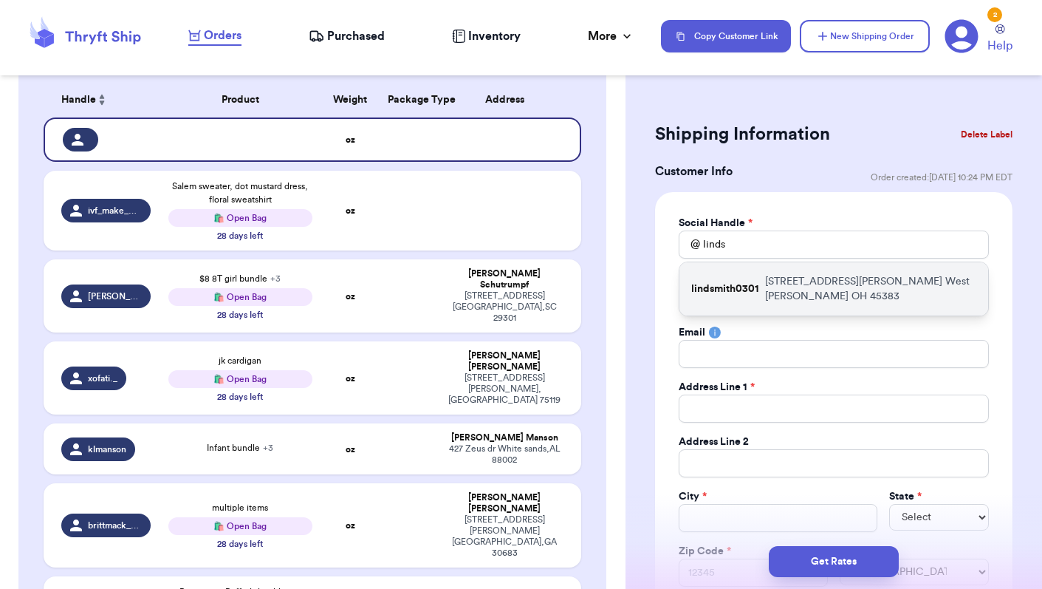
click at [716, 298] on div "lindsmith0301 [STREET_ADDRESS][PERSON_NAME] [GEOGRAPHIC_DATA][PERSON_NAME]" at bounding box center [833, 288] width 309 height 53
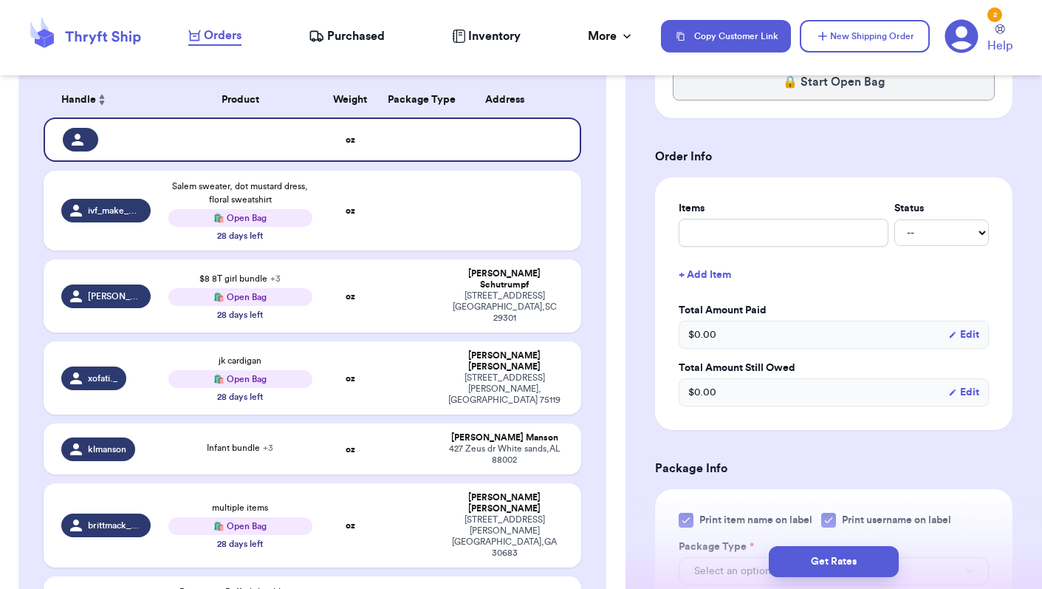
scroll to position [739, 0]
click at [735, 234] on input "text" at bounding box center [784, 232] width 210 height 28
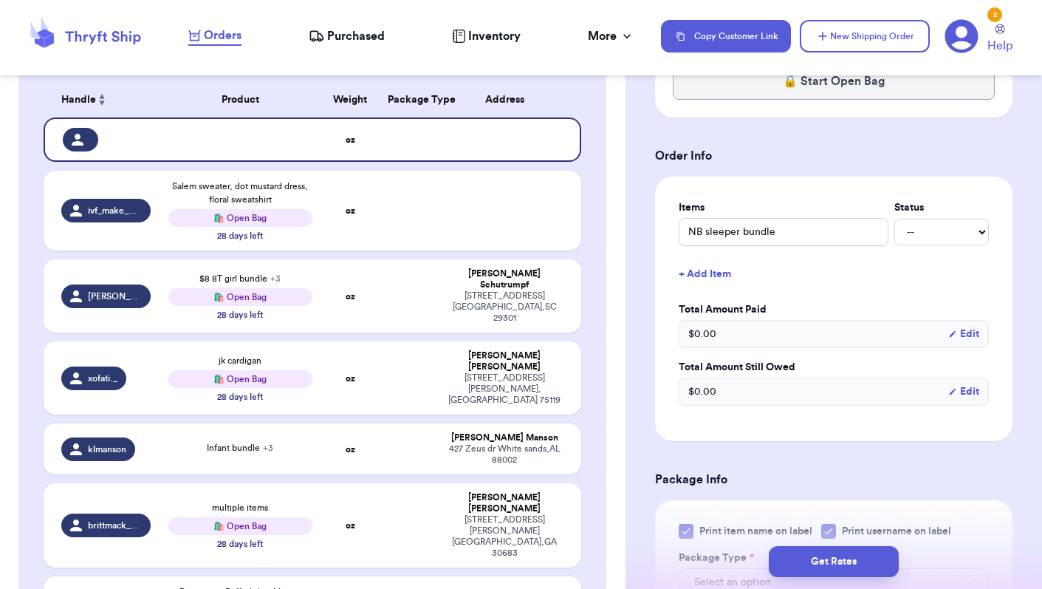
click at [709, 270] on button "+ Add Item" at bounding box center [834, 274] width 322 height 32
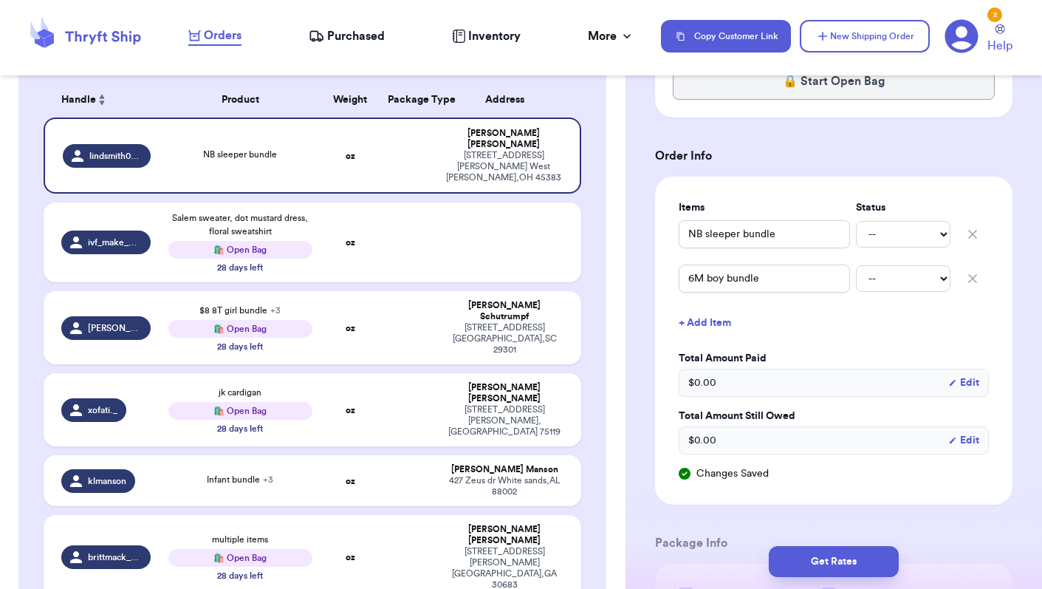
click at [707, 319] on button "+ Add Item" at bounding box center [834, 323] width 322 height 32
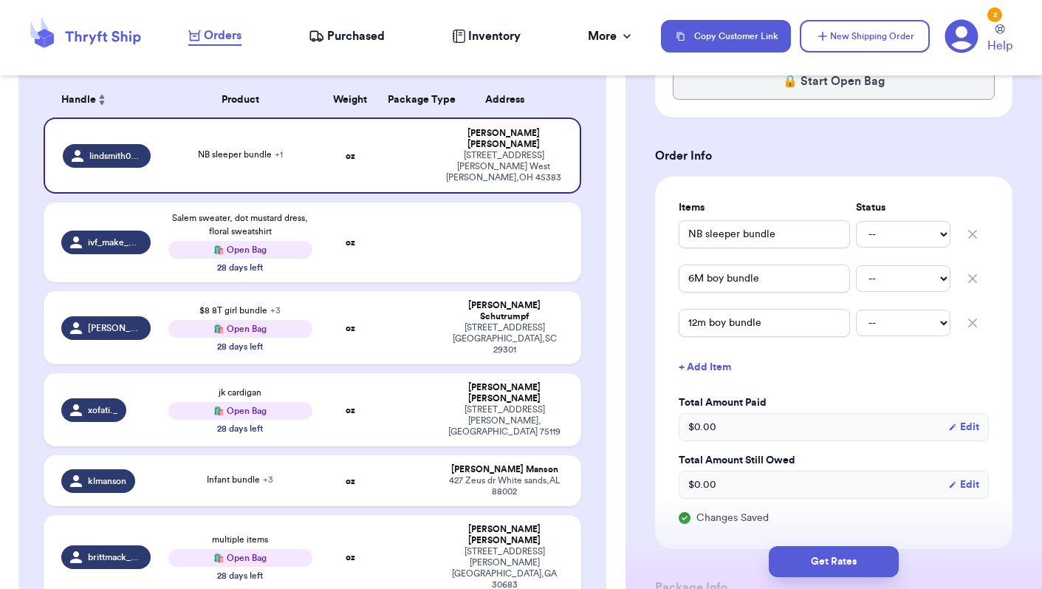
click at [699, 366] on button "+ Add Item" at bounding box center [834, 367] width 322 height 32
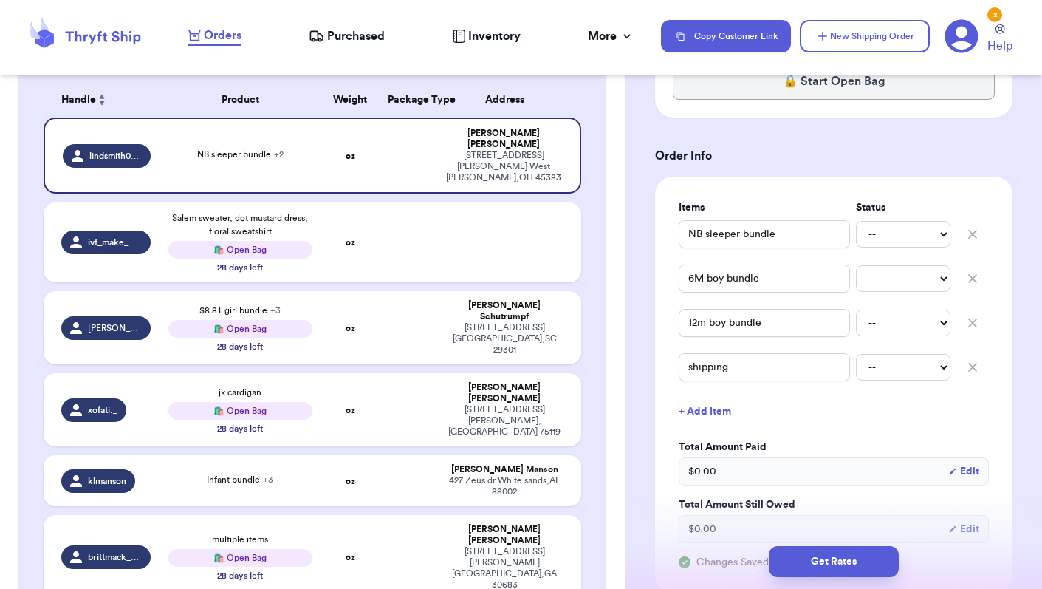
click at [841, 149] on h3 "Order Info" at bounding box center [833, 156] width 357 height 18
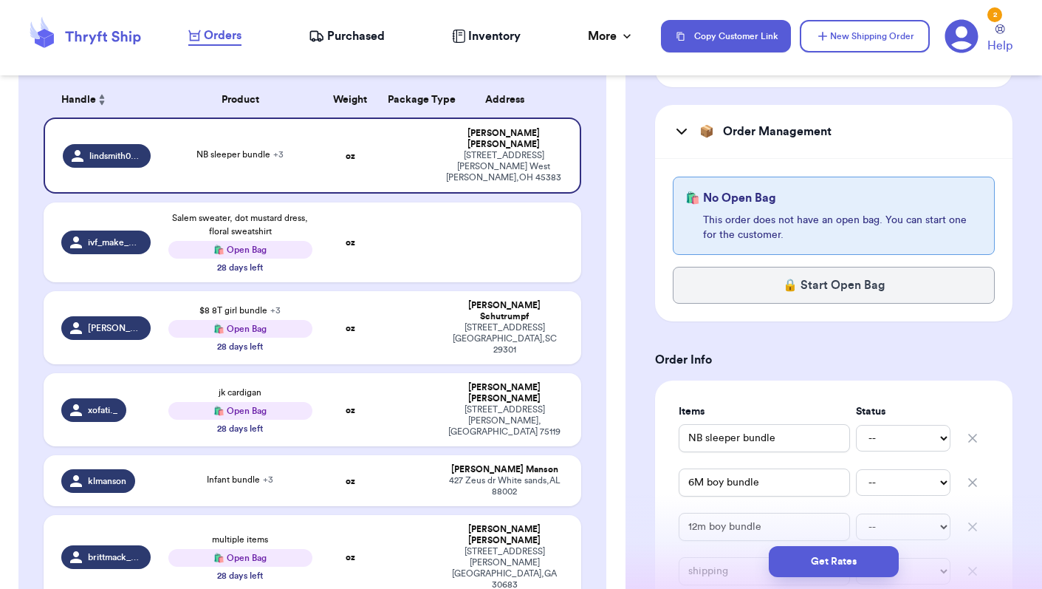
scroll to position [533, 0]
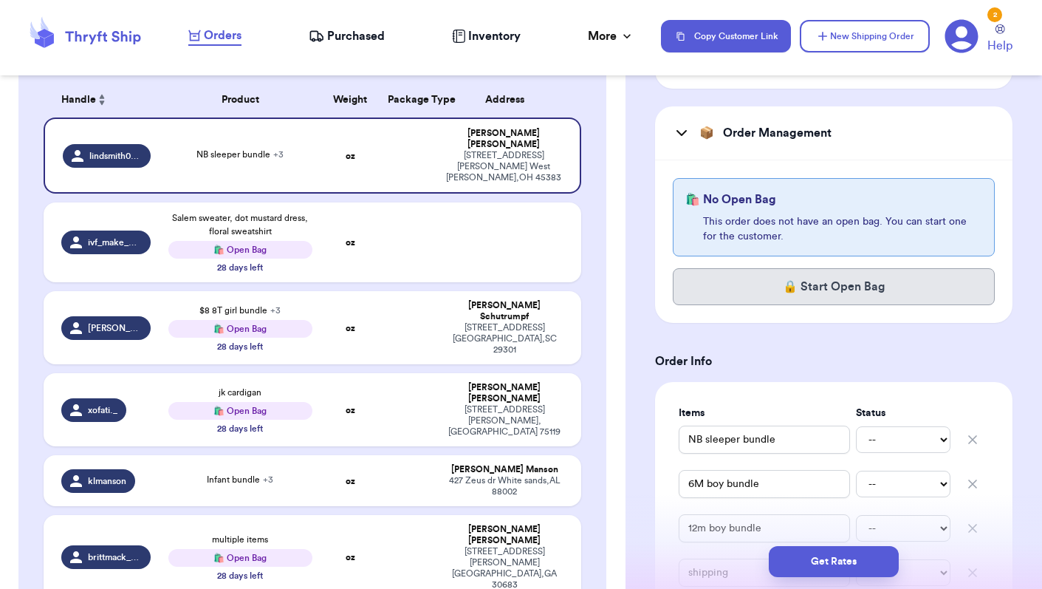
click at [837, 284] on button "🔒 Start Open Bag" at bounding box center [834, 286] width 322 height 37
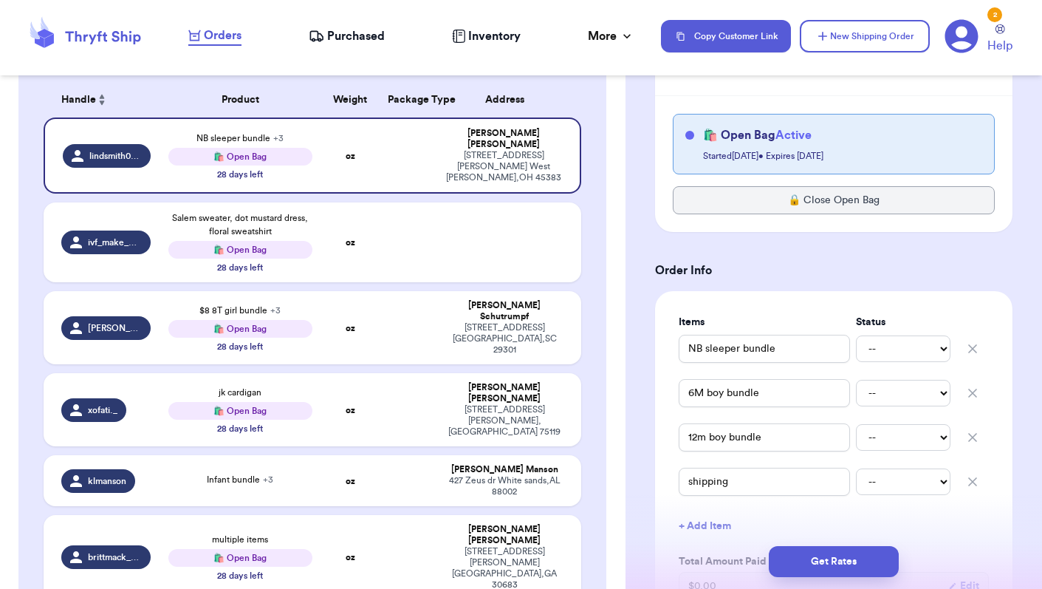
scroll to position [592, 0]
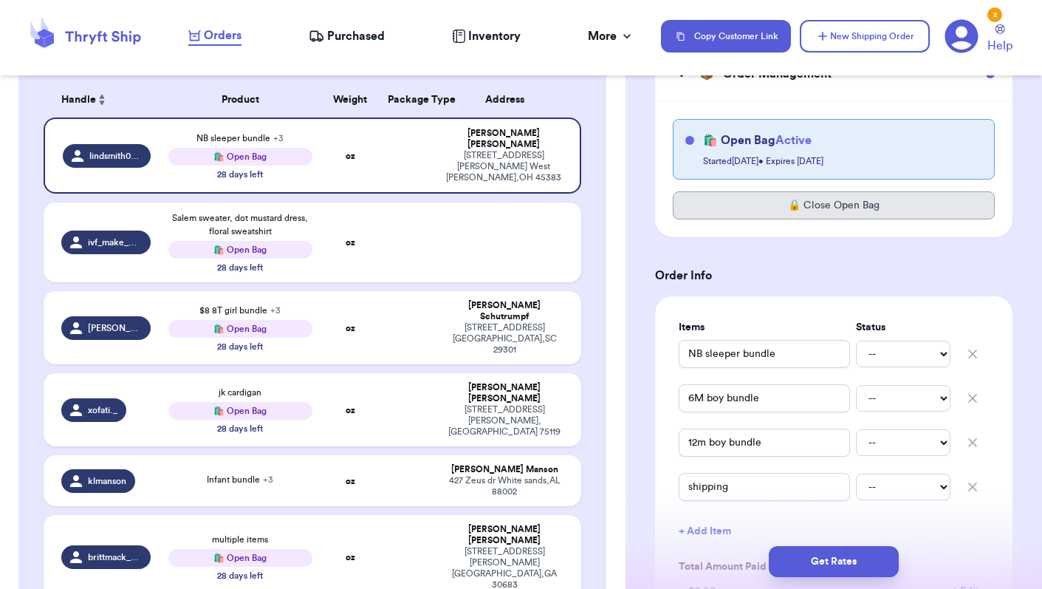
click at [887, 211] on button "🔒 Close Open Bag" at bounding box center [834, 205] width 322 height 28
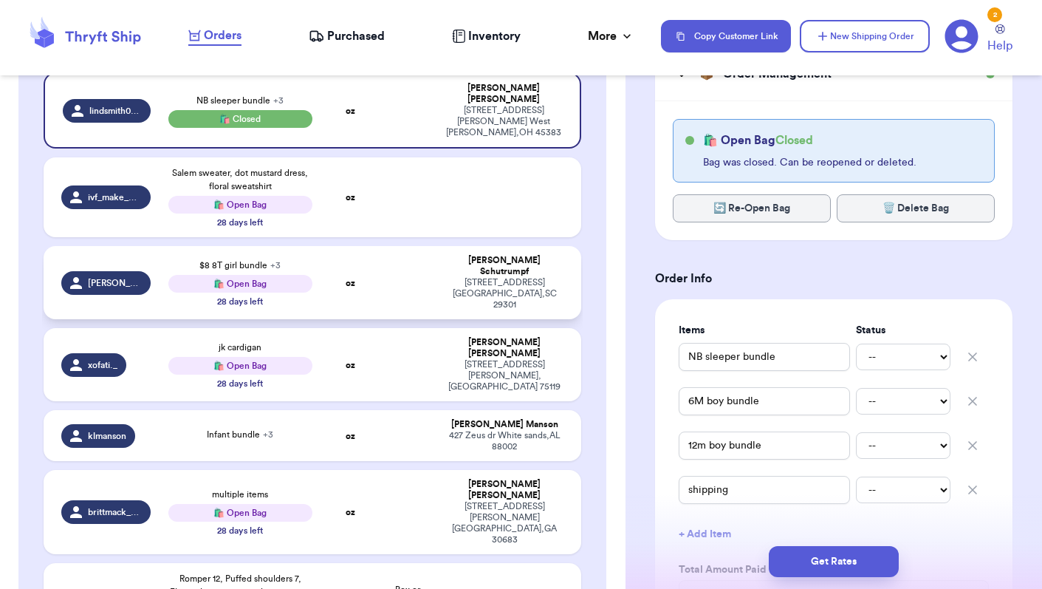
scroll to position [281, 0]
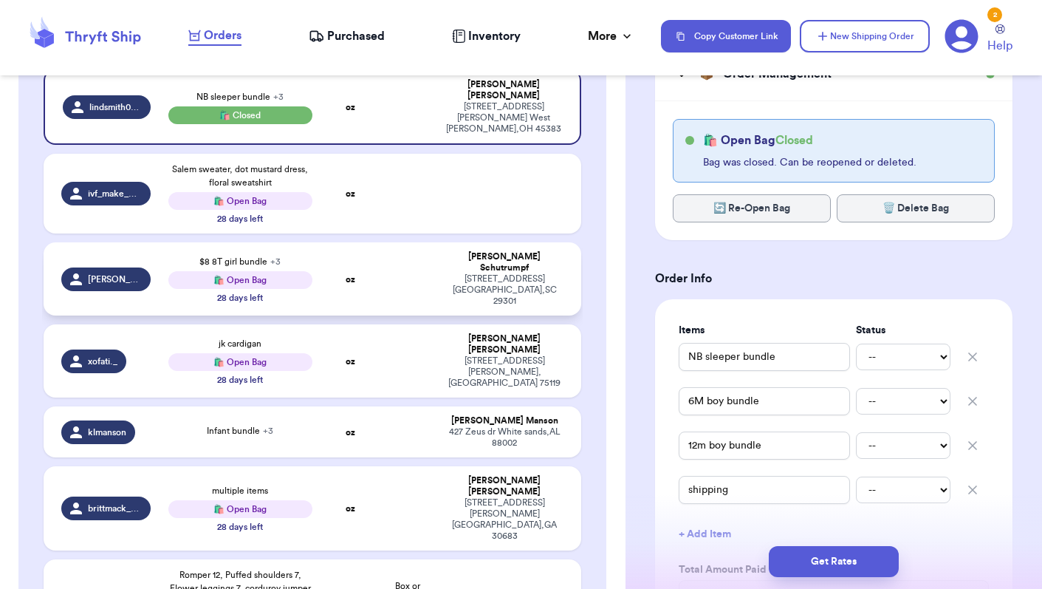
click at [275, 271] on div "🛍️ Open Bag" at bounding box center [240, 280] width 144 height 18
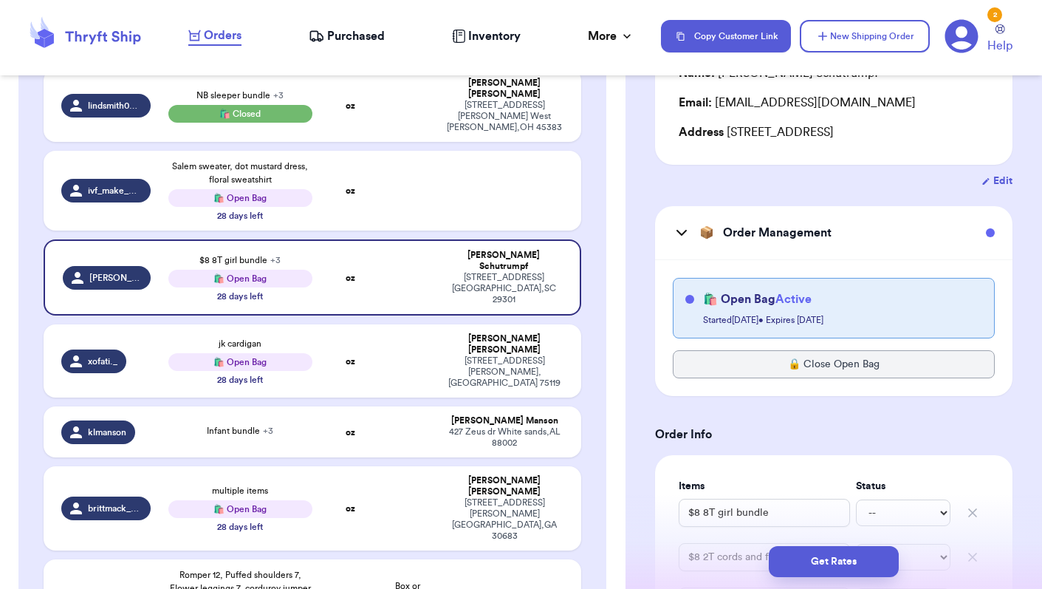
scroll to position [182, 0]
click at [790, 368] on button "🔒 Close Open Bag" at bounding box center [834, 363] width 322 height 28
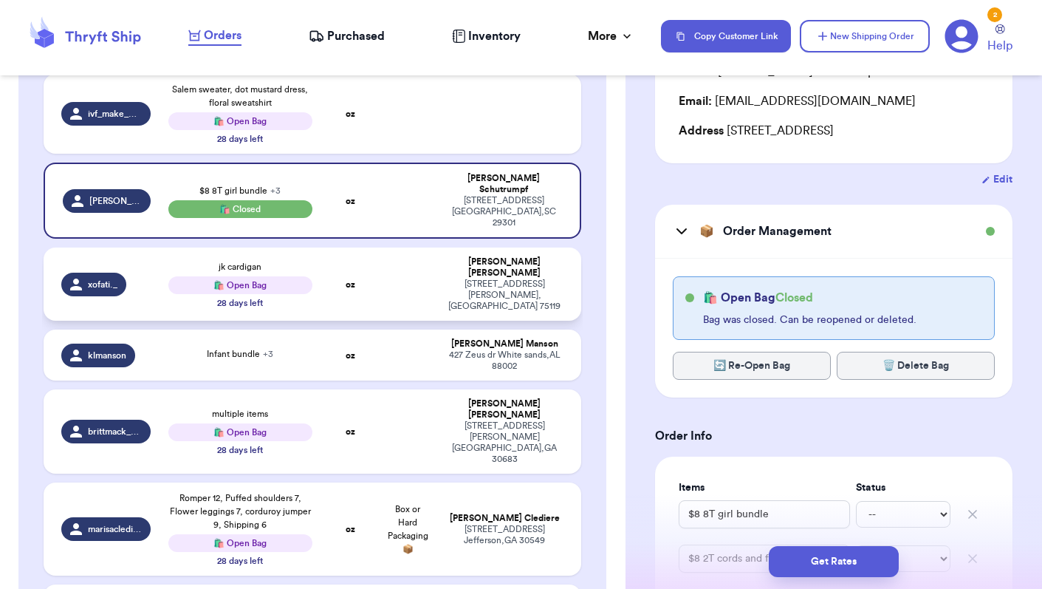
scroll to position [362, 0]
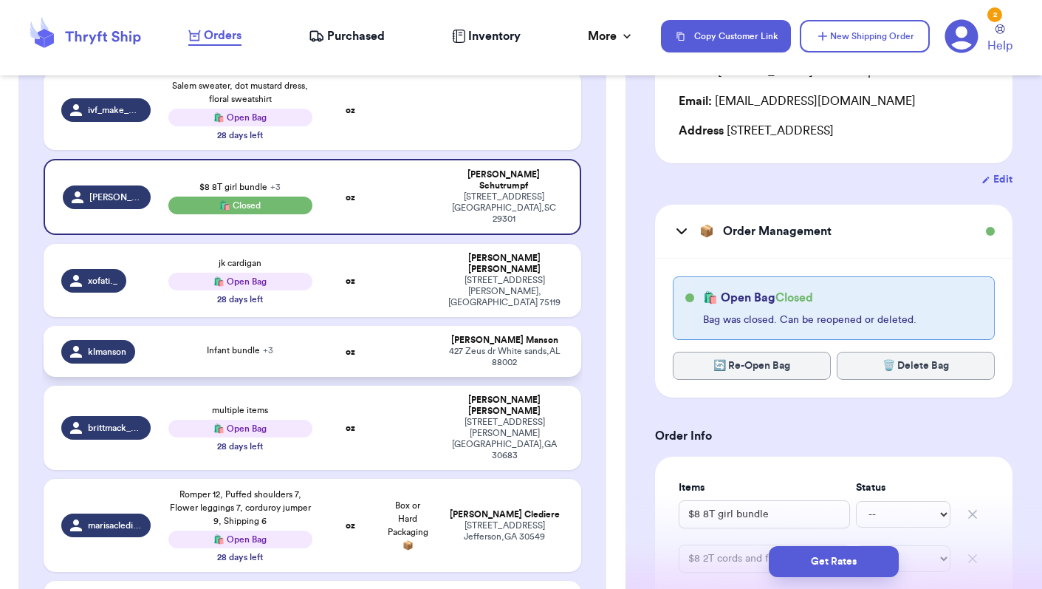
click at [255, 346] on span "Infant bundle + 3" at bounding box center [240, 350] width 66 height 9
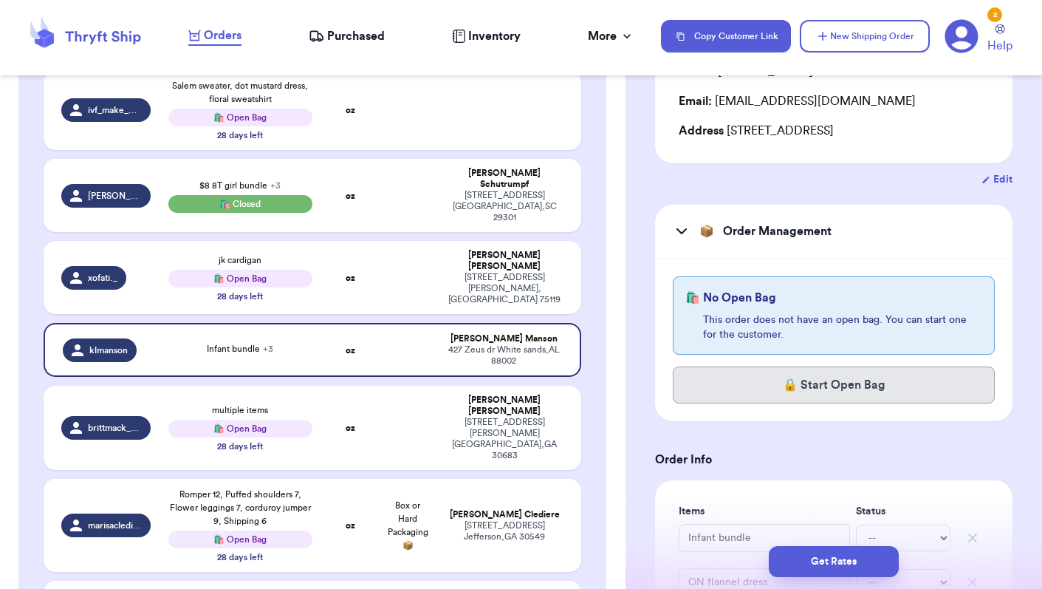
click at [773, 386] on button "🔒 Start Open Bag" at bounding box center [834, 384] width 322 height 37
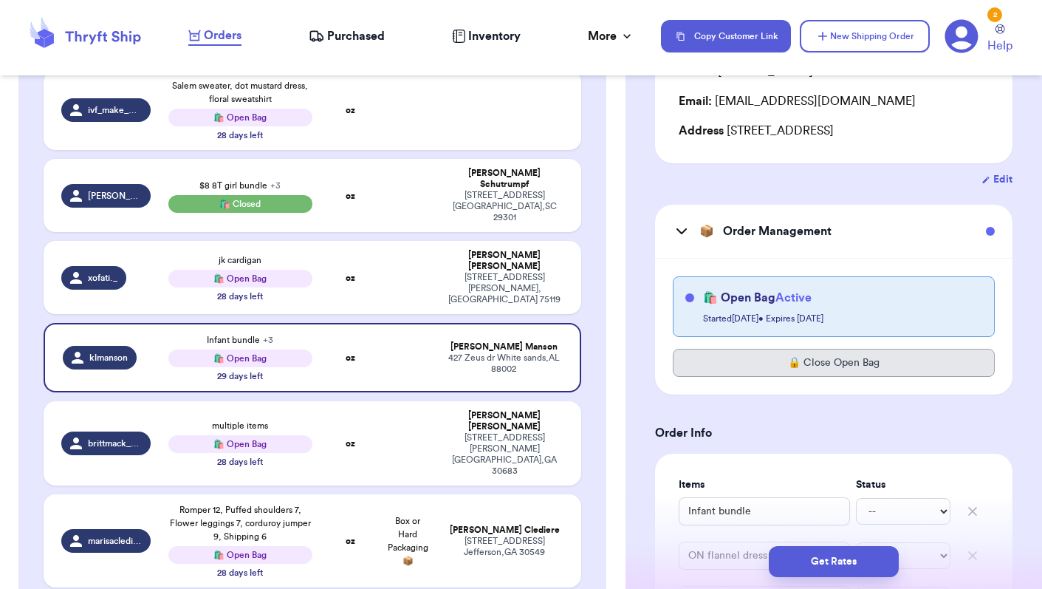
click at [792, 363] on button "🔒 Close Open Bag" at bounding box center [834, 363] width 322 height 28
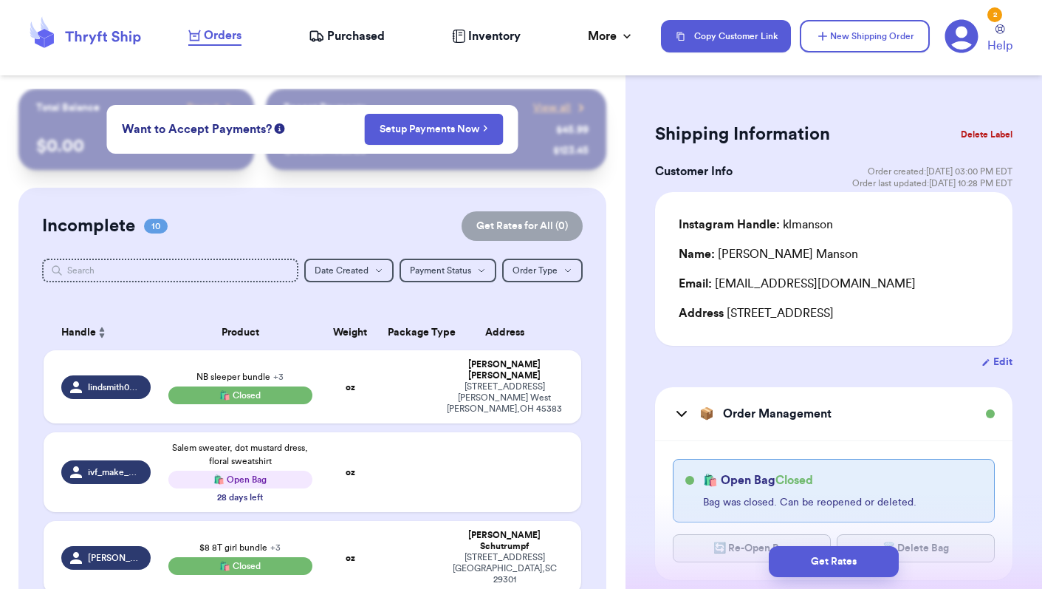
scroll to position [0, 0]
click at [861, 38] on button "New Shipping Order" at bounding box center [865, 36] width 130 height 32
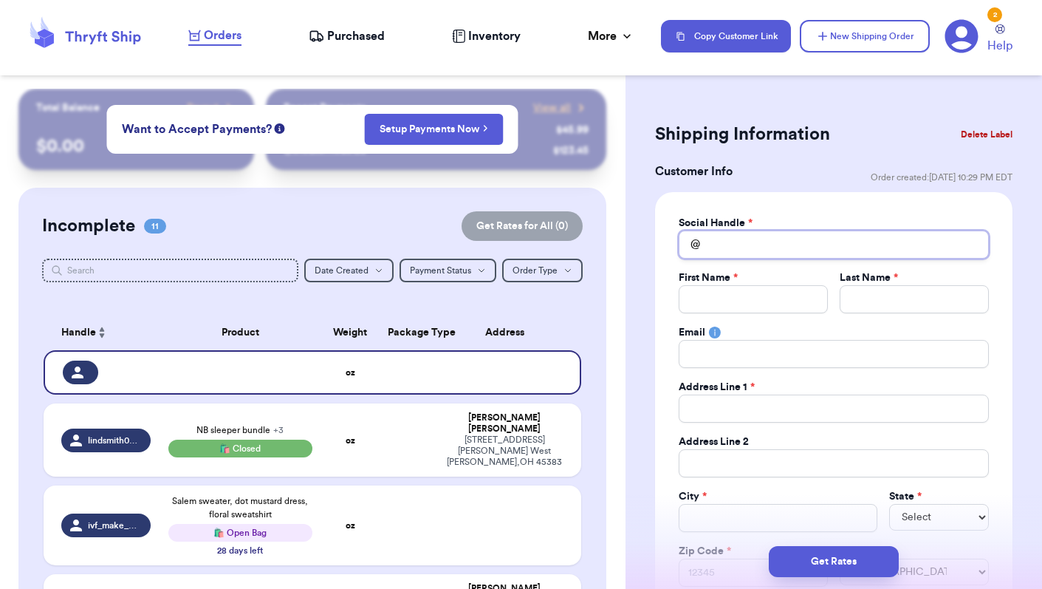
click at [753, 246] on input "Total Amount Paid" at bounding box center [834, 244] width 310 height 28
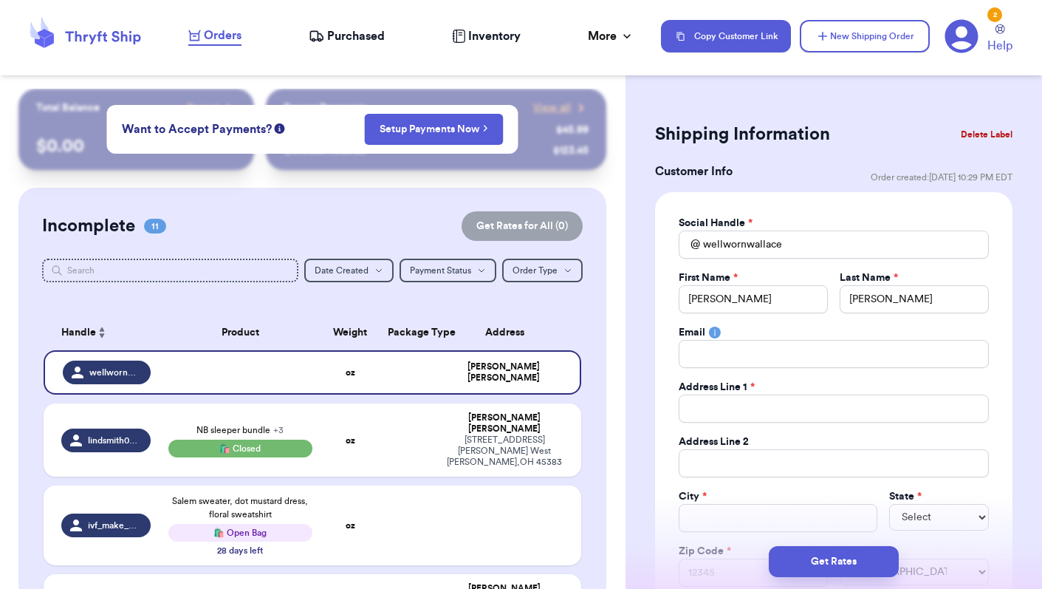
click at [785, 325] on div "Email" at bounding box center [834, 332] width 310 height 15
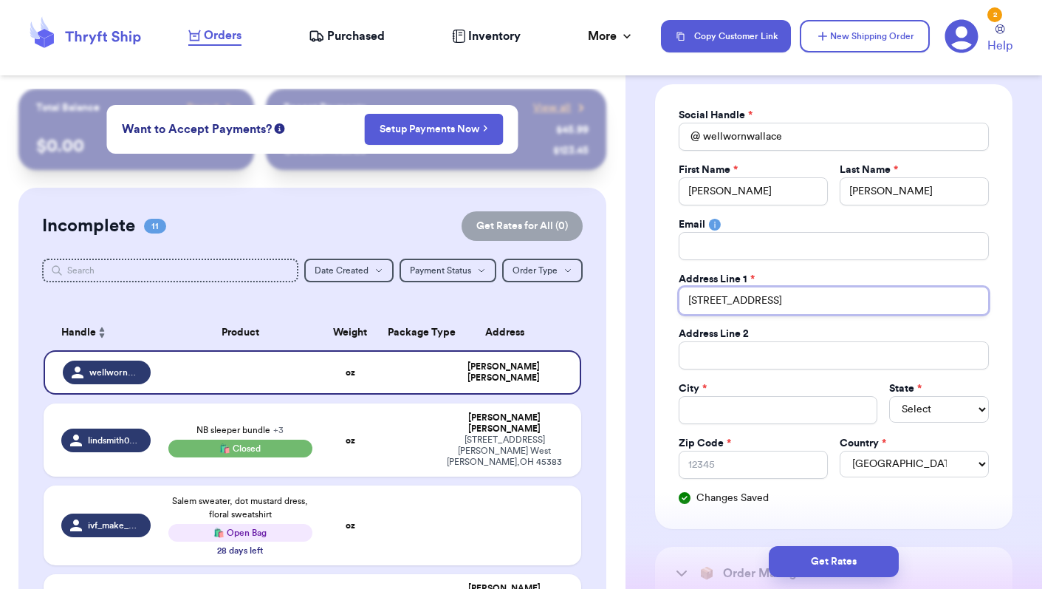
scroll to position [109, 0]
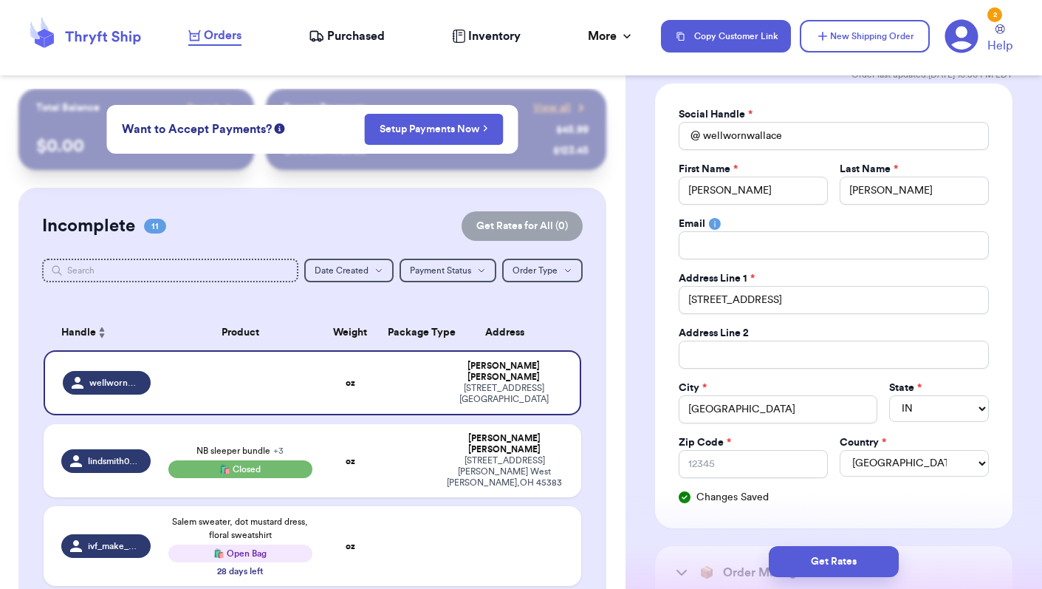
click at [825, 381] on div "City *" at bounding box center [778, 387] width 199 height 15
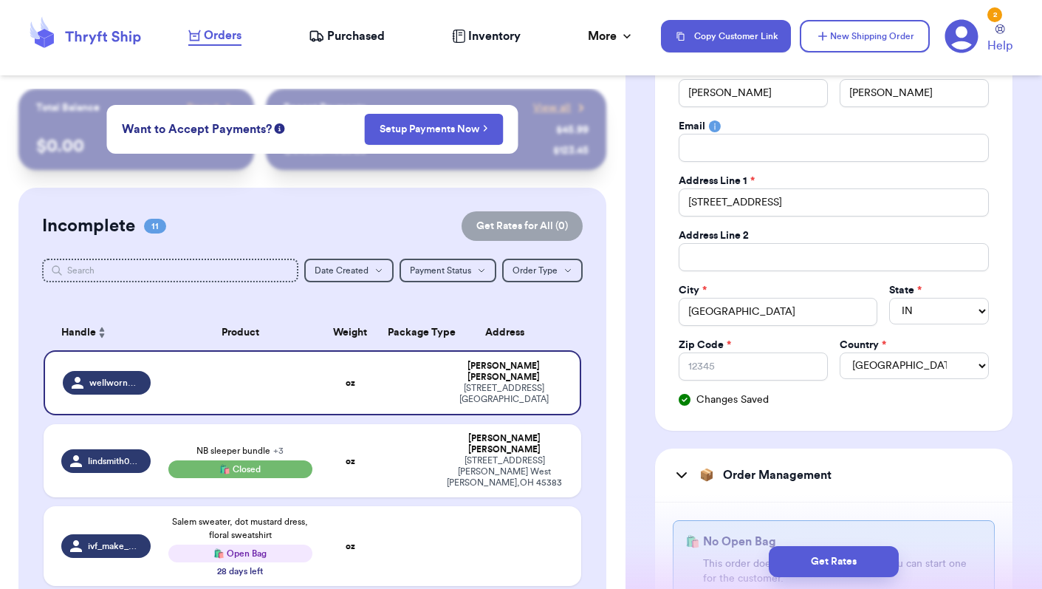
scroll to position [212, 0]
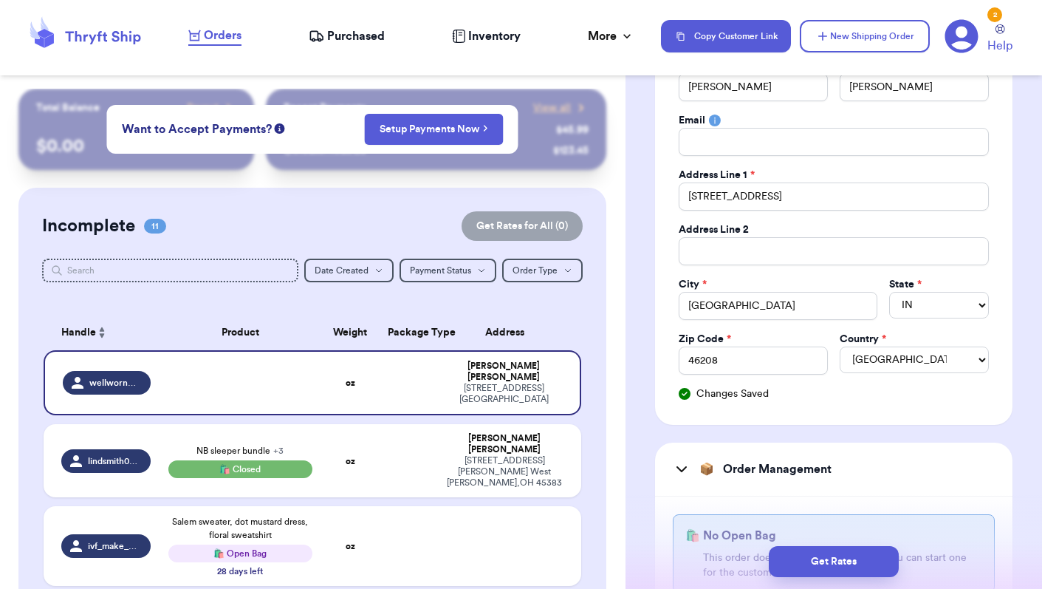
click at [900, 407] on div "Social Handle * @ wellwornwallace First Name * [PERSON_NAME] Last Name * [PERSO…" at bounding box center [833, 202] width 357 height 445
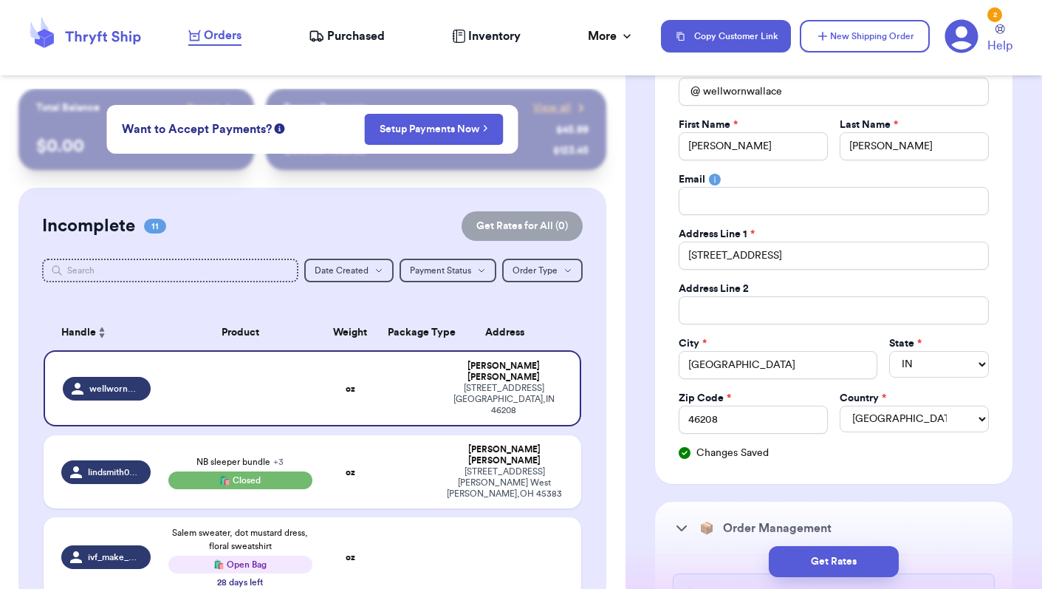
scroll to position [135, 0]
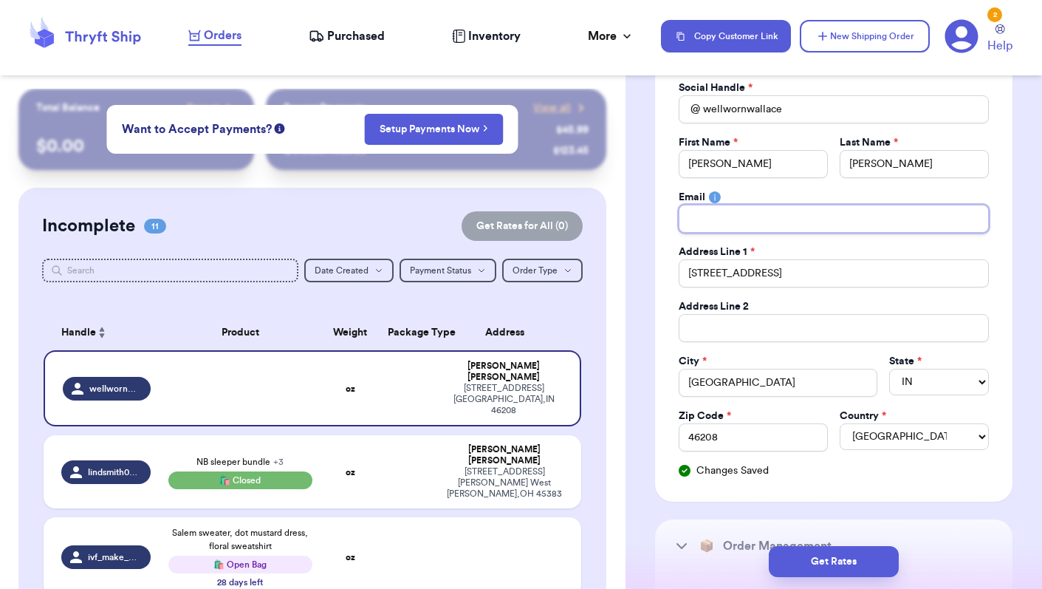
click at [741, 230] on input "Total Amount Paid" at bounding box center [834, 219] width 310 height 28
click at [767, 209] on input "Total Amount Paid" at bounding box center [834, 219] width 310 height 28
click at [892, 180] on div "Social Handle * @ wellwornwallace First Name * [PERSON_NAME] Last Name * [PERSO…" at bounding box center [834, 279] width 310 height 397
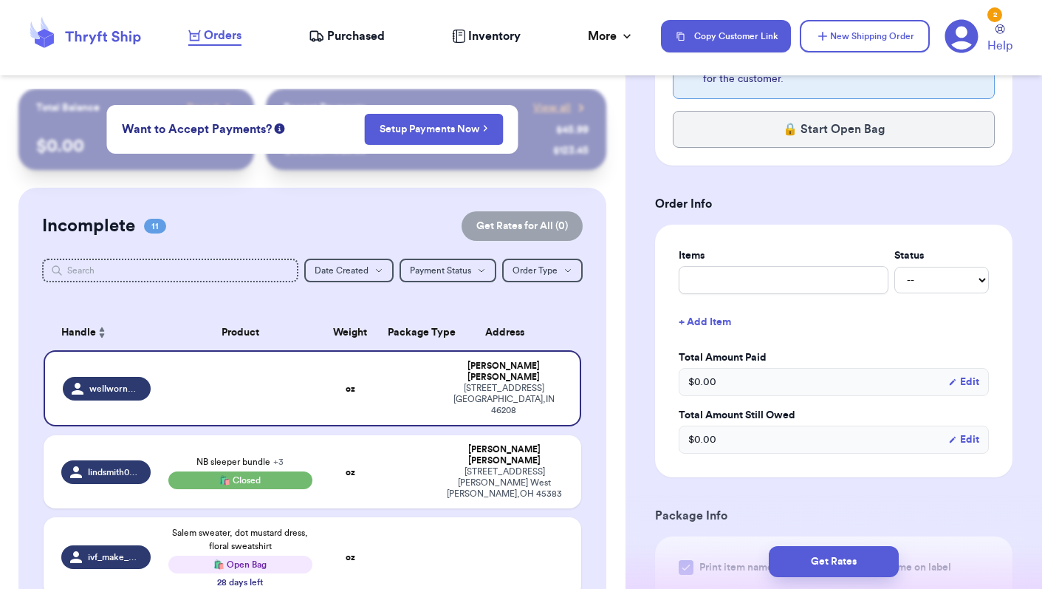
scroll to position [702, 0]
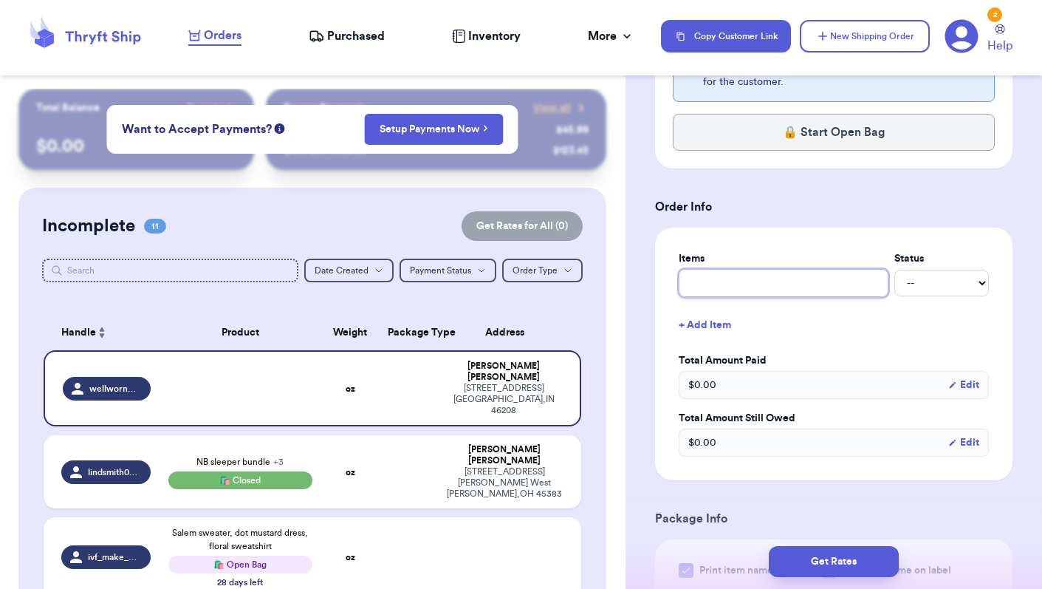
click at [758, 282] on input "text" at bounding box center [784, 283] width 210 height 28
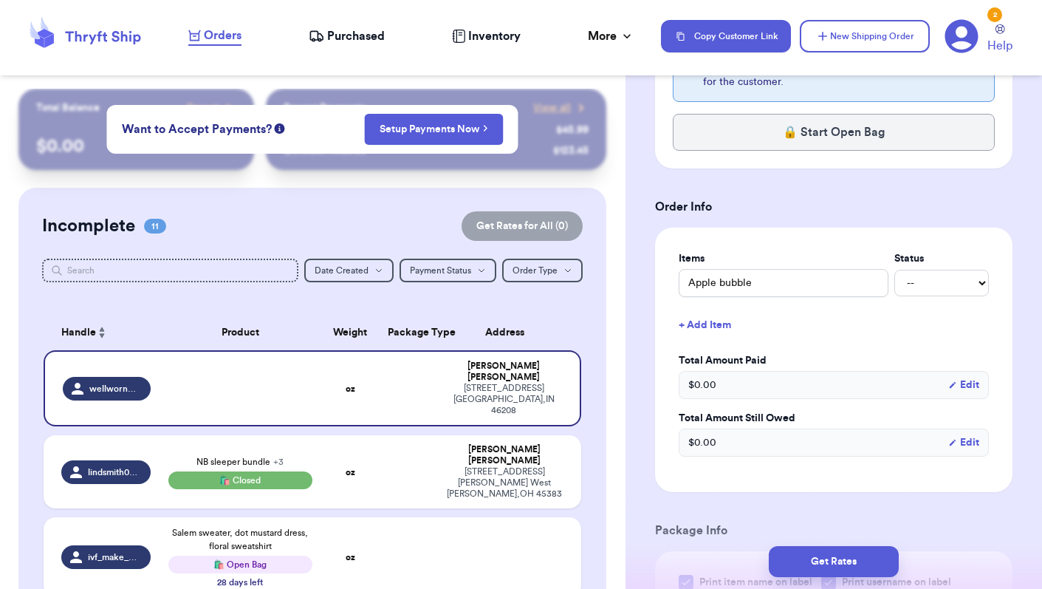
click at [722, 326] on button "+ Add Item" at bounding box center [834, 325] width 322 height 32
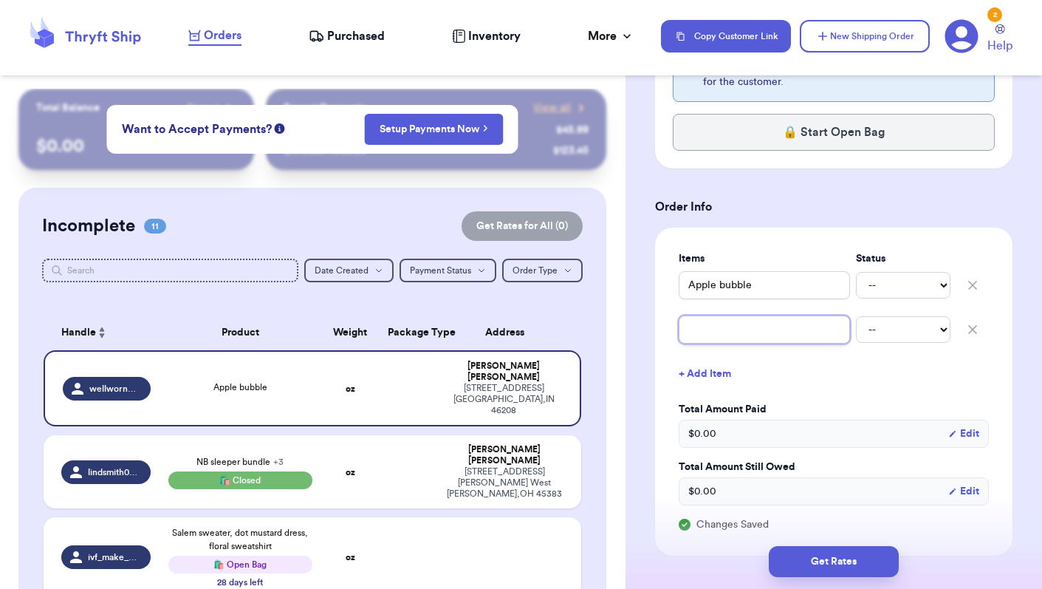
click at [724, 335] on input "text" at bounding box center [764, 329] width 171 height 28
click at [713, 373] on button "+ Add Item" at bounding box center [834, 373] width 322 height 32
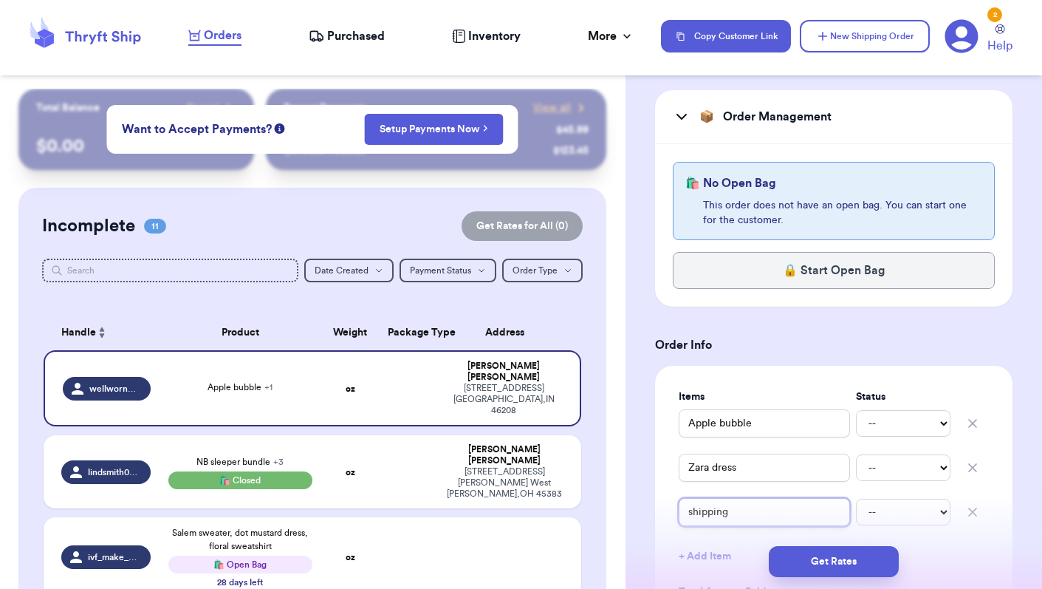
scroll to position [562, 0]
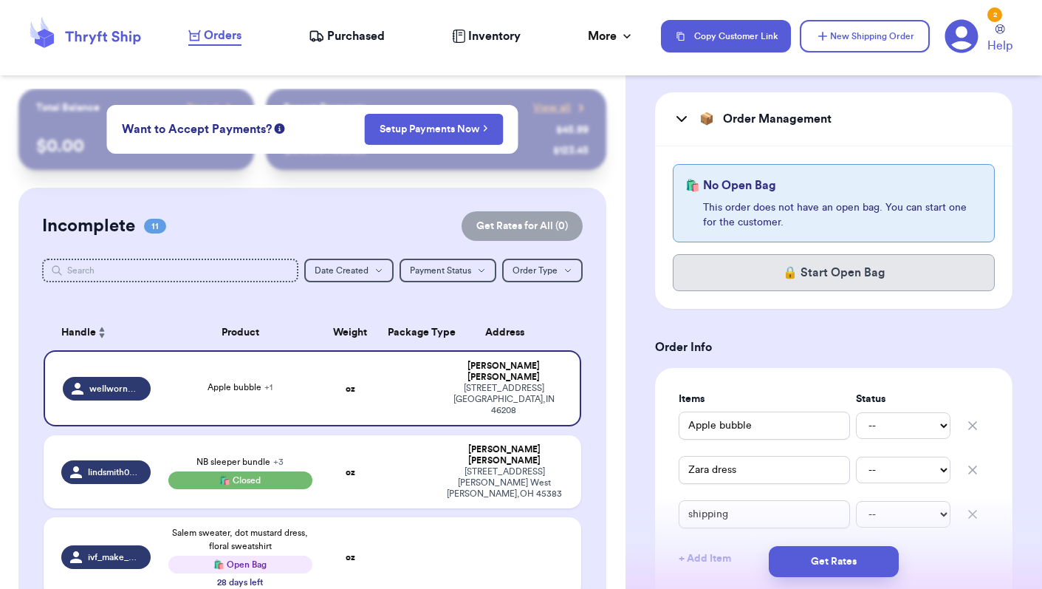
click at [824, 281] on button "🔒 Start Open Bag" at bounding box center [834, 272] width 322 height 37
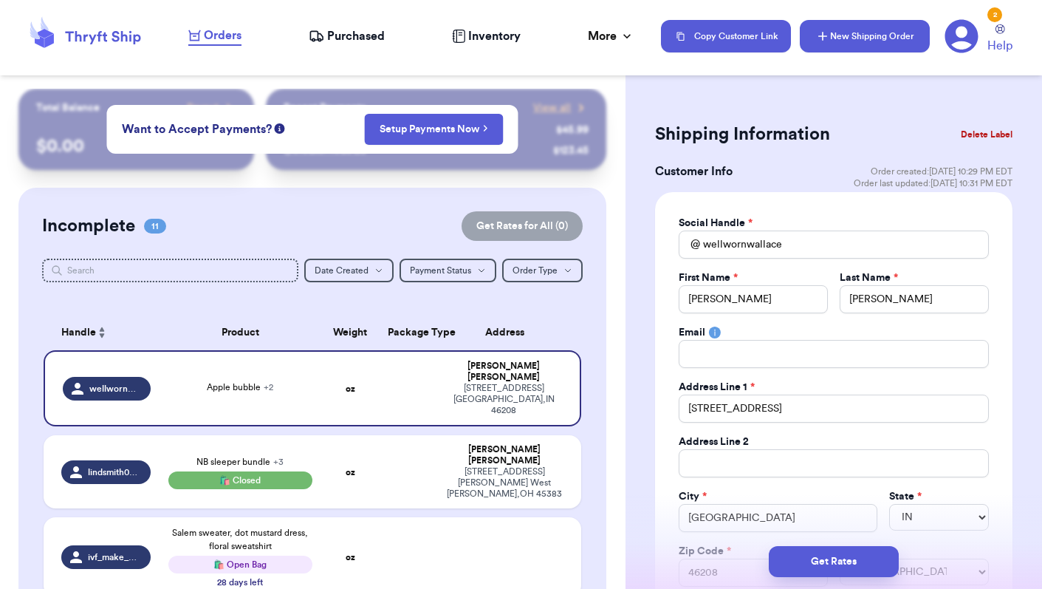
scroll to position [0, 0]
click at [866, 41] on button "New Shipping Order" at bounding box center [865, 36] width 130 height 32
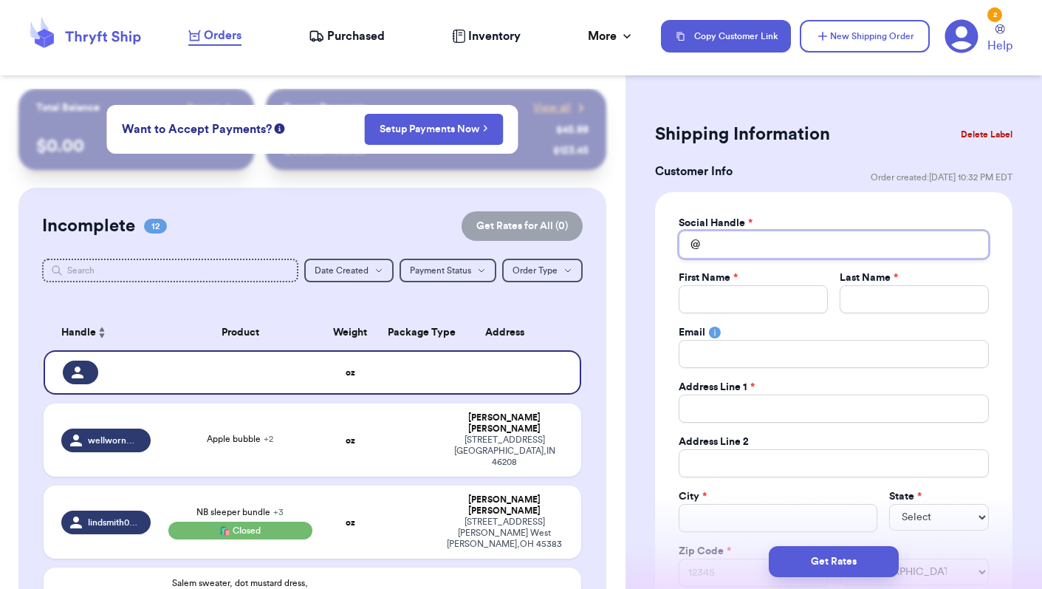
click at [741, 248] on input "Total Amount Paid" at bounding box center [834, 244] width 310 height 28
drag, startPoint x: 754, startPoint y: 276, endPoint x: 750, endPoint y: 301, distance: 25.5
click at [750, 301] on input "Total Amount Paid" at bounding box center [753, 299] width 149 height 28
click at [880, 296] on input "Total Amount Paid" at bounding box center [914, 299] width 149 height 28
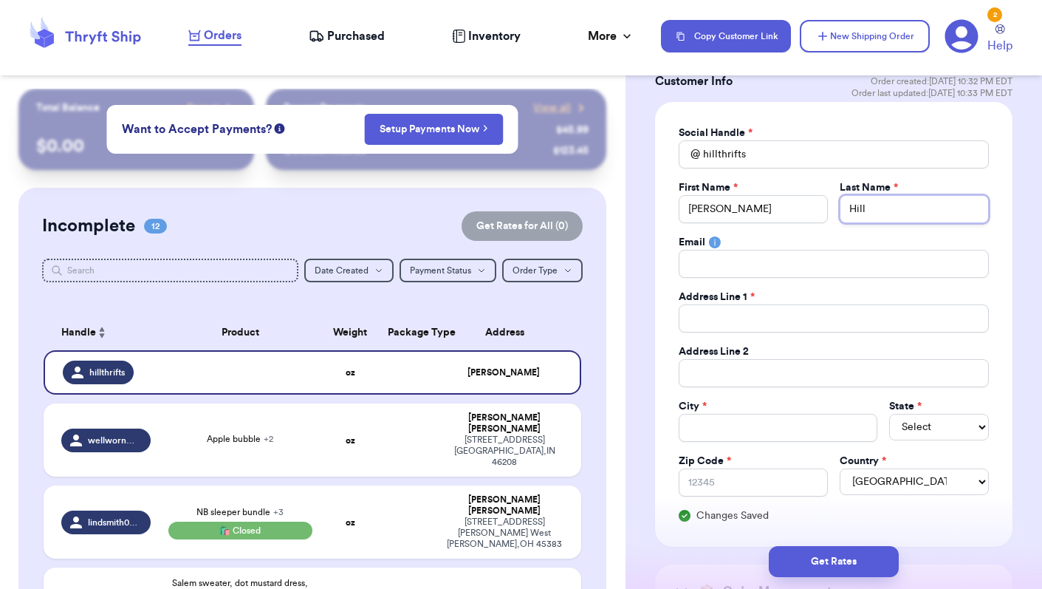
scroll to position [92, 0]
click at [783, 316] on input "Total Amount Paid" at bounding box center [834, 317] width 310 height 28
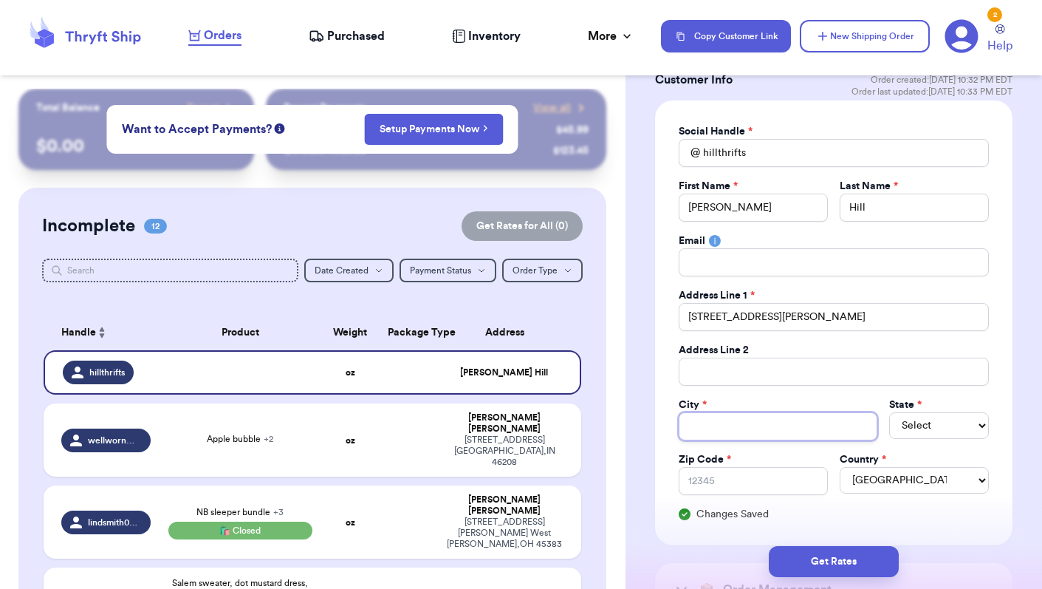
click at [767, 422] on input "Total Amount Paid" at bounding box center [778, 426] width 199 height 28
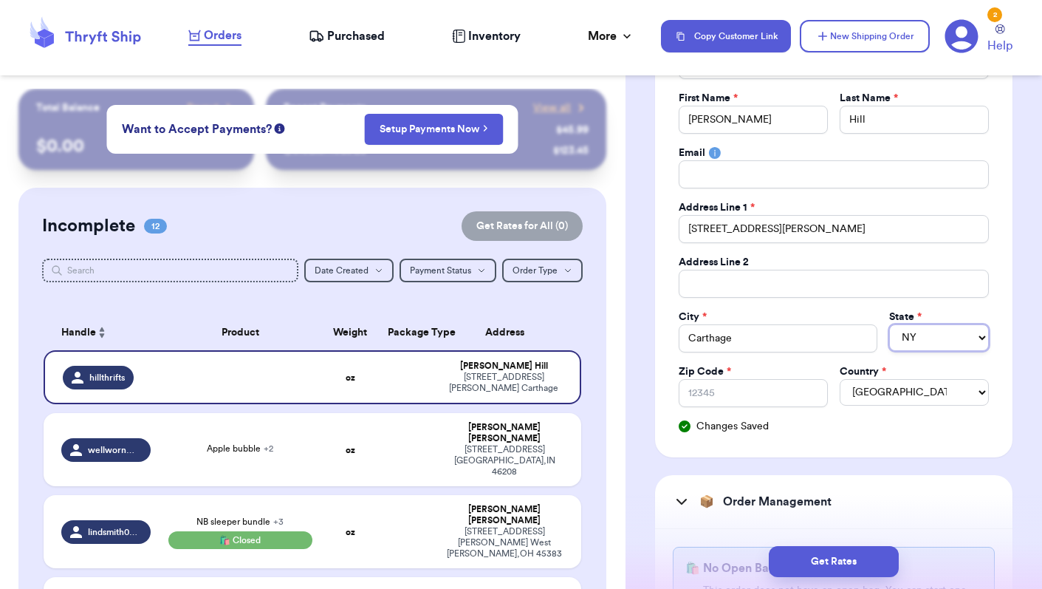
scroll to position [197, 0]
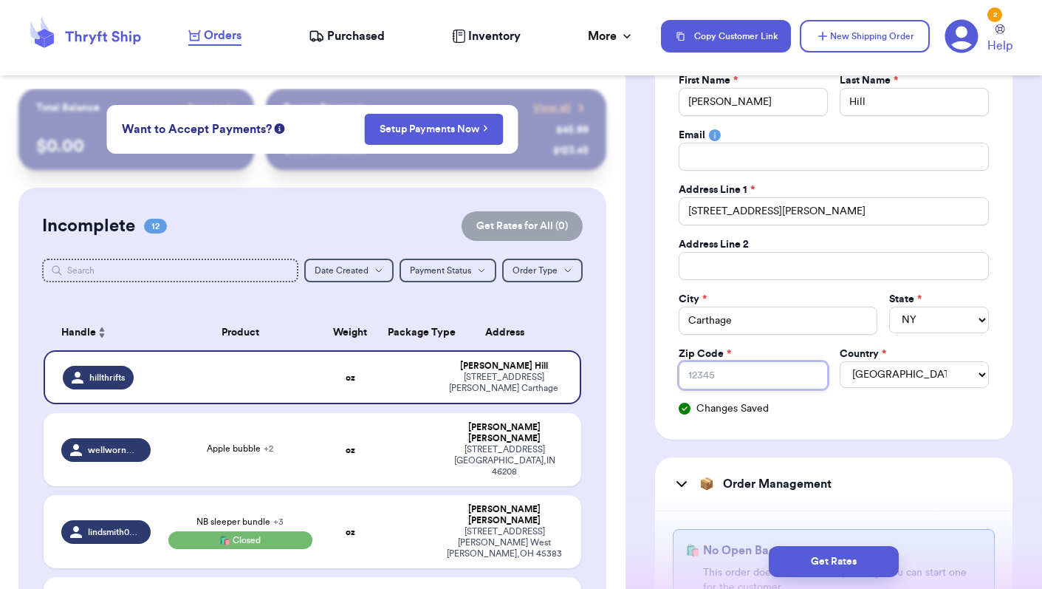
click at [752, 379] on input "Zip Code *" at bounding box center [753, 375] width 149 height 28
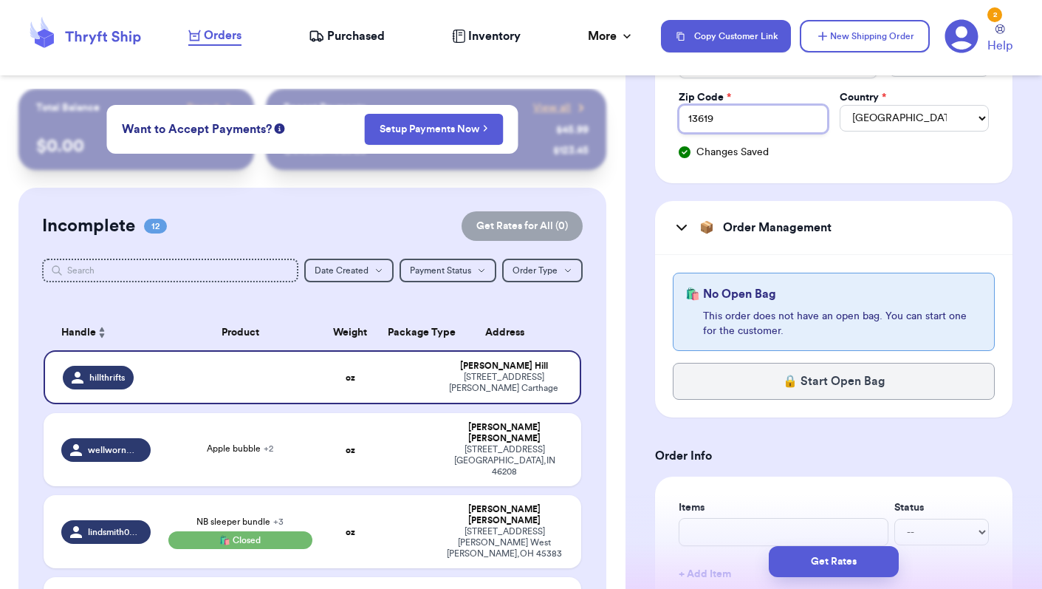
scroll to position [457, 0]
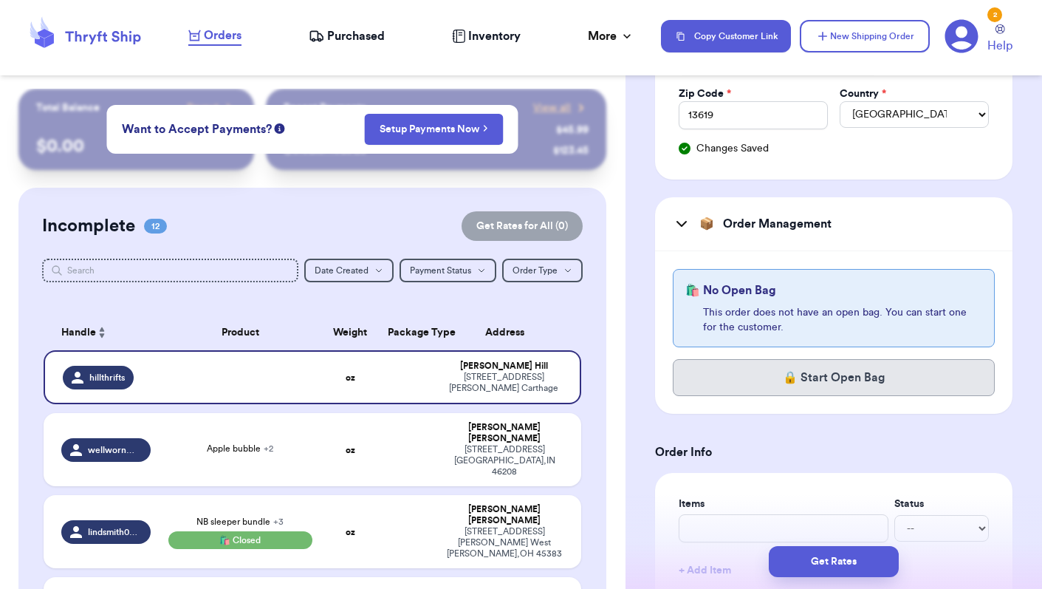
click at [829, 385] on button "🔒 Start Open Bag" at bounding box center [834, 377] width 322 height 37
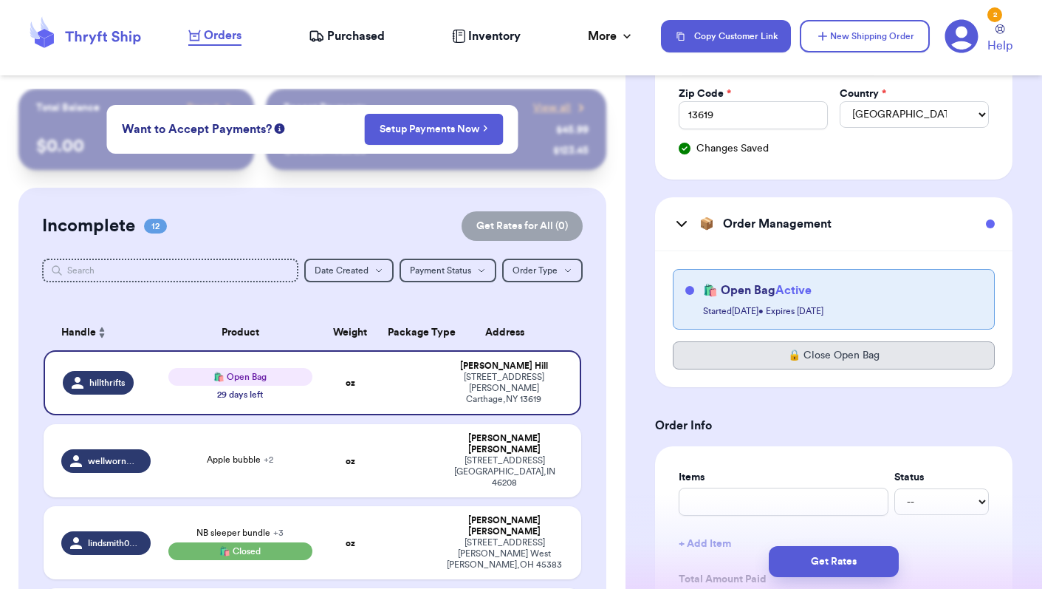
click at [857, 358] on button "🔒 Close Open Bag" at bounding box center [834, 355] width 322 height 28
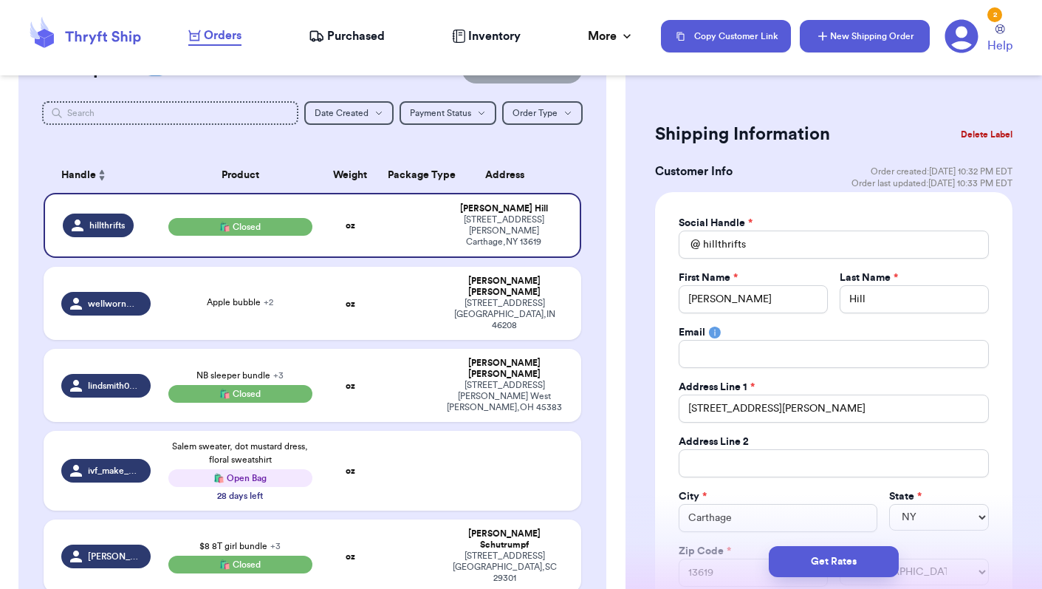
scroll to position [0, 0]
click at [868, 38] on button "New Shipping Order" at bounding box center [865, 36] width 130 height 32
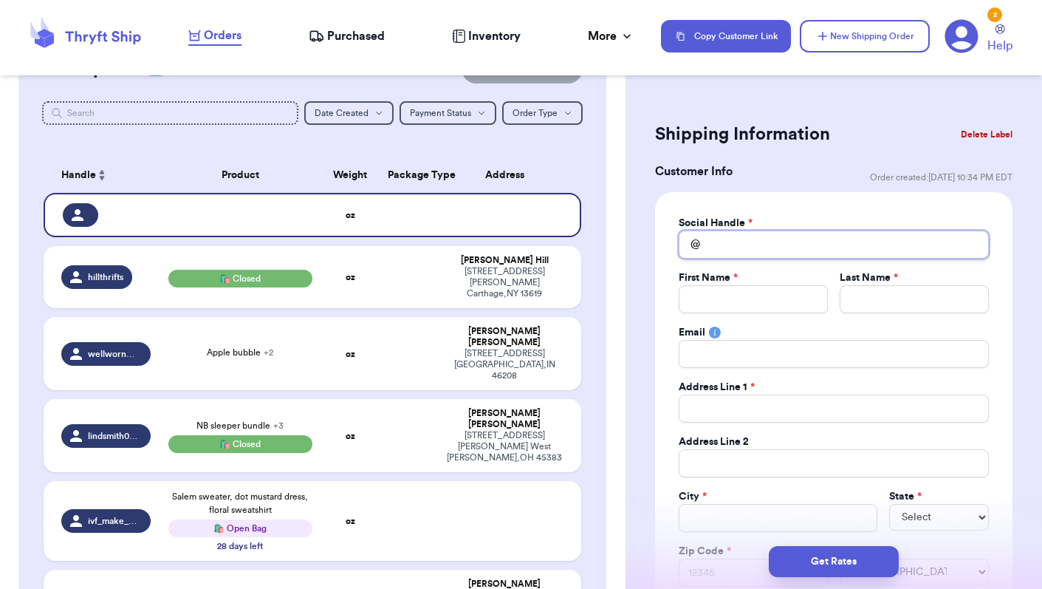
click at [736, 240] on input "Total Amount Paid" at bounding box center [834, 244] width 310 height 28
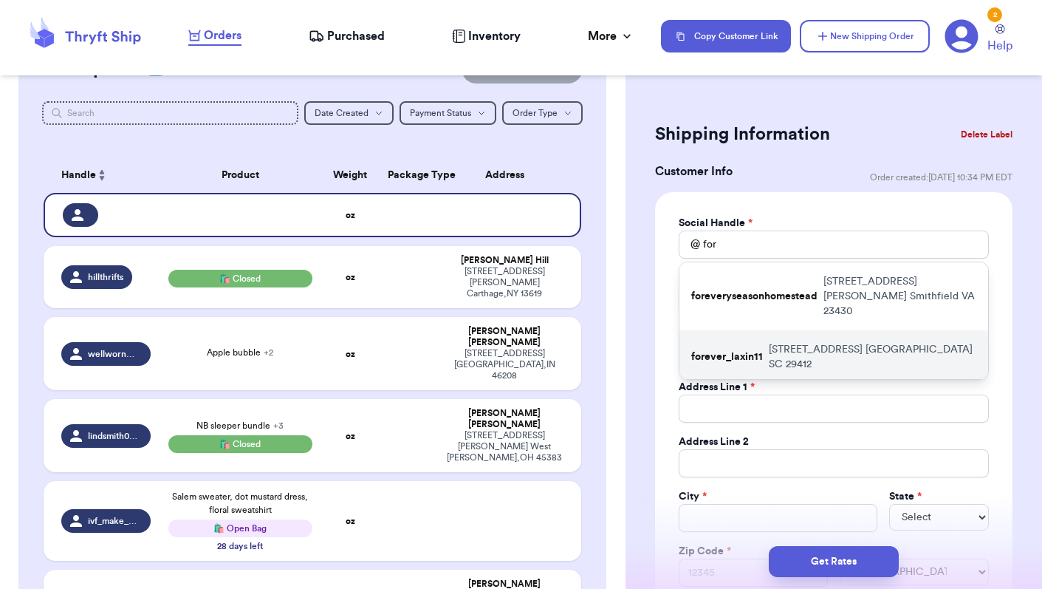
click at [777, 342] on p "[STREET_ADDRESS]" at bounding box center [873, 357] width 208 height 30
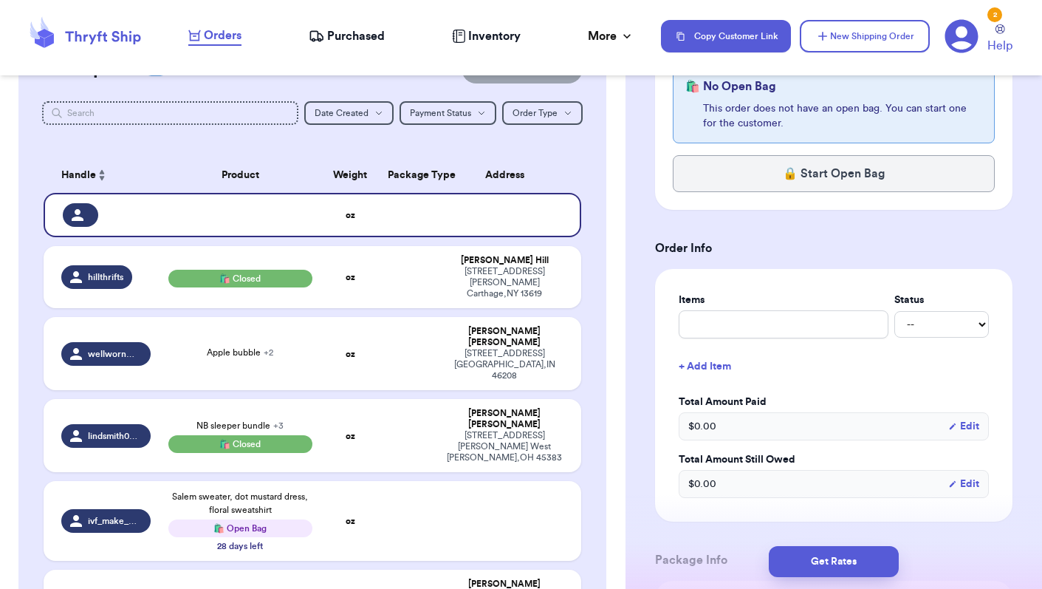
scroll to position [662, 0]
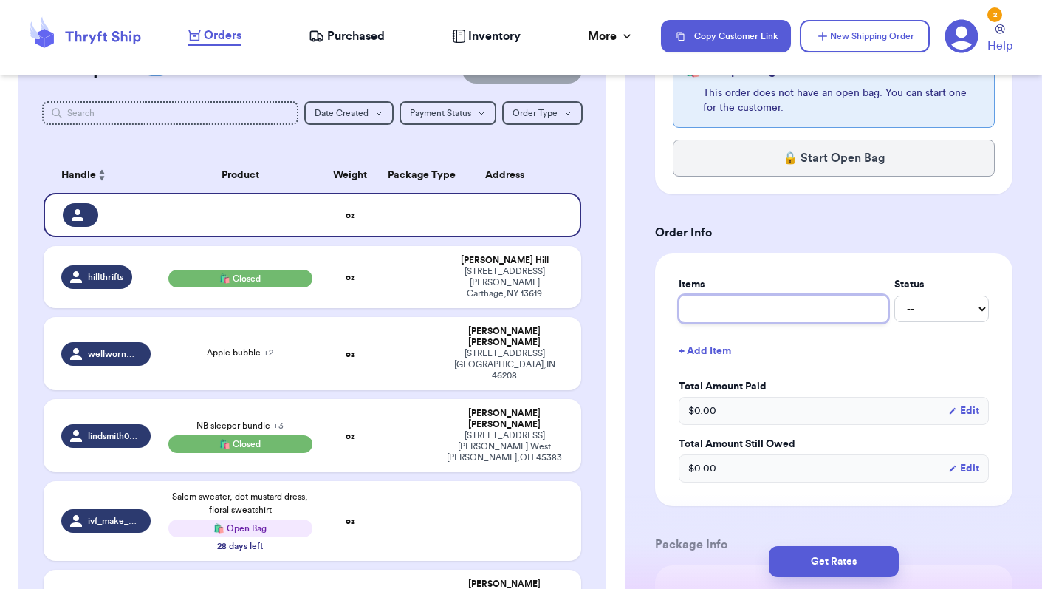
click at [738, 309] on input "text" at bounding box center [784, 309] width 210 height 28
paste input "$6 [PERSON_NAME] flannet 3t, $20 HA navy plaid dress, $16 oshkosh cord dress"
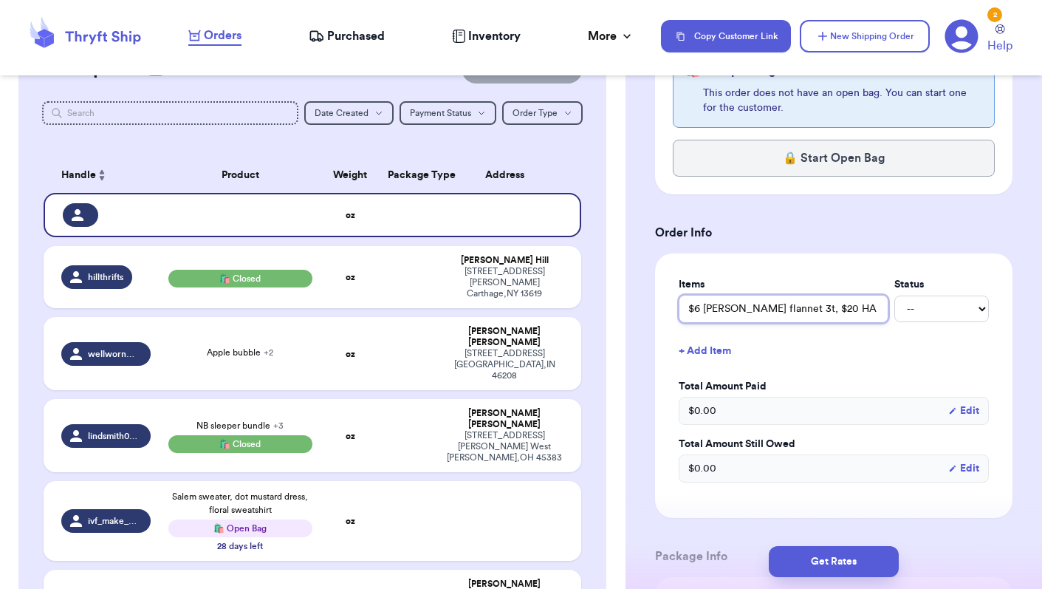
drag, startPoint x: 764, startPoint y: 309, endPoint x: 578, endPoint y: 312, distance: 185.4
click at [578, 312] on div "Customer Link New Order Total Balance Payout $ 0.00 Recent Payments View all @ …" at bounding box center [521, 294] width 1042 height 589
click at [764, 315] on input "$6 [PERSON_NAME] flannet 3t, $20 HA navy plaid dress, $16 oshkosh cord dress" at bounding box center [784, 309] width 210 height 28
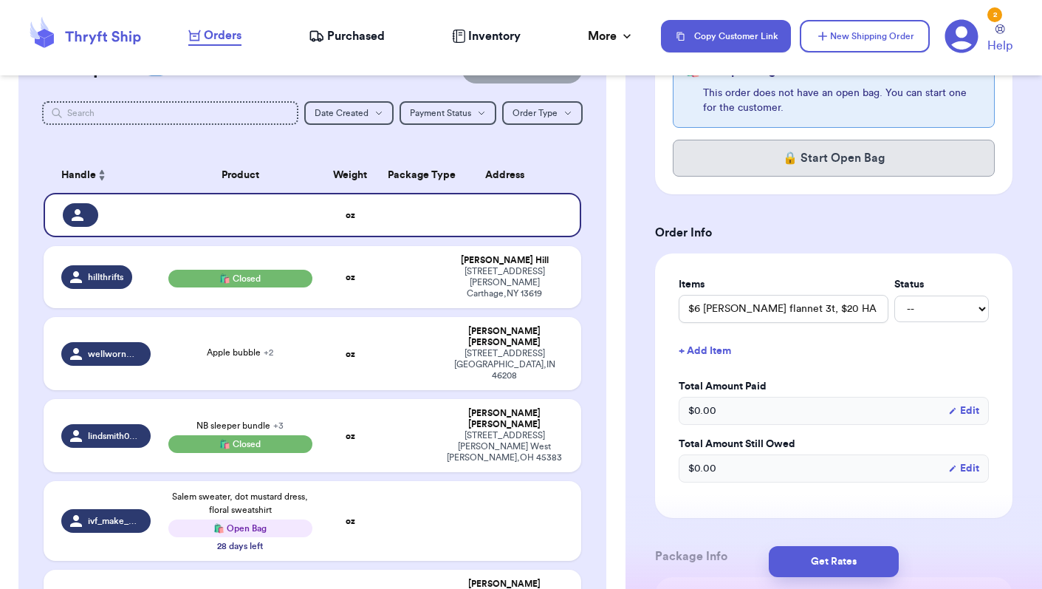
click at [829, 168] on button "🔒 Start Open Bag" at bounding box center [834, 158] width 322 height 37
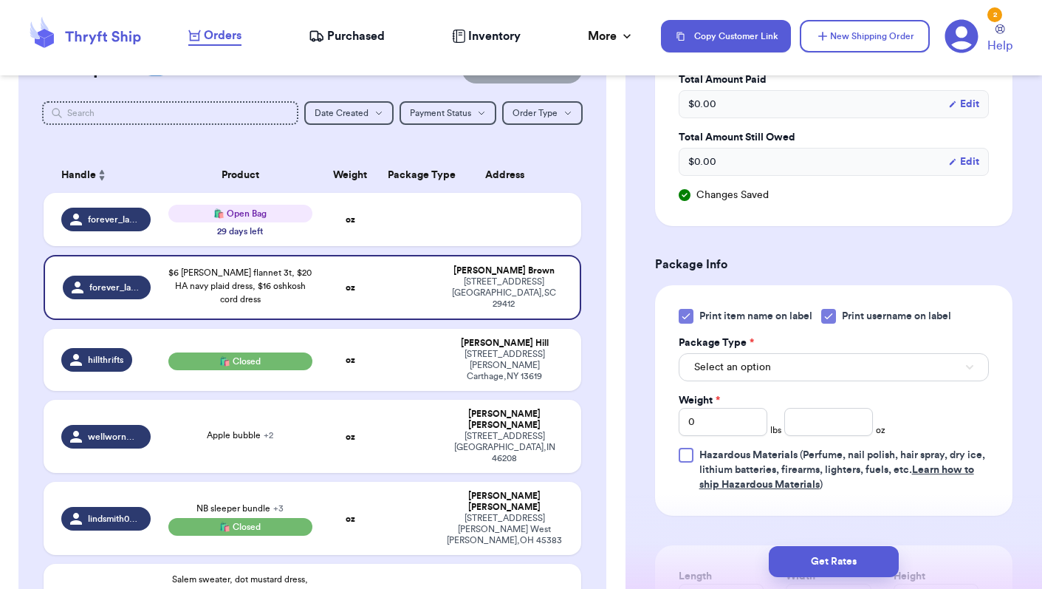
scroll to position [943, 0]
click at [843, 38] on button "New Shipping Order" at bounding box center [865, 36] width 130 height 32
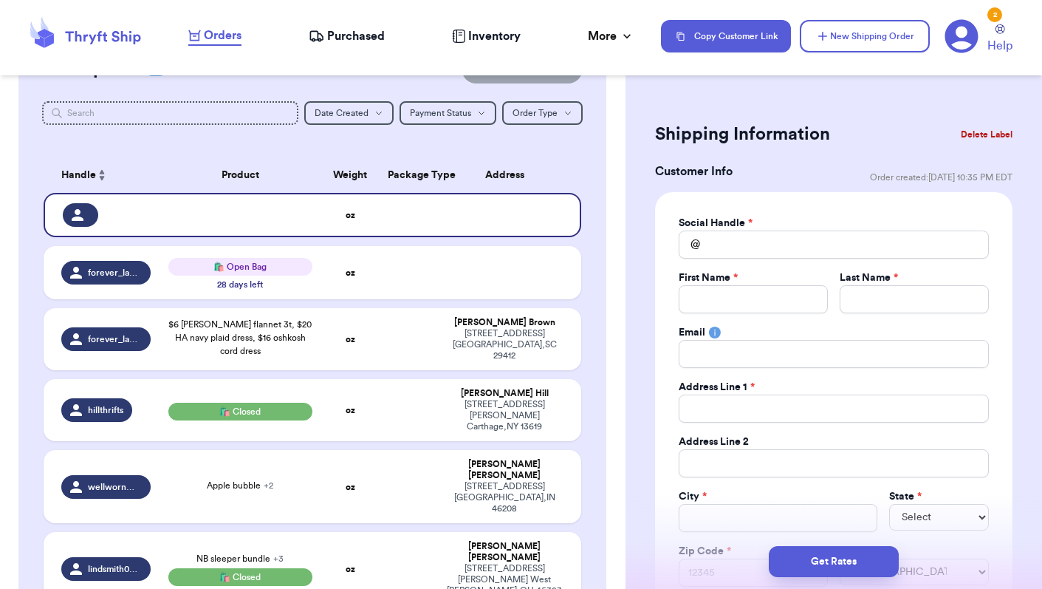
scroll to position [0, 0]
click at [759, 253] on input "Total Amount Paid" at bounding box center [834, 244] width 310 height 28
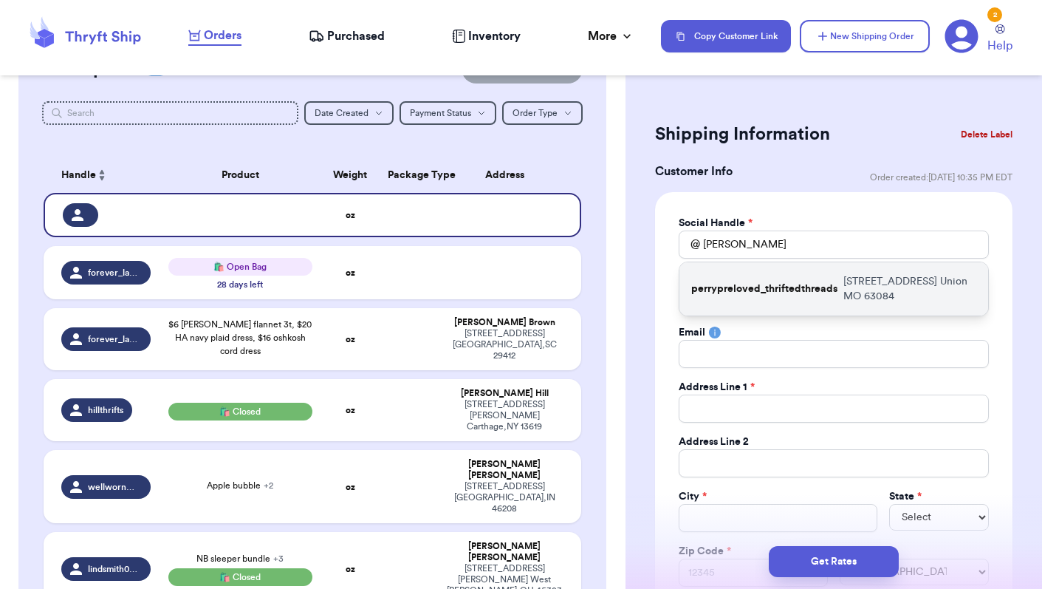
drag, startPoint x: 759, startPoint y: 253, endPoint x: 797, endPoint y: 300, distance: 60.4
click at [797, 300] on div "perrypreloved_thriftedthreads [STREET_ADDRESS]" at bounding box center [833, 288] width 309 height 53
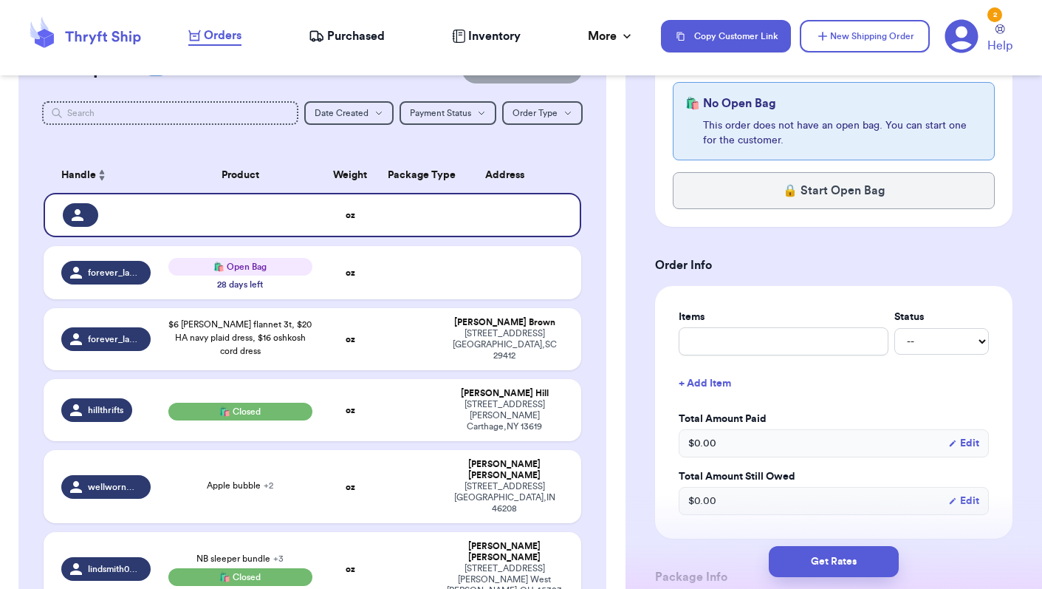
scroll to position [630, 0]
click at [735, 340] on input "text" at bounding box center [784, 340] width 210 height 28
paste input "$8 8y [PERSON_NAME] heathered sweats, $5 [PERSON_NAME] pants, $8 hm denim shirt…"
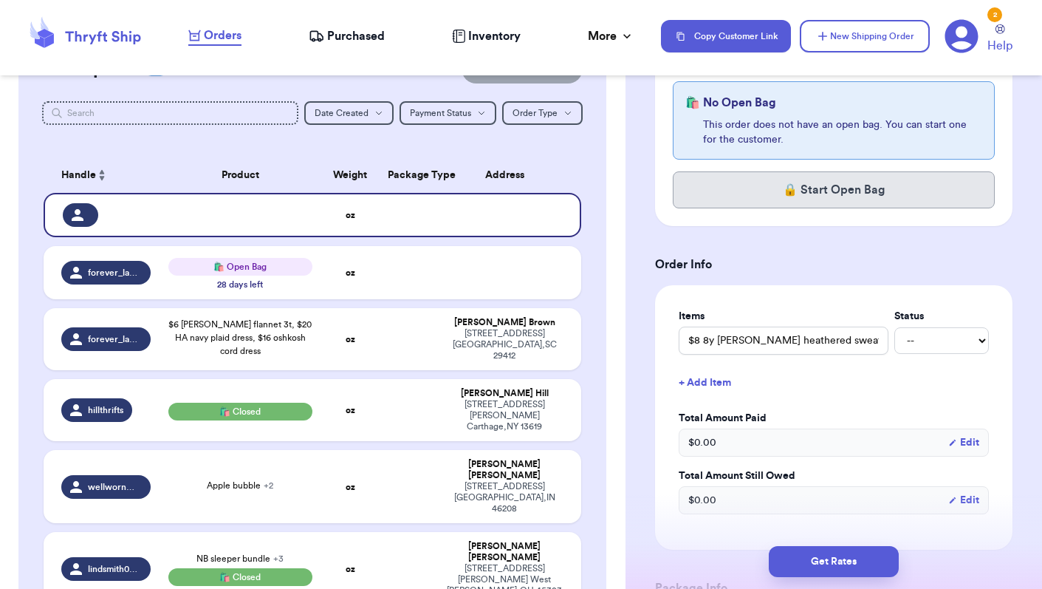
click at [838, 194] on button "🔒 Start Open Bag" at bounding box center [834, 189] width 322 height 37
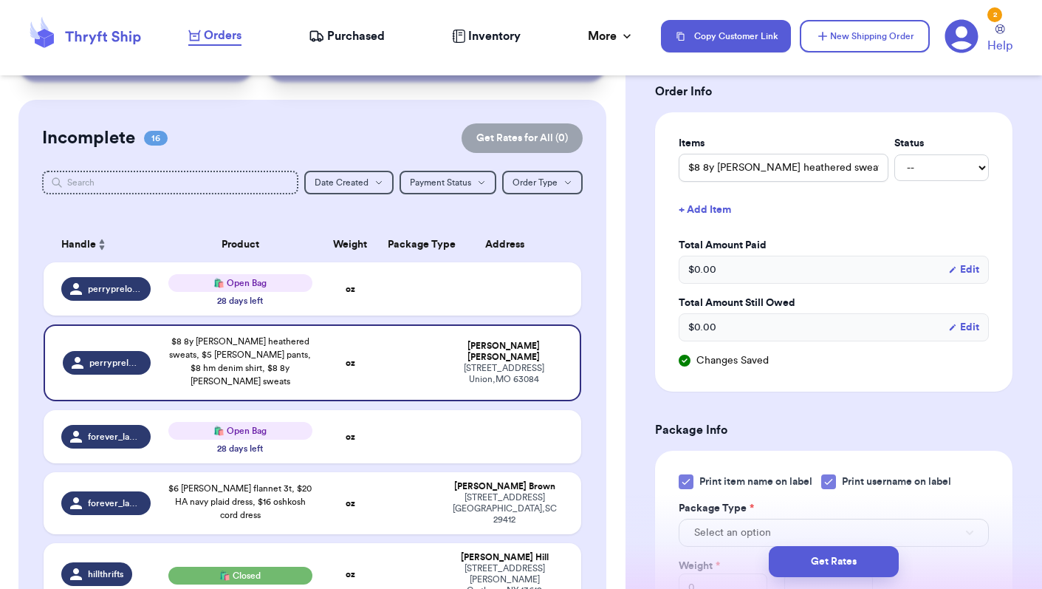
scroll to position [87, 0]
click at [372, 185] on button "Date Created Date Created" at bounding box center [348, 183] width 89 height 24
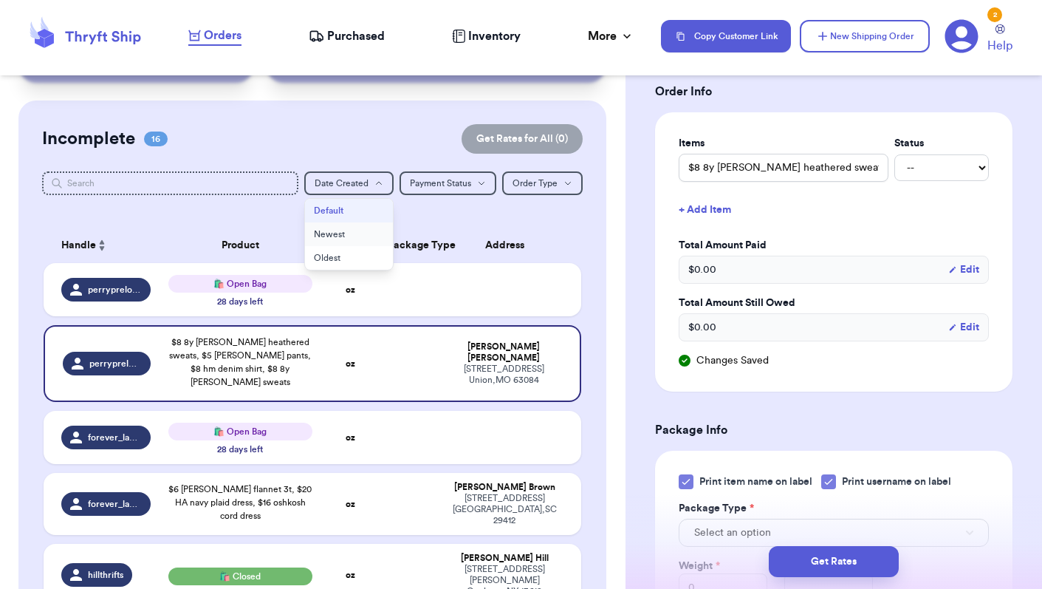
click at [352, 235] on button "Newest" at bounding box center [349, 234] width 88 height 24
click at [437, 185] on span "Payment Status" at bounding box center [413, 183] width 61 height 9
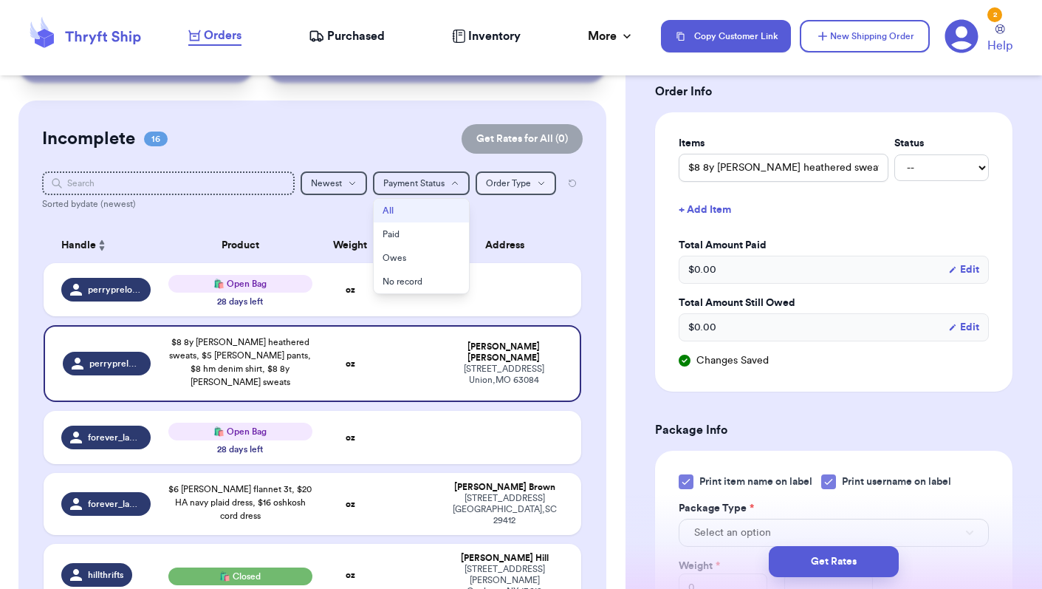
click at [545, 185] on icon "button" at bounding box center [541, 183] width 9 height 9
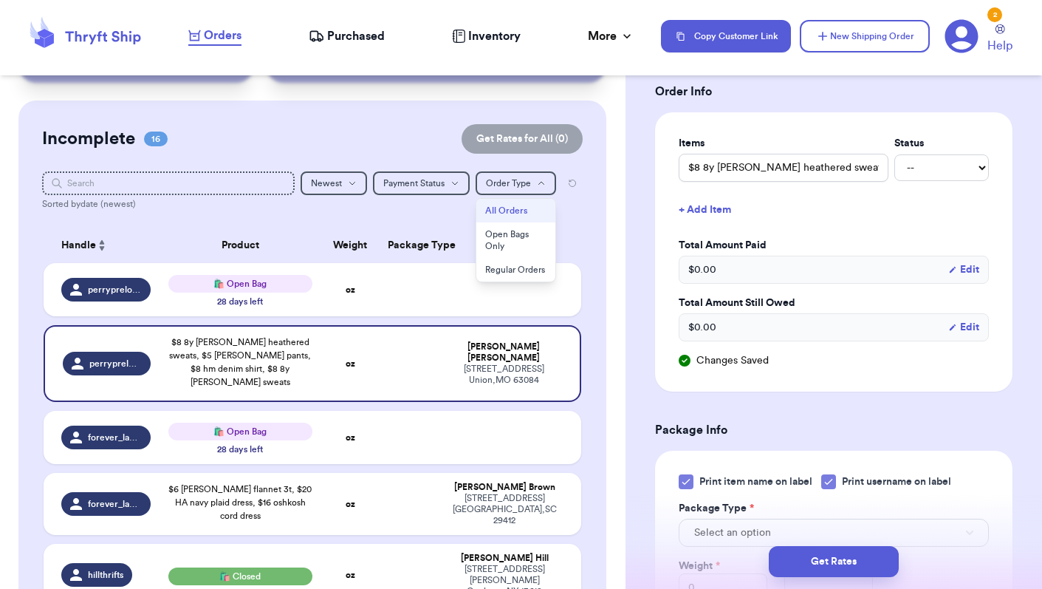
click at [513, 185] on span "Order Type" at bounding box center [508, 183] width 45 height 9
click at [563, 242] on th "Address" at bounding box center [509, 244] width 145 height 35
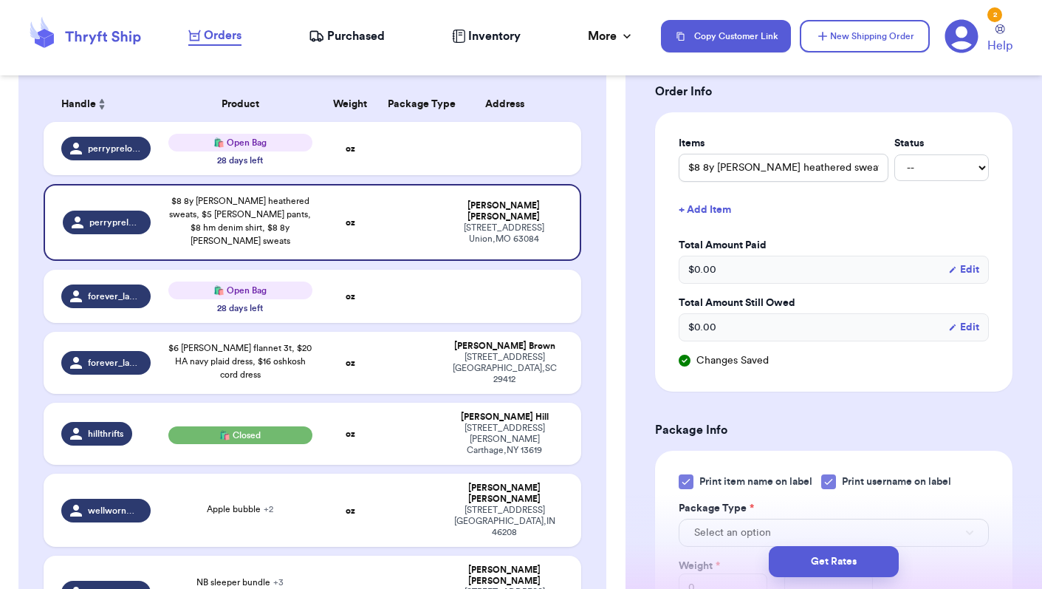
scroll to position [232, 0]
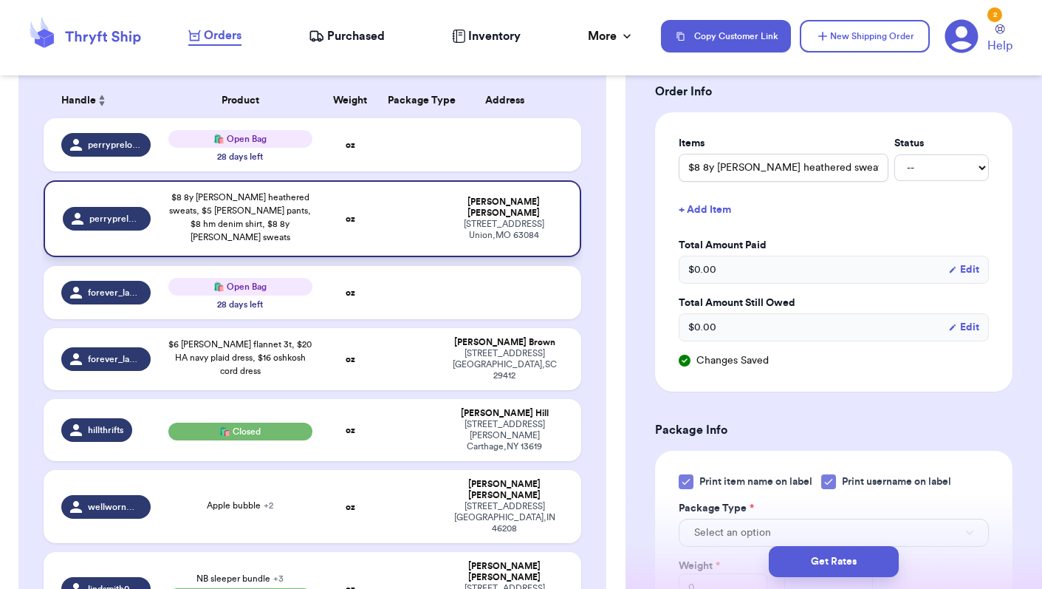
click at [398, 222] on td at bounding box center [408, 218] width 58 height 77
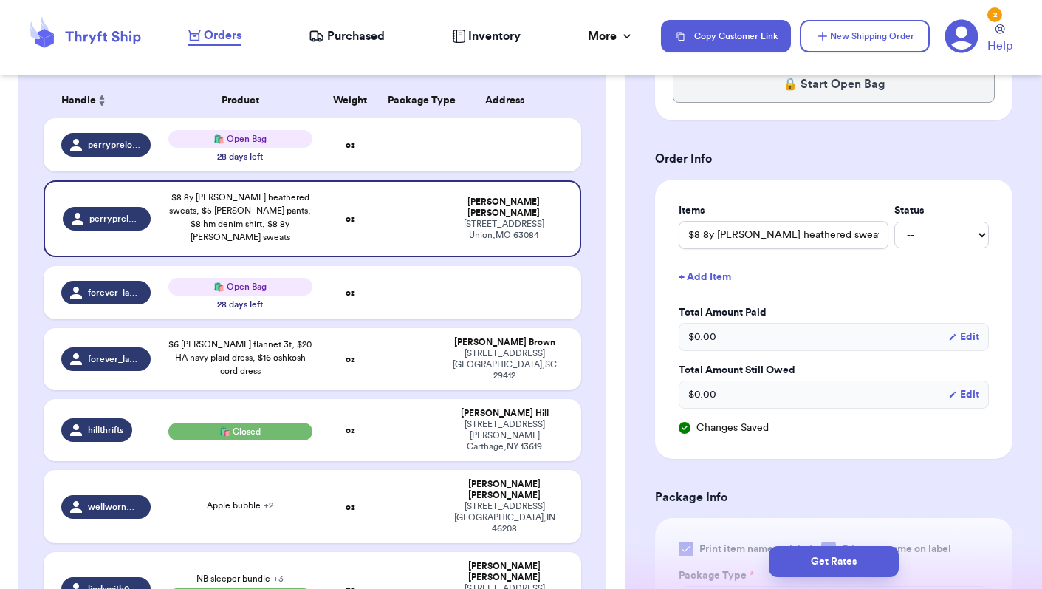
scroll to position [482, 0]
click at [900, 96] on button "🔒 Start Open Bag" at bounding box center [834, 84] width 322 height 37
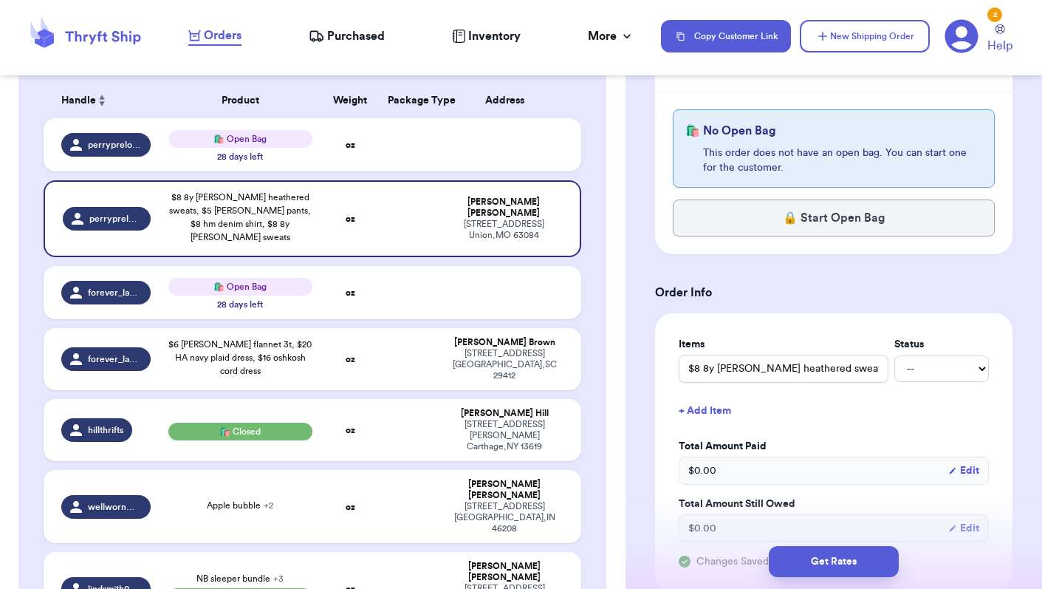
scroll to position [342, 0]
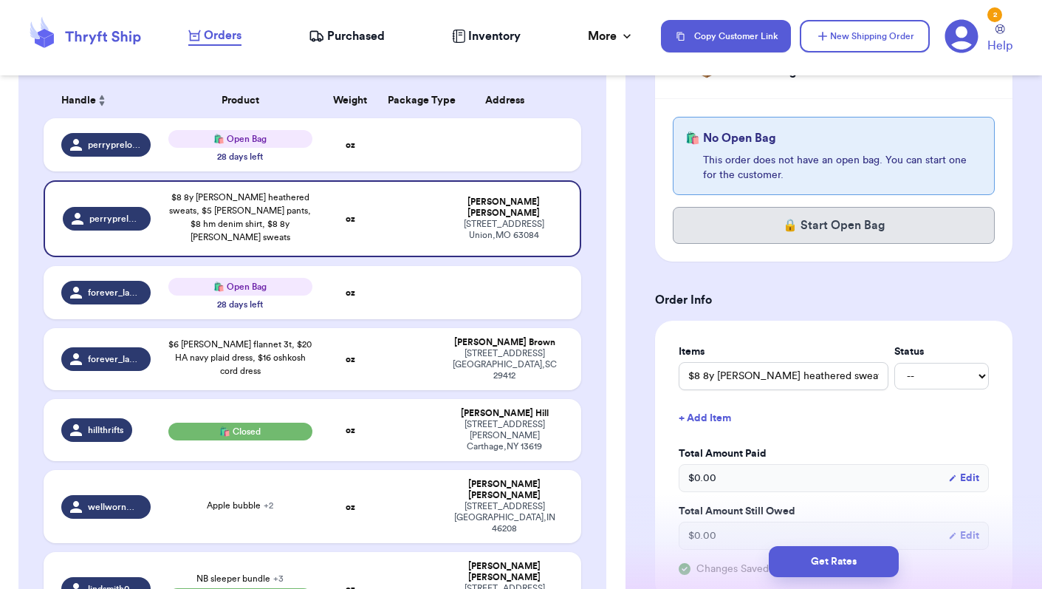
click at [840, 236] on button "🔒 Start Open Bag" at bounding box center [834, 225] width 322 height 37
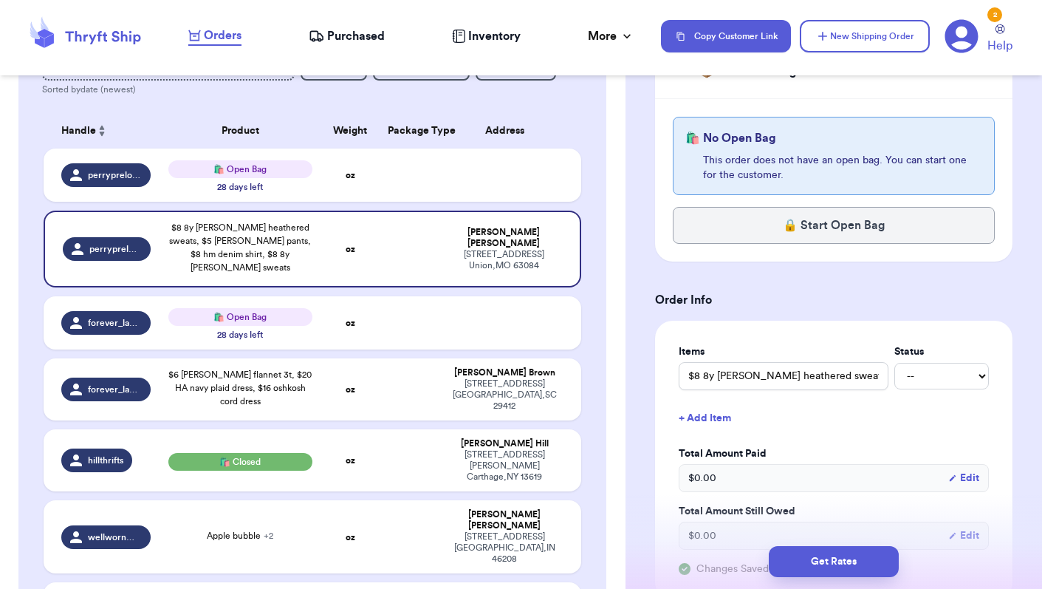
scroll to position [206, 0]
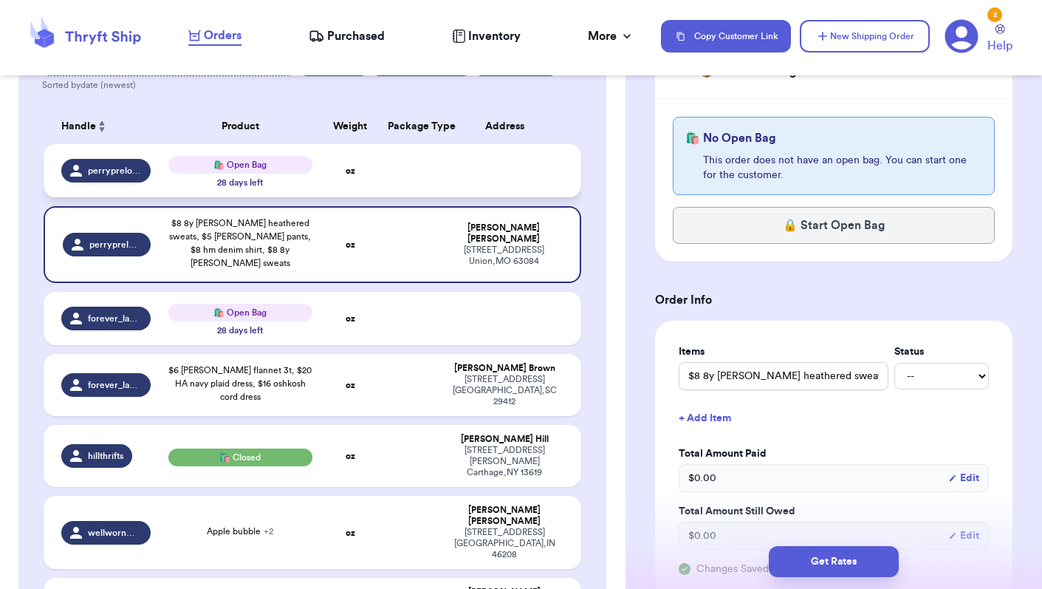
click at [405, 179] on td at bounding box center [408, 170] width 58 height 53
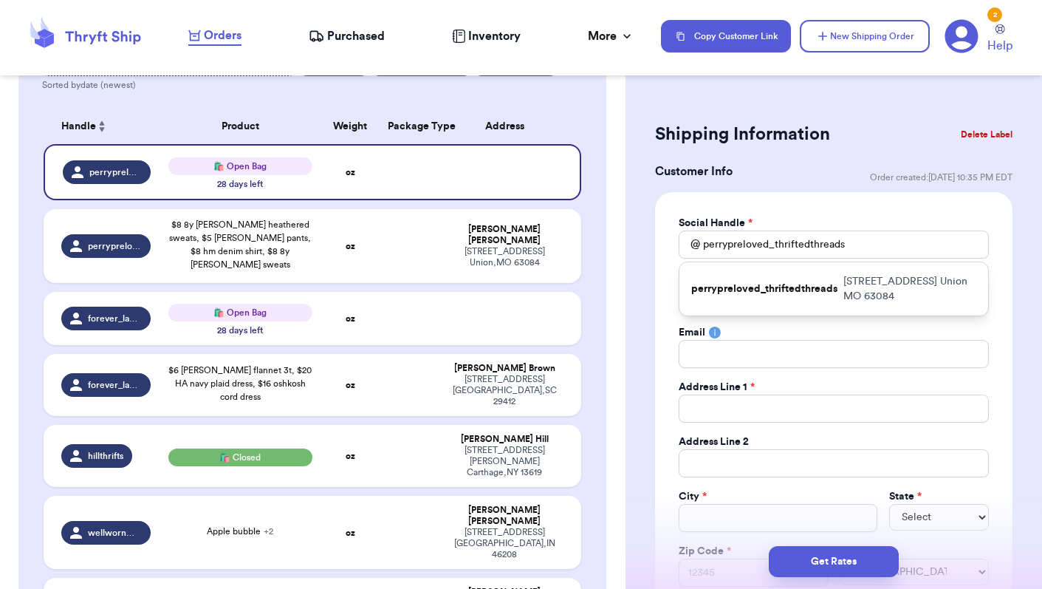
scroll to position [0, 0]
click at [995, 132] on button "Delete Label" at bounding box center [987, 134] width 64 height 32
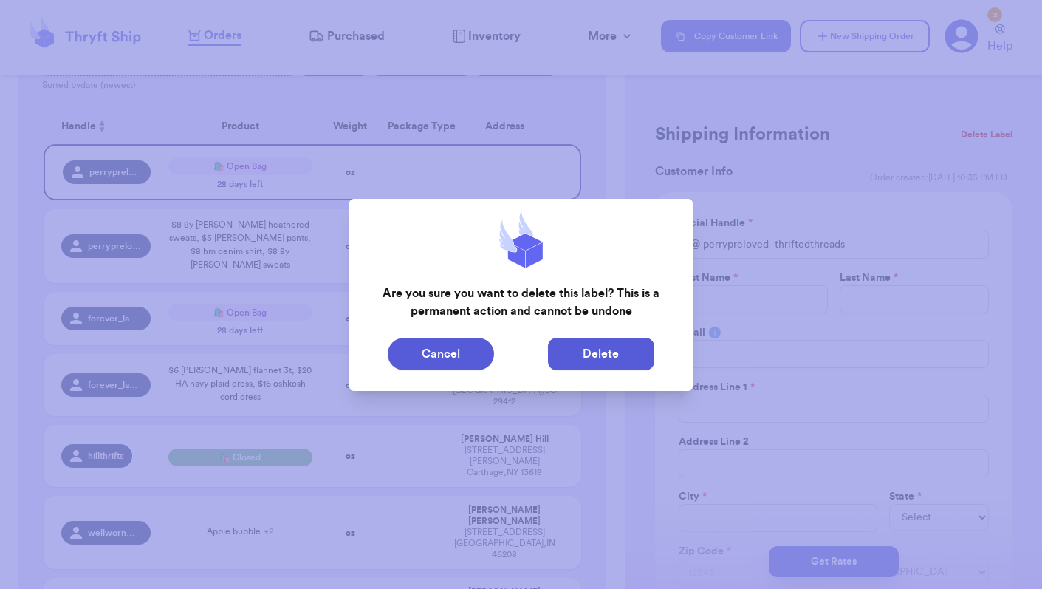
click at [617, 354] on button "Delete" at bounding box center [601, 354] width 106 height 32
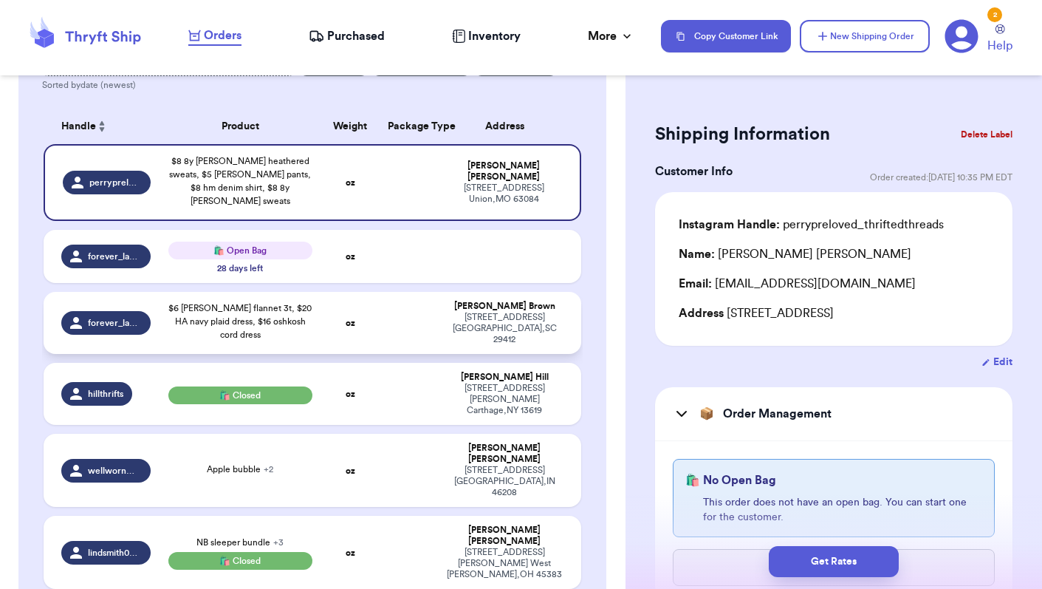
click at [265, 322] on div "$6 [PERSON_NAME] flannet 3t, $20 HA navy plaid dress, $16 oshkosh cord dress" at bounding box center [240, 321] width 144 height 40
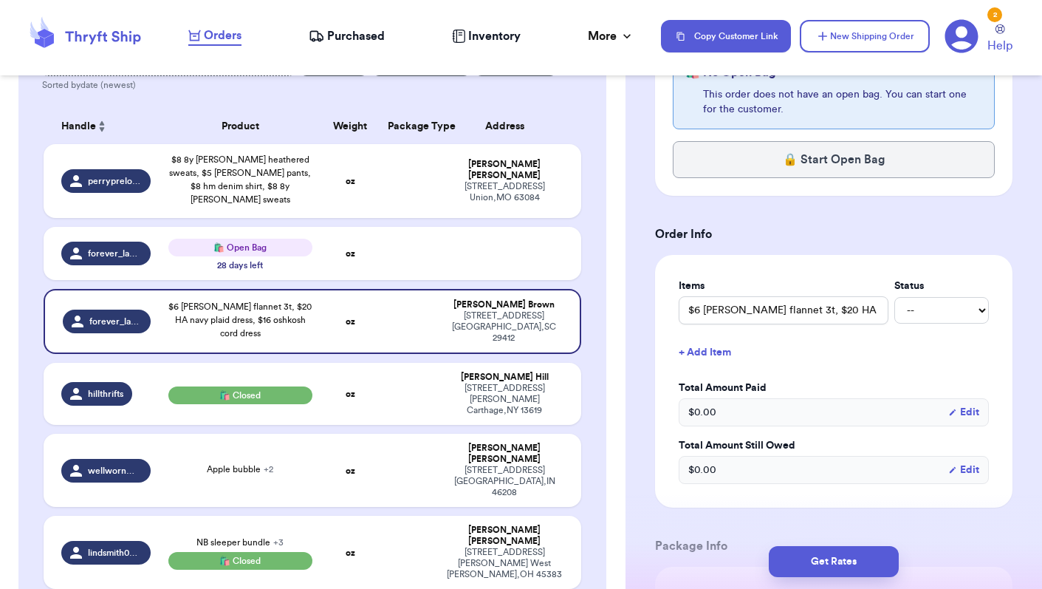
scroll to position [393, 0]
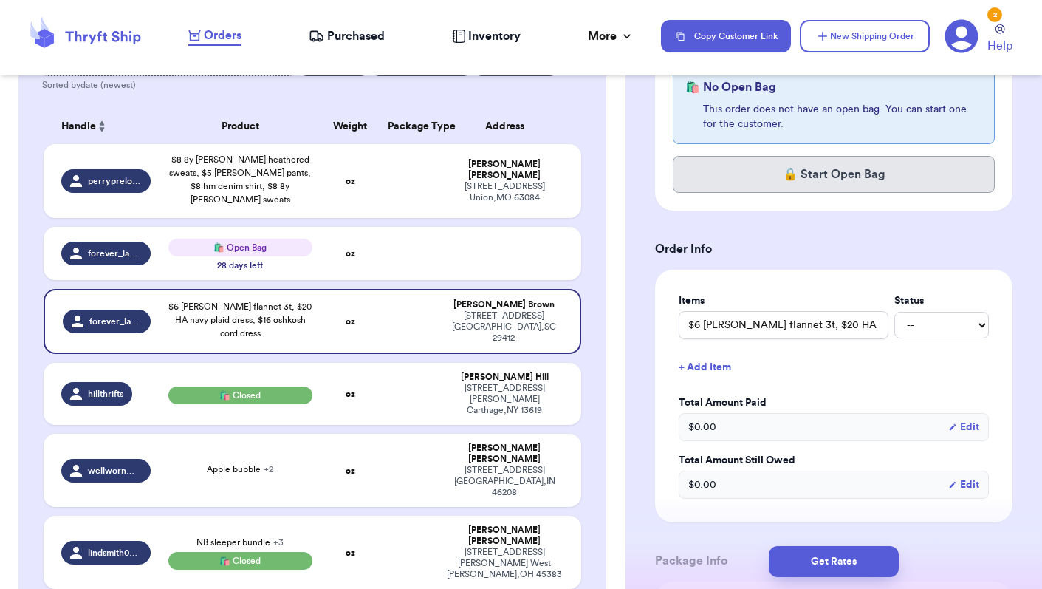
click at [863, 182] on button "🔒 Start Open Bag" at bounding box center [834, 174] width 322 height 37
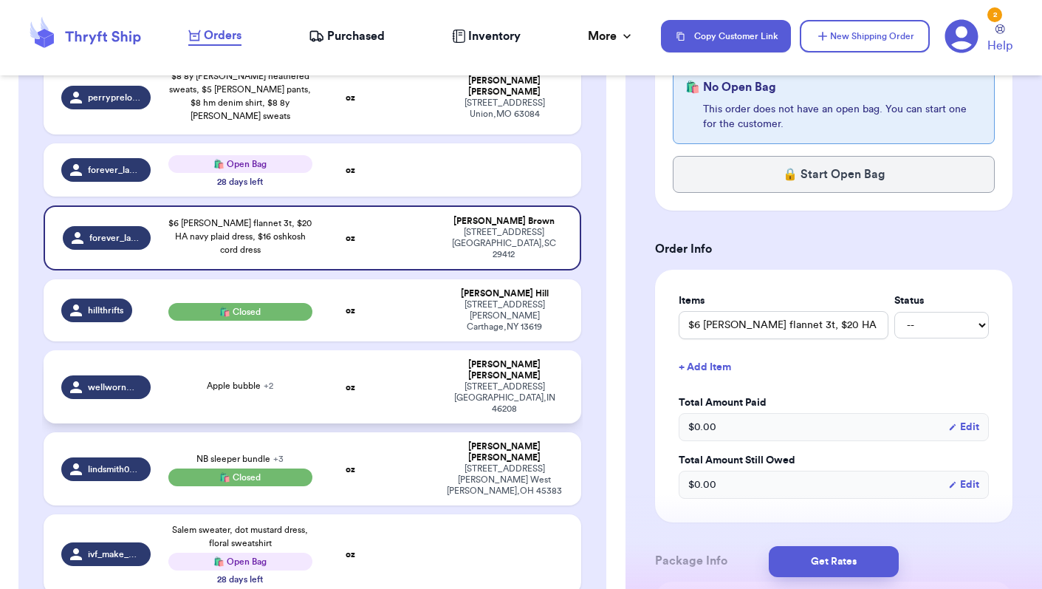
scroll to position [288, 0]
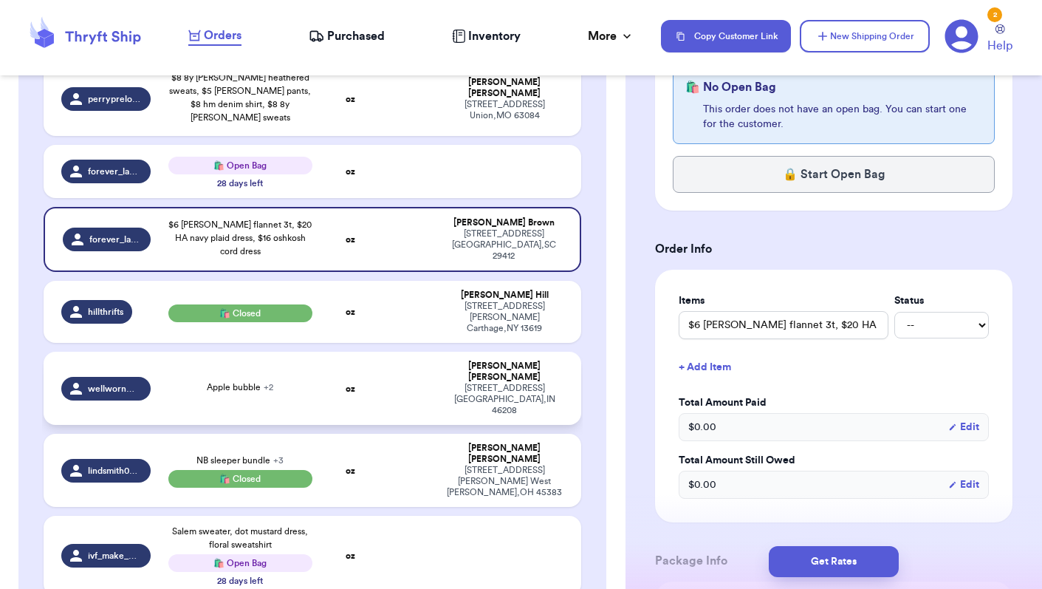
click at [318, 358] on td "Apple bubble + 2" at bounding box center [241, 388] width 162 height 73
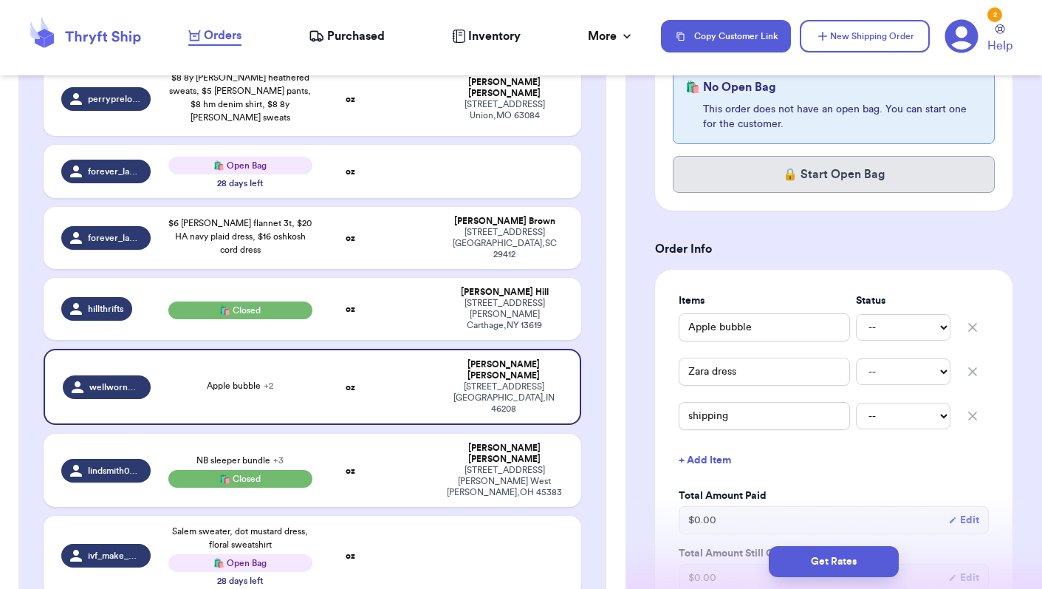
click at [885, 173] on button "🔒 Start Open Bag" at bounding box center [834, 174] width 322 height 37
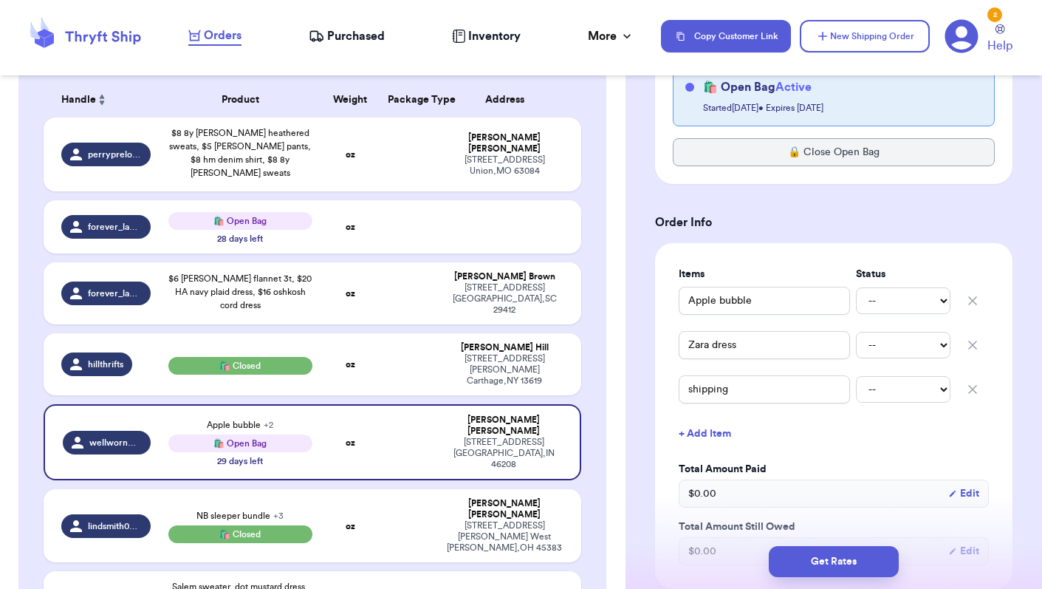
scroll to position [220, 0]
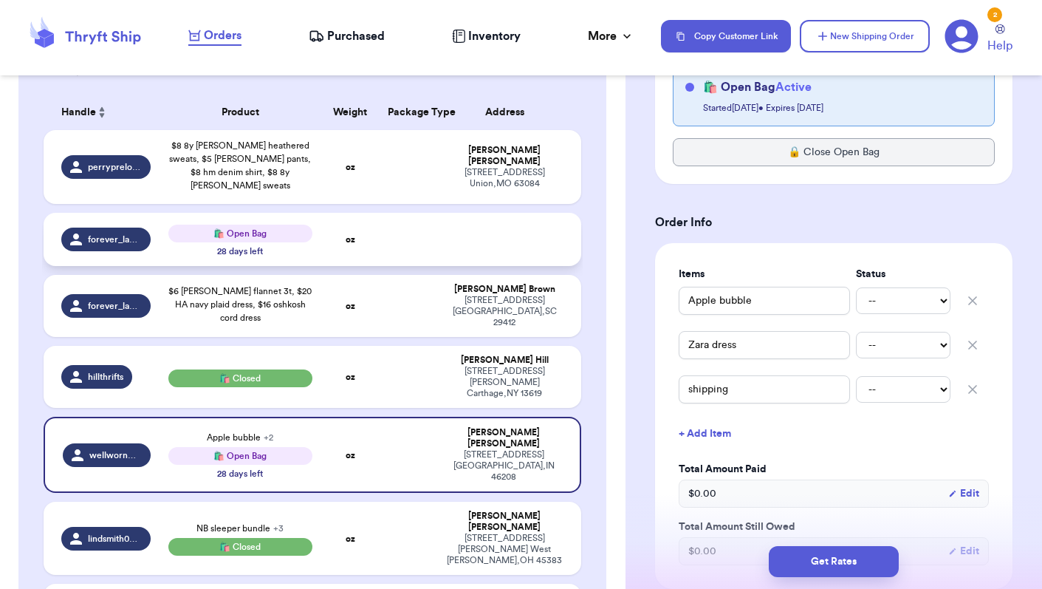
click at [323, 243] on td "oz" at bounding box center [350, 239] width 58 height 53
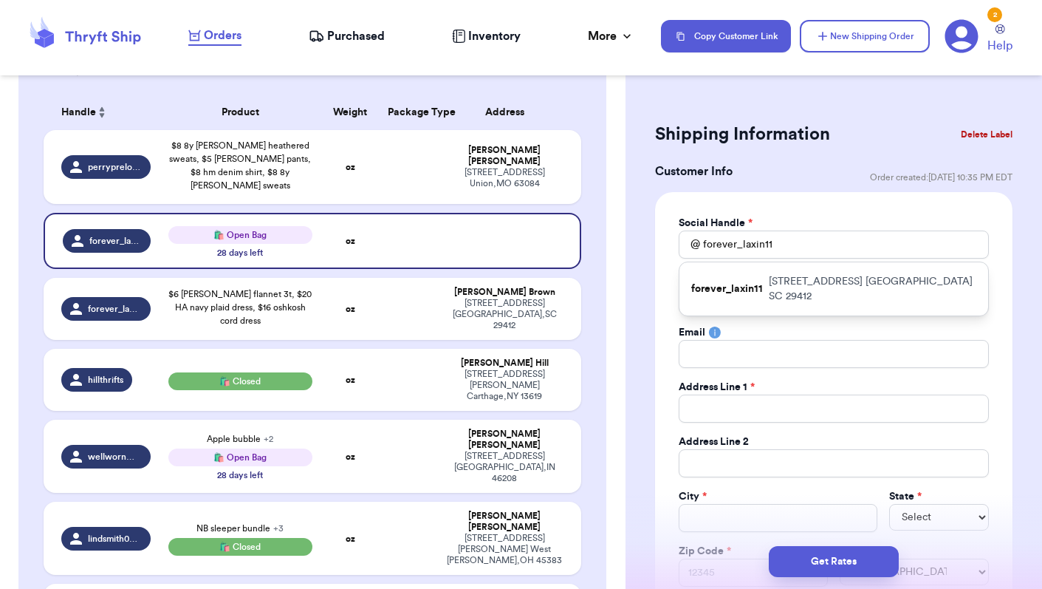
scroll to position [0, 0]
click at [973, 132] on button "Delete Label" at bounding box center [987, 134] width 64 height 32
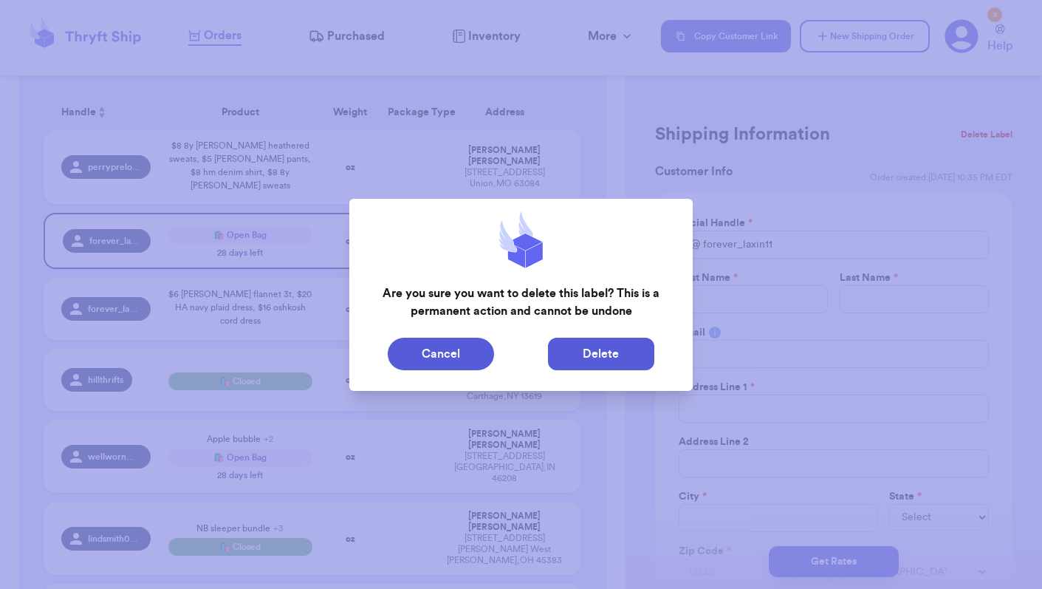
click at [602, 357] on button "Delete" at bounding box center [601, 354] width 106 height 32
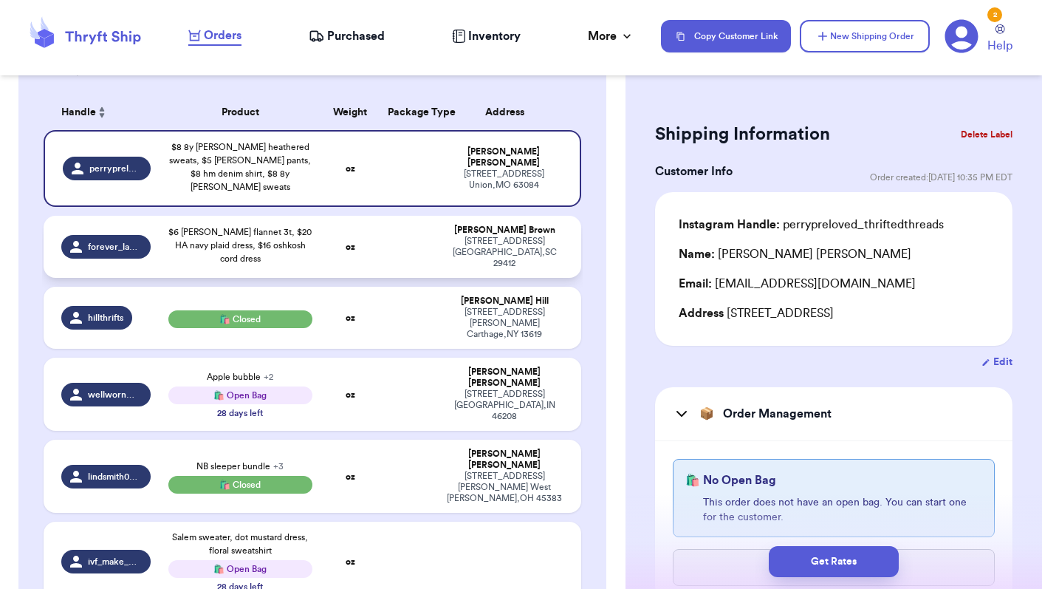
click at [108, 246] on span "forever_laxin11" at bounding box center [115, 247] width 54 height 12
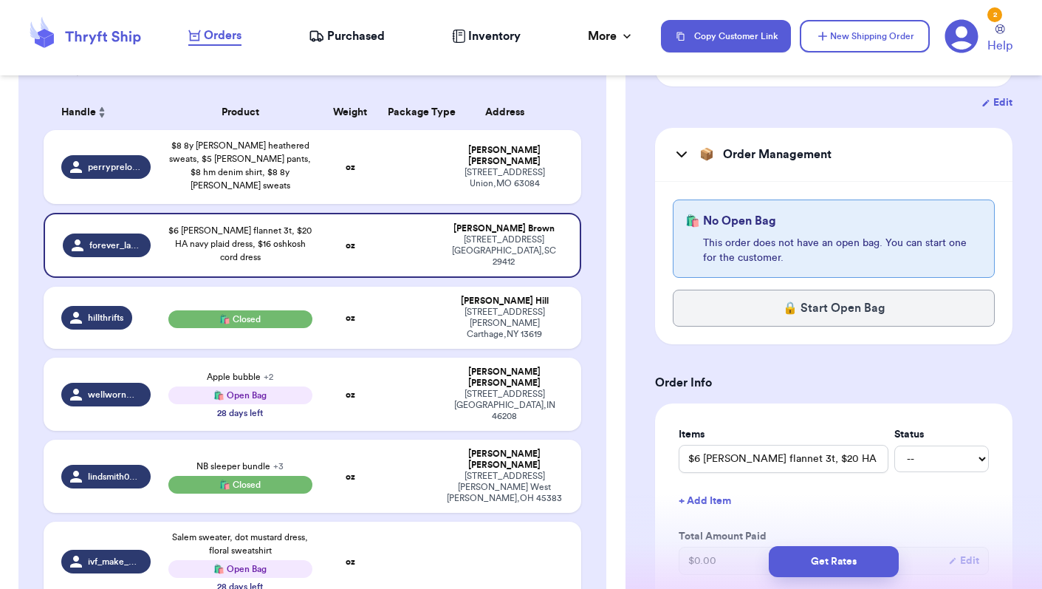
scroll to position [260, 0]
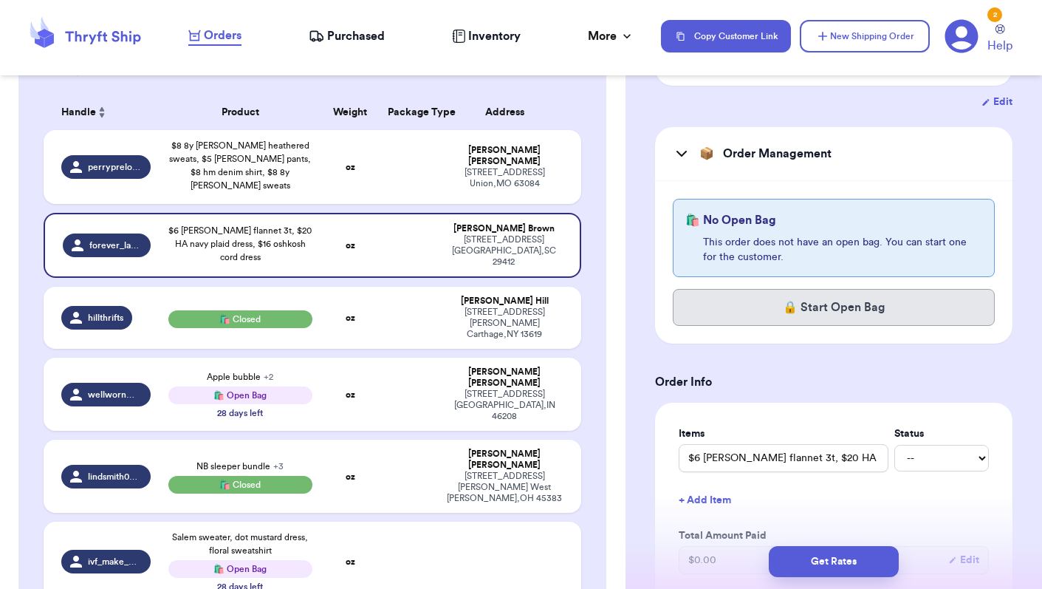
click at [838, 312] on button "🔒 Start Open Bag" at bounding box center [834, 307] width 322 height 37
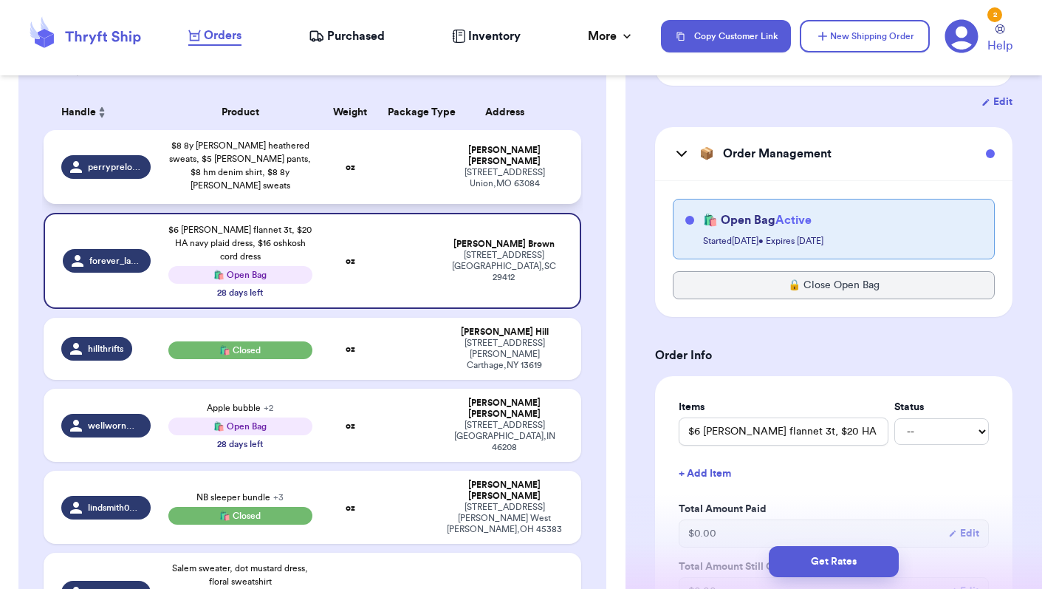
click at [391, 177] on td at bounding box center [408, 167] width 58 height 74
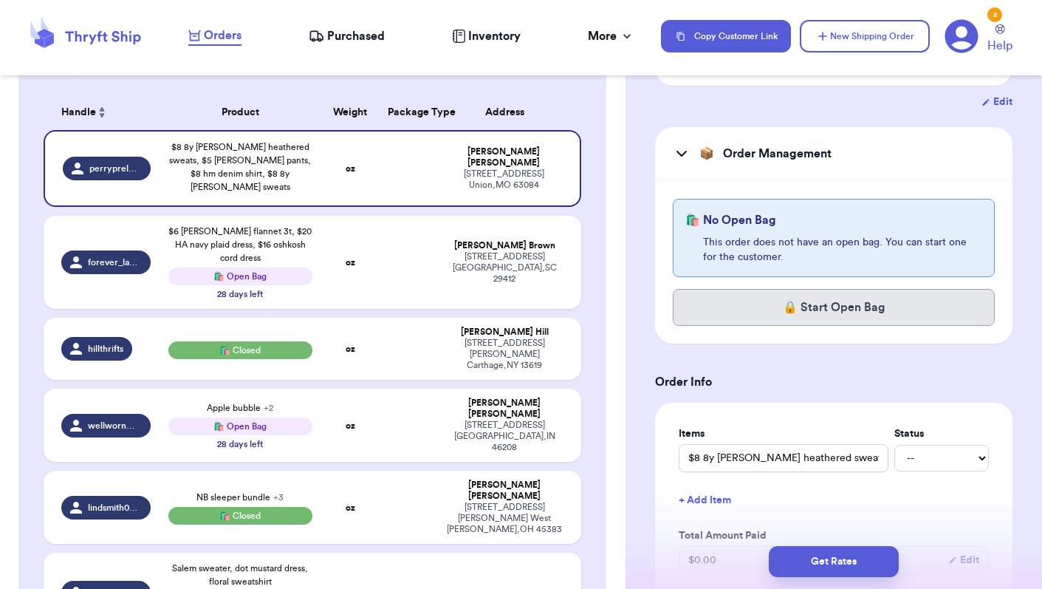
click at [814, 314] on button "🔒 Start Open Bag" at bounding box center [834, 307] width 322 height 37
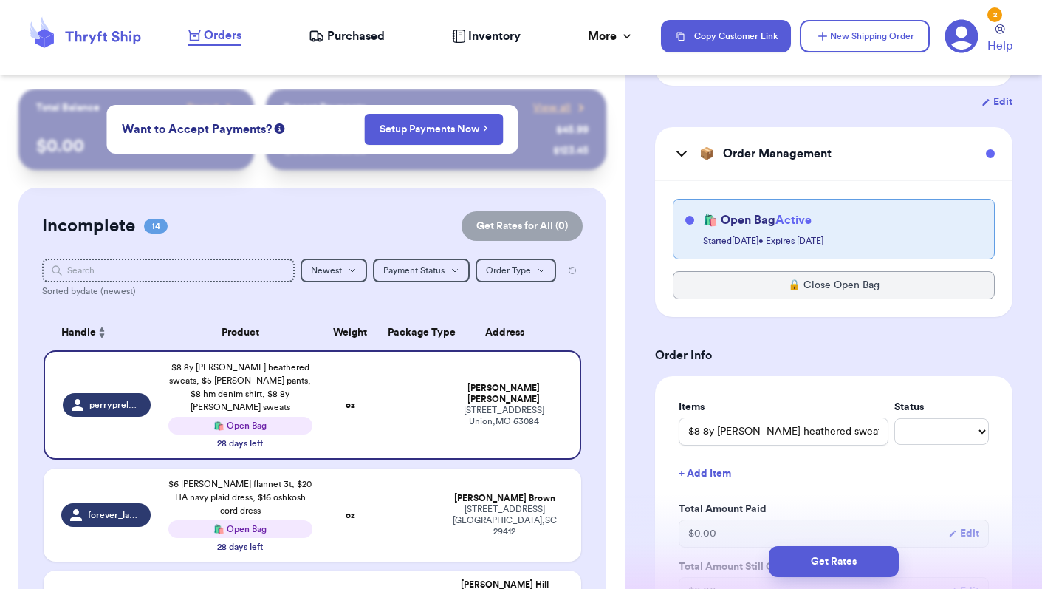
scroll to position [0, 0]
click at [535, 273] on button "Order Type Order Type" at bounding box center [516, 271] width 81 height 24
click at [524, 358] on button "Regular Orders" at bounding box center [515, 357] width 79 height 24
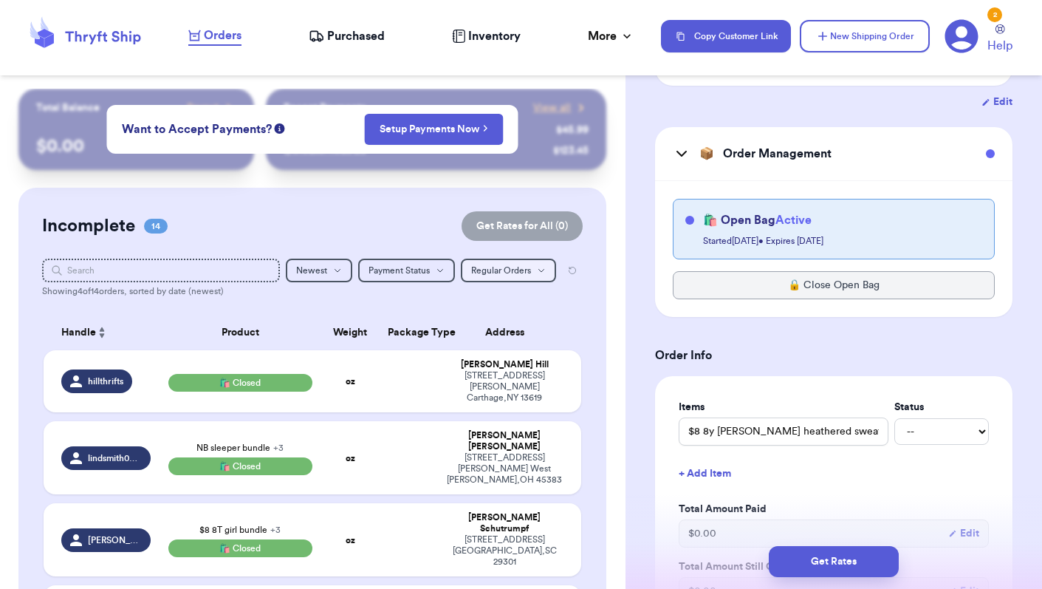
click at [536, 266] on button "Regular Orders" at bounding box center [508, 271] width 95 height 24
click at [528, 321] on button "Open Bags Only" at bounding box center [509, 321] width 94 height 24
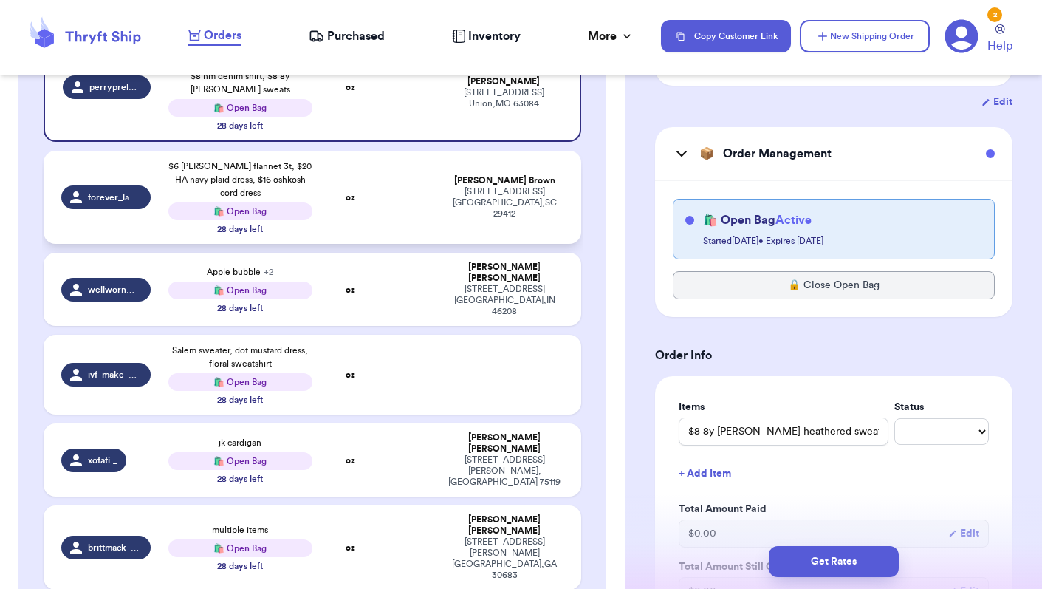
scroll to position [319, 0]
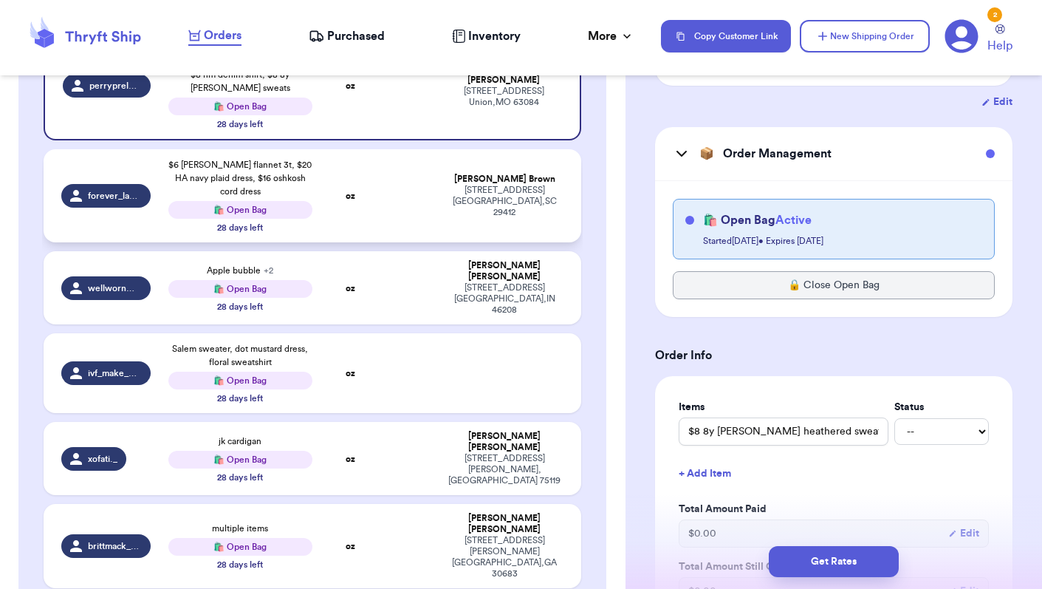
click at [414, 205] on td at bounding box center [408, 195] width 58 height 93
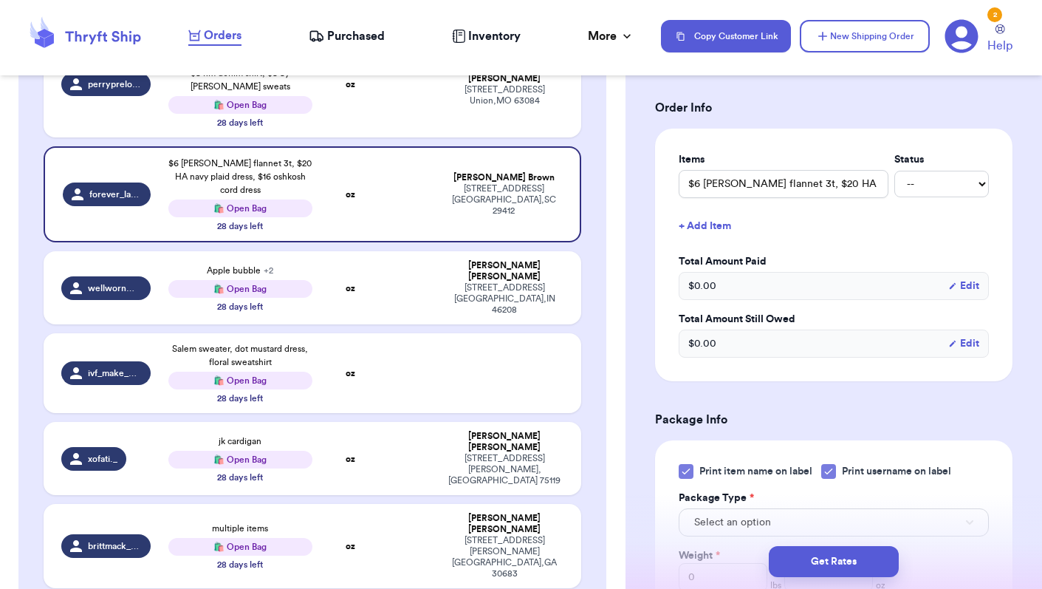
scroll to position [510, 0]
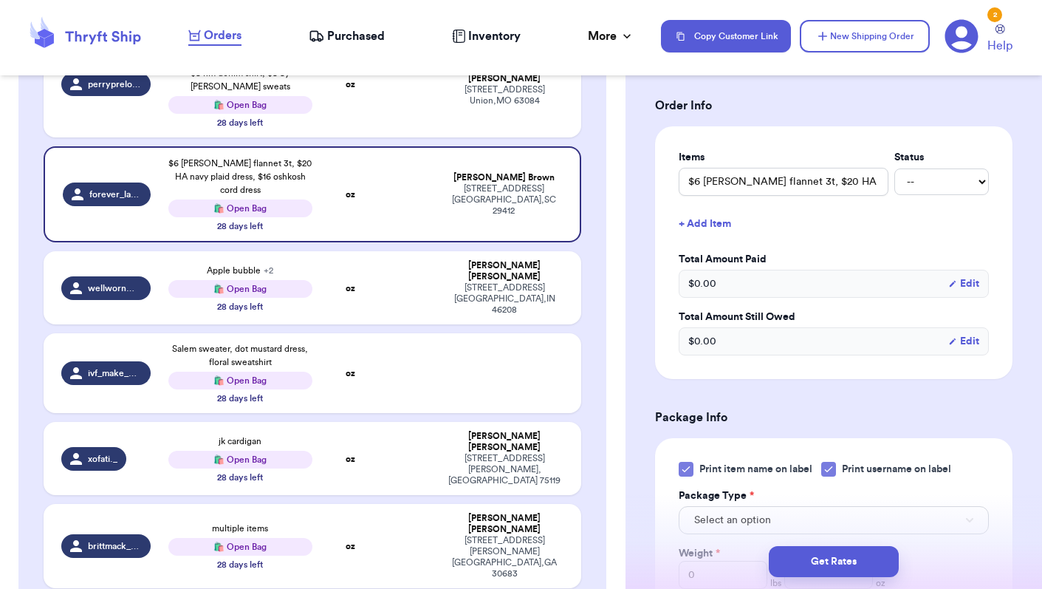
click at [722, 227] on button "+ Add Item" at bounding box center [834, 224] width 322 height 32
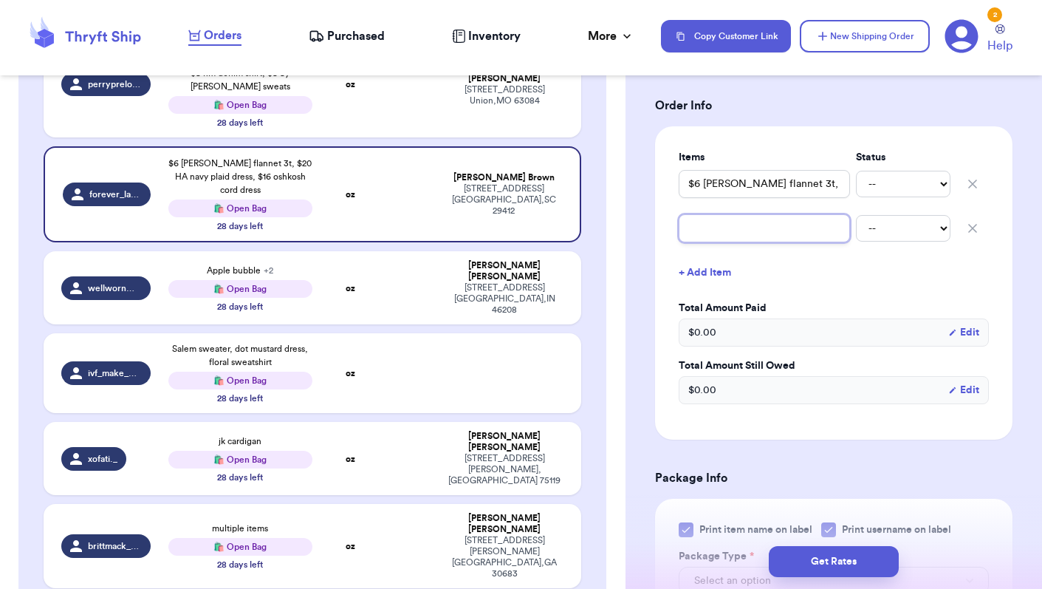
click at [695, 237] on input "text" at bounding box center [764, 228] width 171 height 28
click at [693, 231] on input "$ H&M" at bounding box center [764, 228] width 171 height 28
click at [747, 233] on input "$4 H&M" at bounding box center [764, 228] width 171 height 28
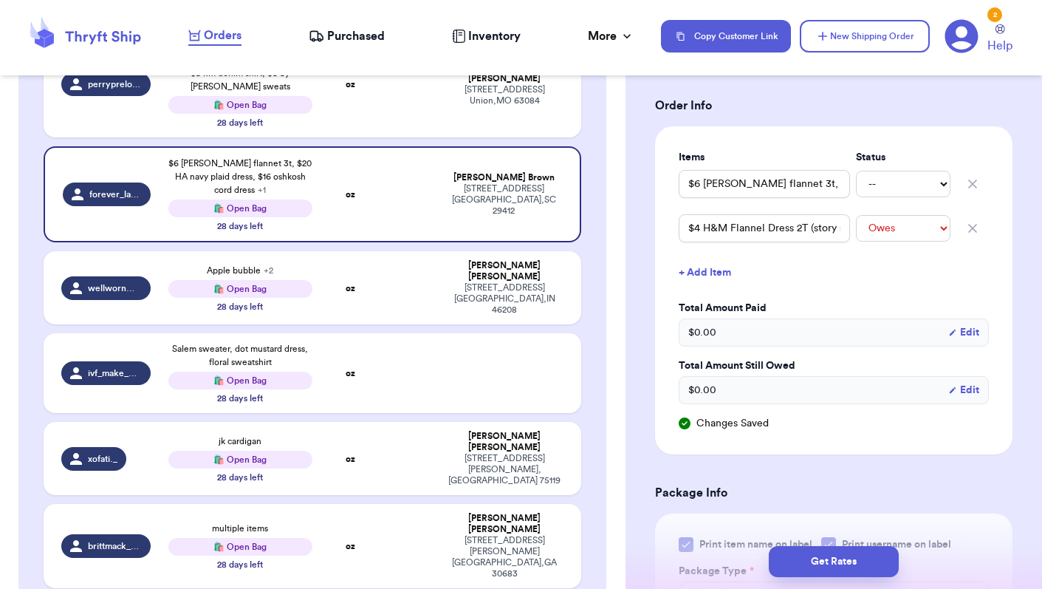
click at [882, 269] on button "+ Add Item" at bounding box center [834, 272] width 322 height 32
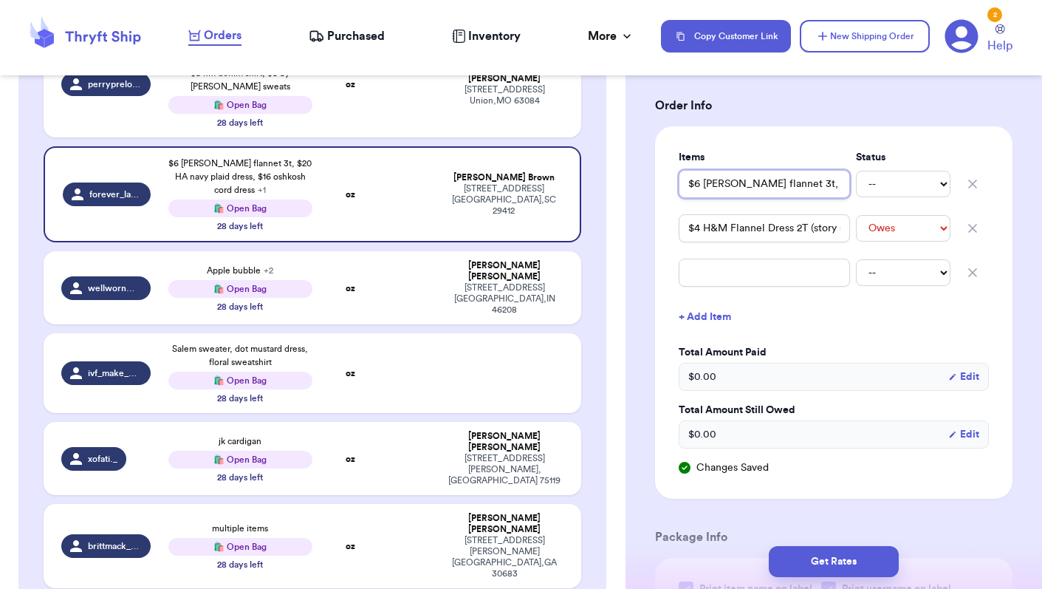
click at [799, 186] on input "$6 [PERSON_NAME] flannet 3t, $20 HA navy plaid dress, $16 oshkosh cord dress" at bounding box center [764, 184] width 171 height 28
drag, startPoint x: 795, startPoint y: 185, endPoint x: 807, endPoint y: 189, distance: 12.4
click at [807, 189] on input "$6 [PERSON_NAME] flannet 3t$20 HA navy plaid dress, $16 oshkosh cord dress" at bounding box center [764, 184] width 171 height 28
click at [738, 283] on input "text" at bounding box center [764, 273] width 171 height 28
paste input "$20 HA navy plaid dress"
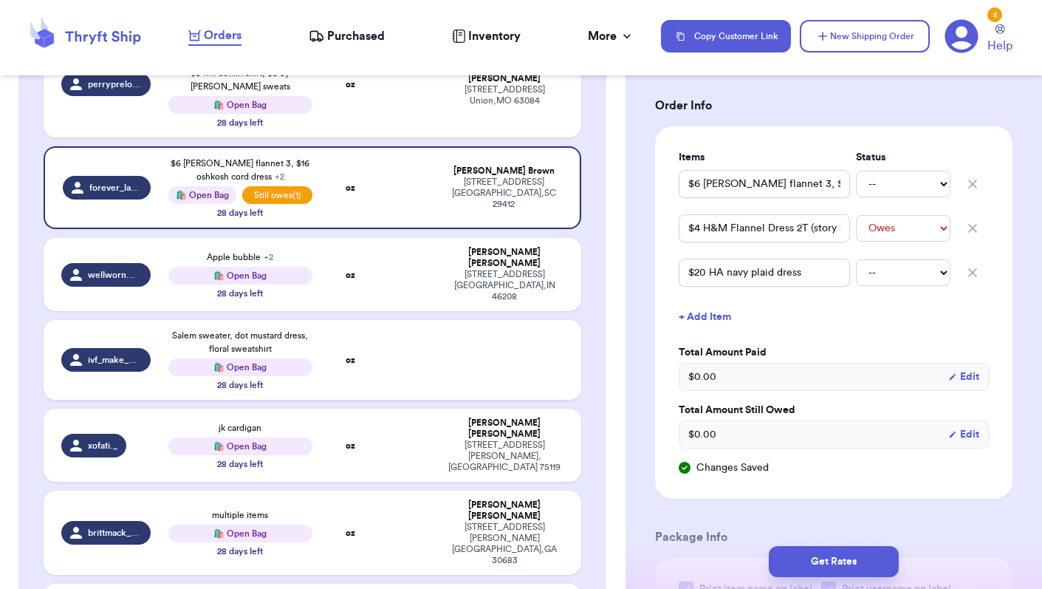
click at [719, 321] on button "+ Add Item" at bounding box center [834, 317] width 322 height 32
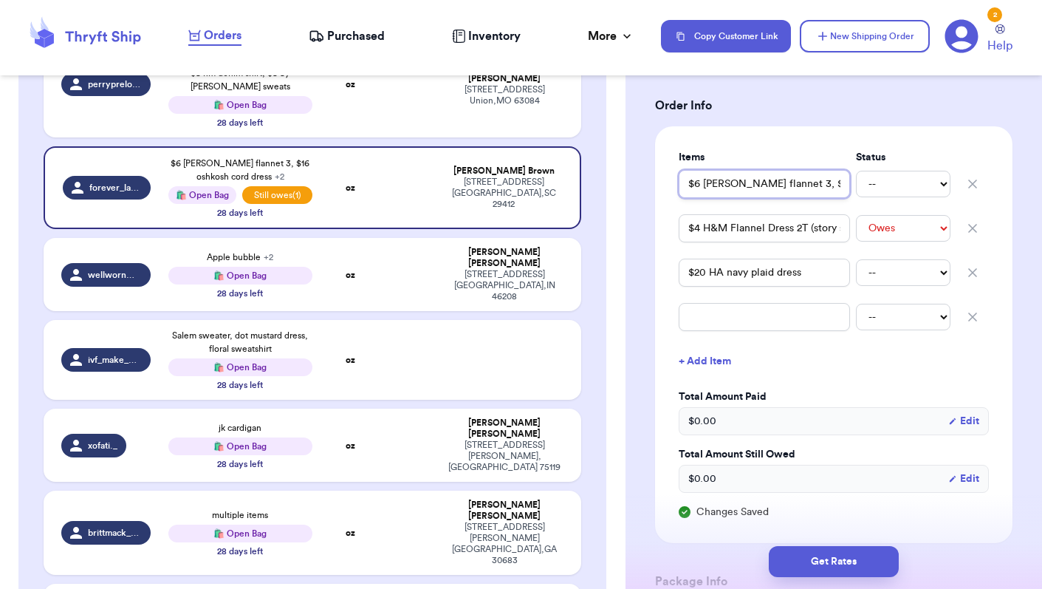
click at [821, 189] on input "$6 [PERSON_NAME] flannet 3, $16 oshkosh cord dress" at bounding box center [764, 184] width 171 height 28
drag, startPoint x: 797, startPoint y: 187, endPoint x: 843, endPoint y: 188, distance: 46.6
click at [843, 188] on input "$6 [PERSON_NAME] flannet 3, $16 oshkosh cord dress" at bounding box center [764, 184] width 171 height 28
click at [784, 323] on input "text" at bounding box center [764, 317] width 171 height 28
paste input "$16 oshkosh cord dress"
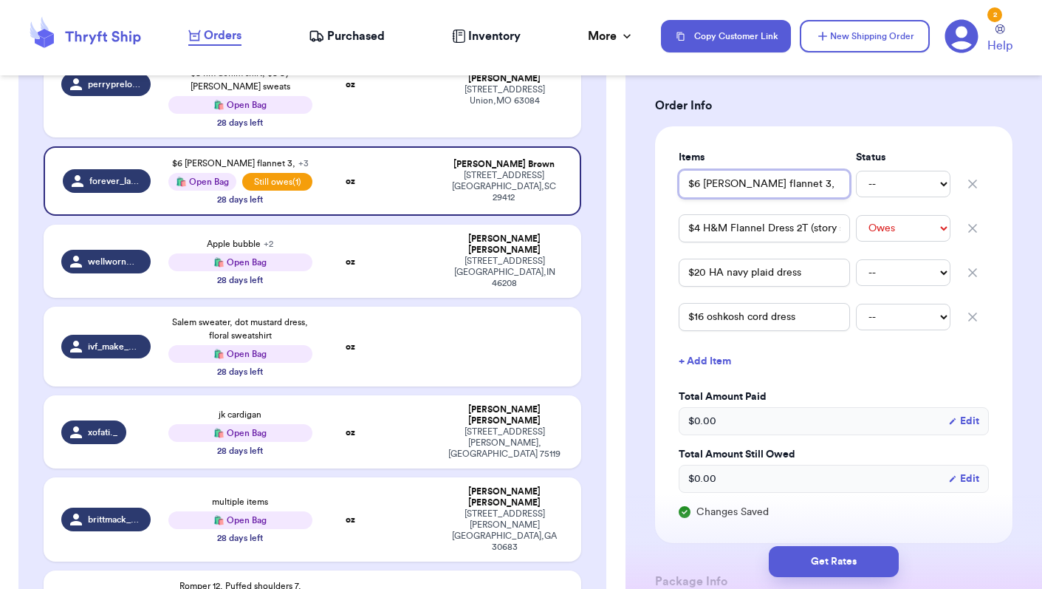
click at [802, 194] on input "$6 [PERSON_NAME] flannet 3," at bounding box center [764, 184] width 171 height 28
click at [798, 239] on input "$4 H&M Flannel Dress 2T (story sale add-on)" at bounding box center [764, 228] width 171 height 28
click at [808, 324] on input "$16 oshkosh cord dress" at bounding box center [764, 317] width 171 height 28
click at [711, 365] on button "+ Add Item" at bounding box center [834, 361] width 322 height 32
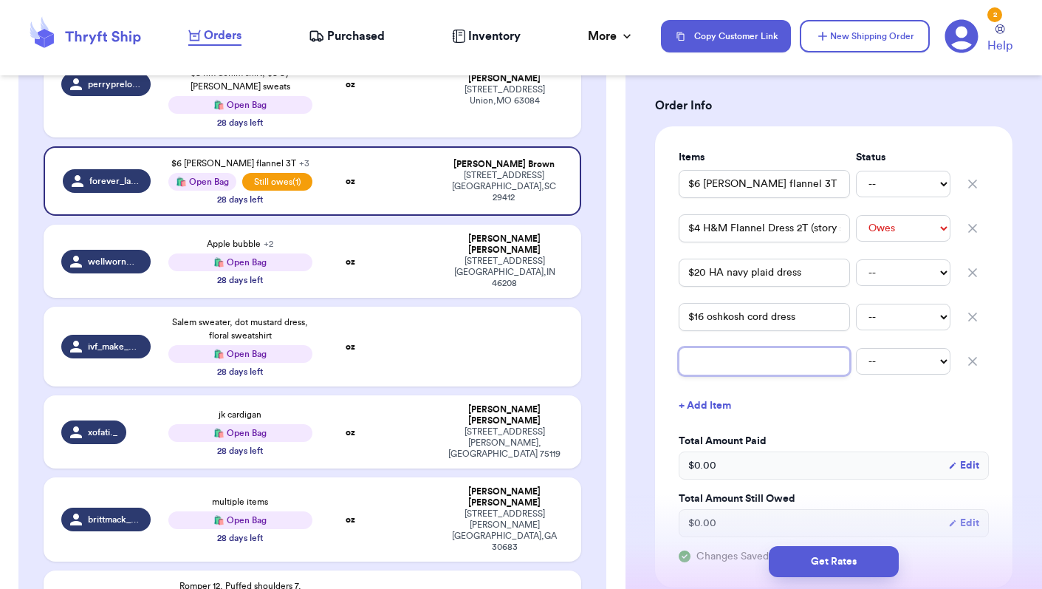
click at [733, 360] on input "text" at bounding box center [764, 361] width 171 height 28
click at [886, 399] on button "+ Add Item" at bounding box center [834, 405] width 322 height 32
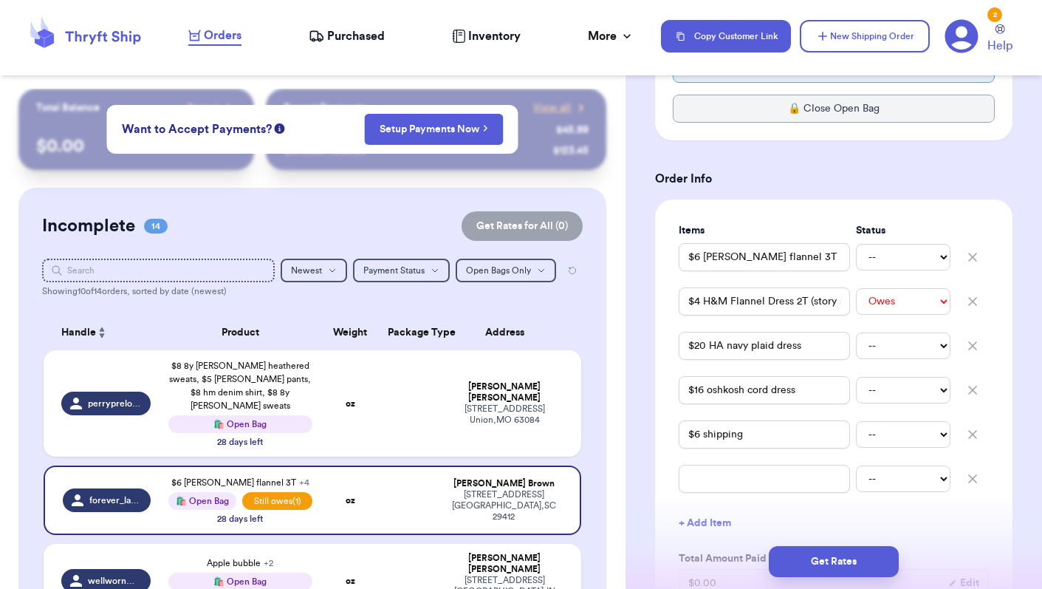
scroll to position [0, 0]
click at [348, 34] on span "Purchased" at bounding box center [356, 36] width 58 height 18
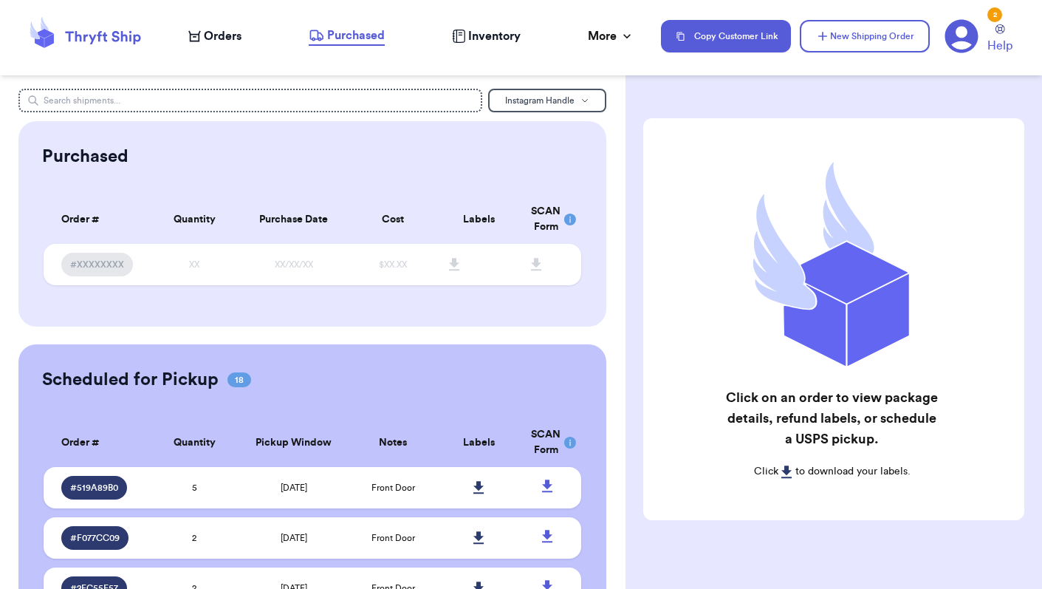
click at [502, 41] on span "Inventory" at bounding box center [494, 36] width 52 height 18
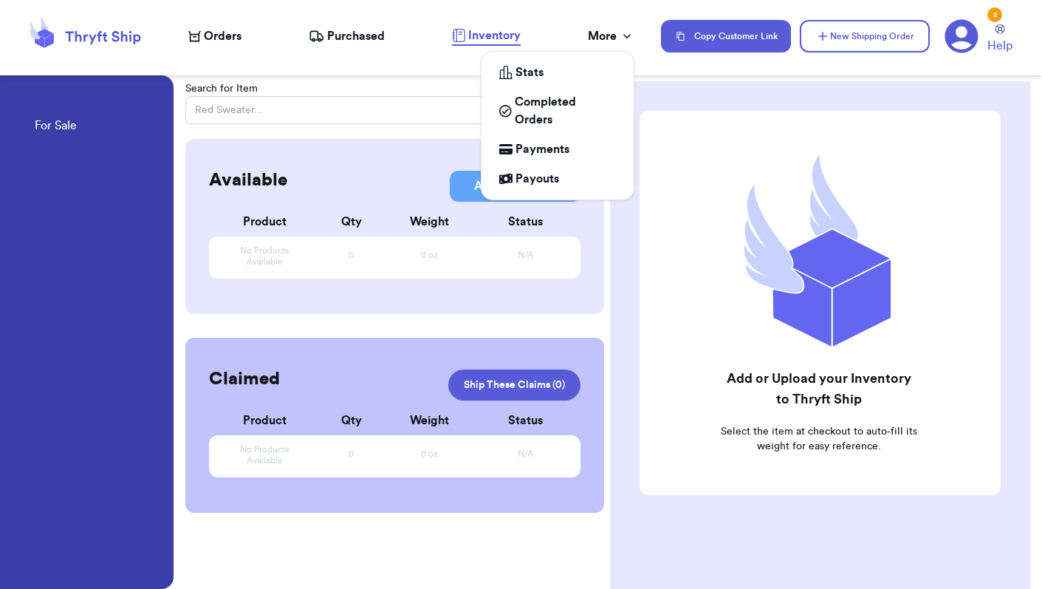
click at [617, 35] on div "More" at bounding box center [611, 36] width 47 height 18
